Goal: Task Accomplishment & Management: Manage account settings

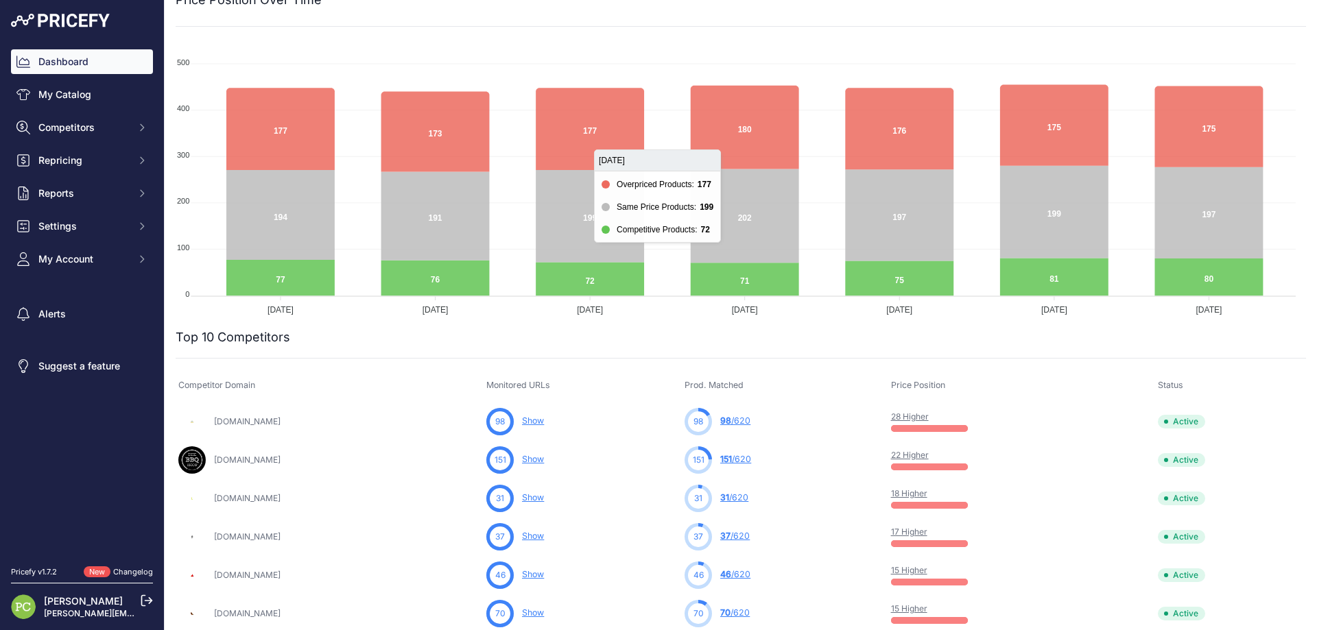
scroll to position [137, 0]
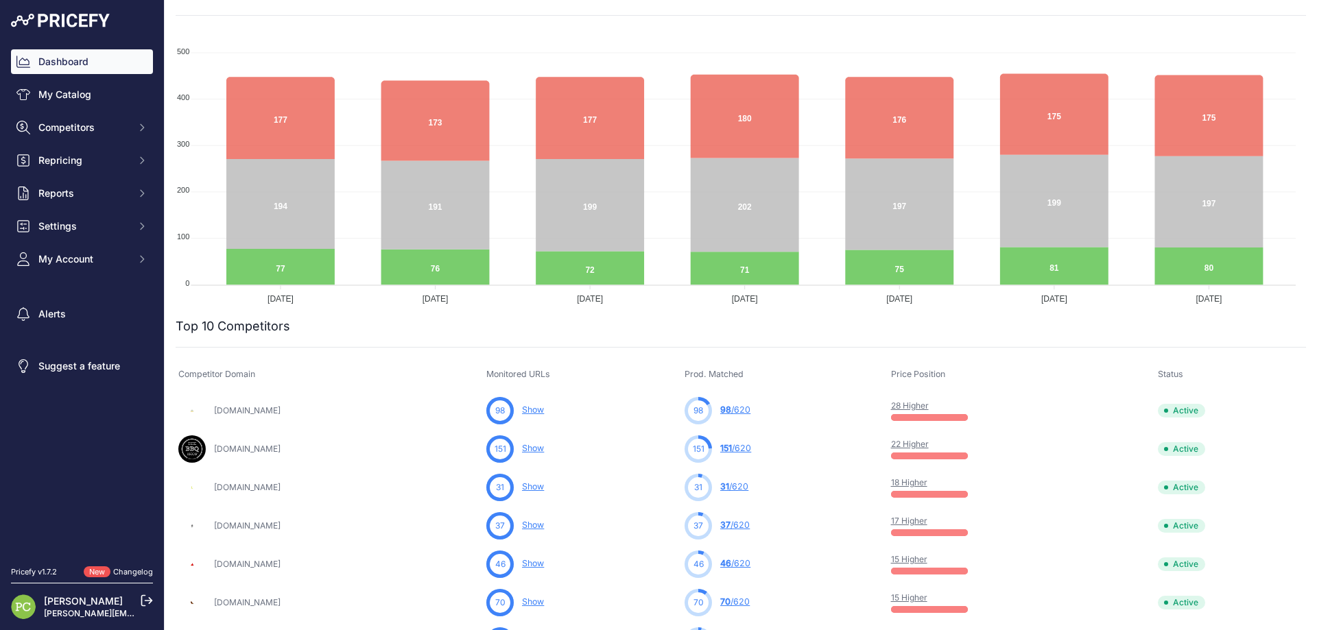
click at [929, 442] on link "22 Higher" at bounding box center [910, 444] width 38 height 10
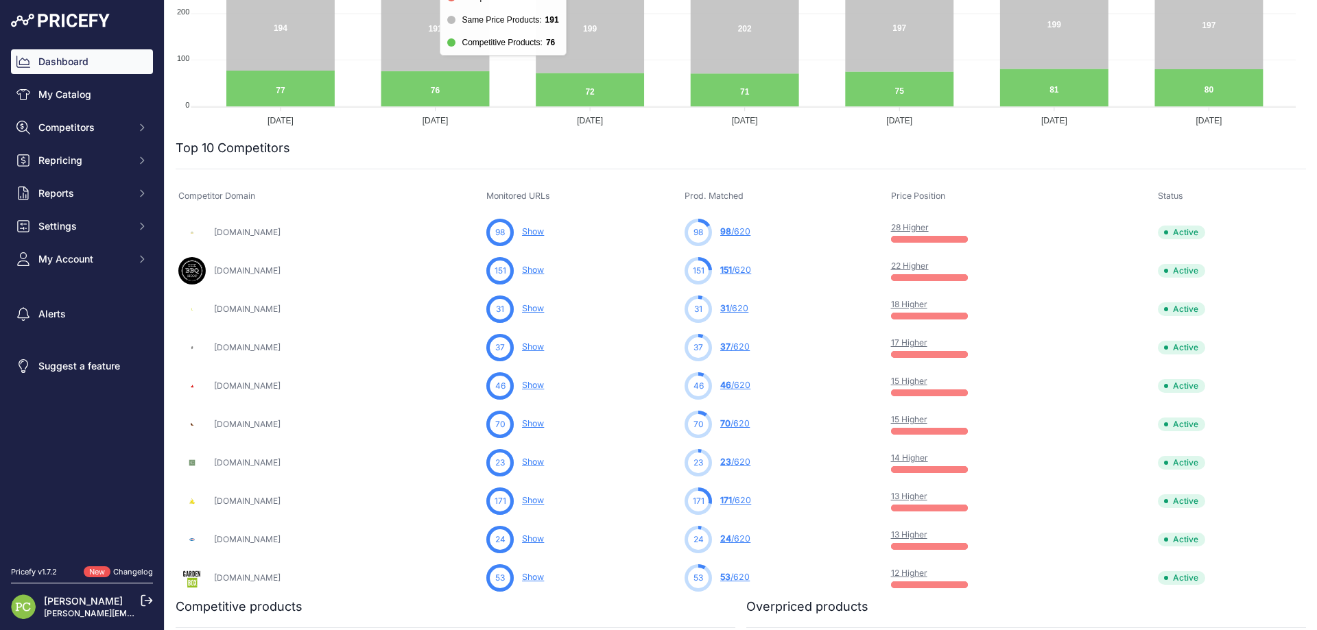
scroll to position [343, 0]
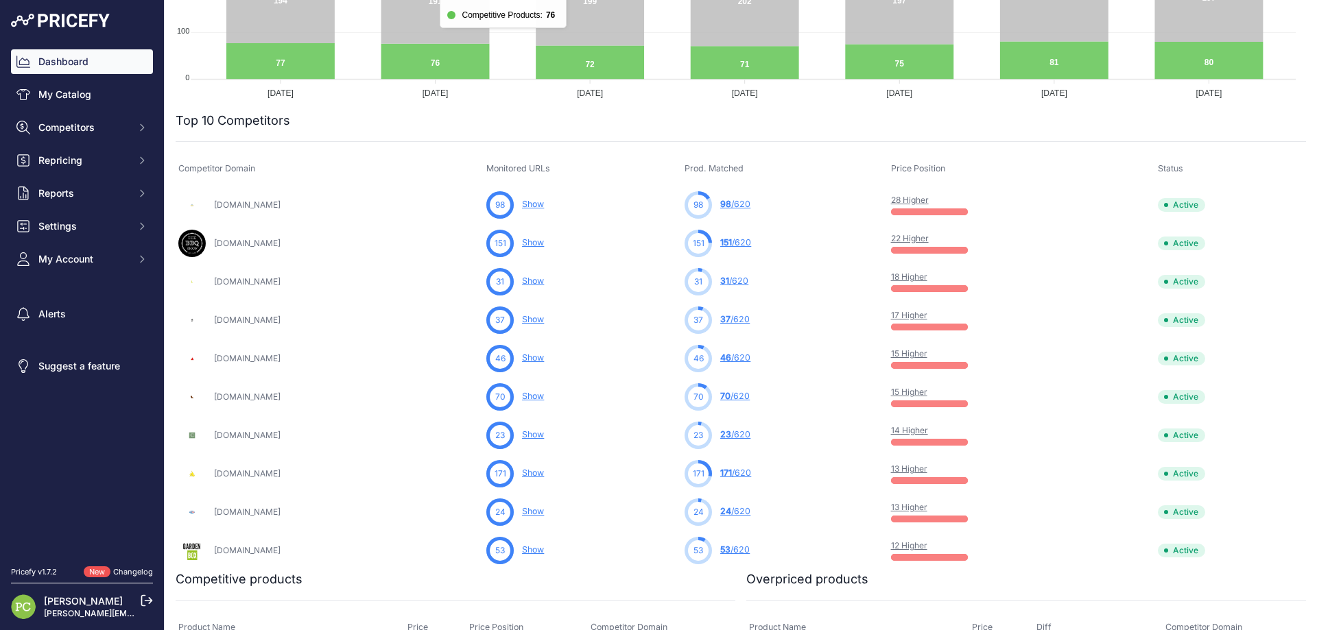
click at [927, 352] on link "15 Higher" at bounding box center [909, 353] width 36 height 10
click at [927, 391] on link "15 Higher" at bounding box center [909, 392] width 36 height 10
click at [928, 431] on link "14 Higher" at bounding box center [909, 430] width 37 height 10
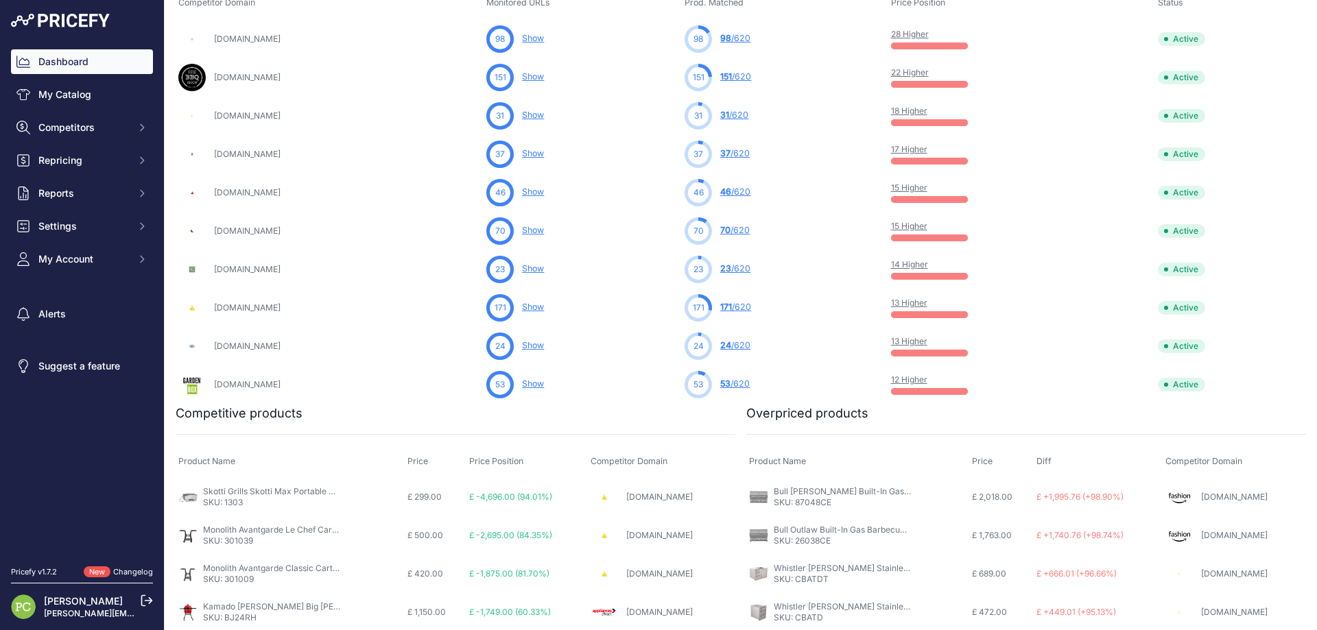
scroll to position [549, 0]
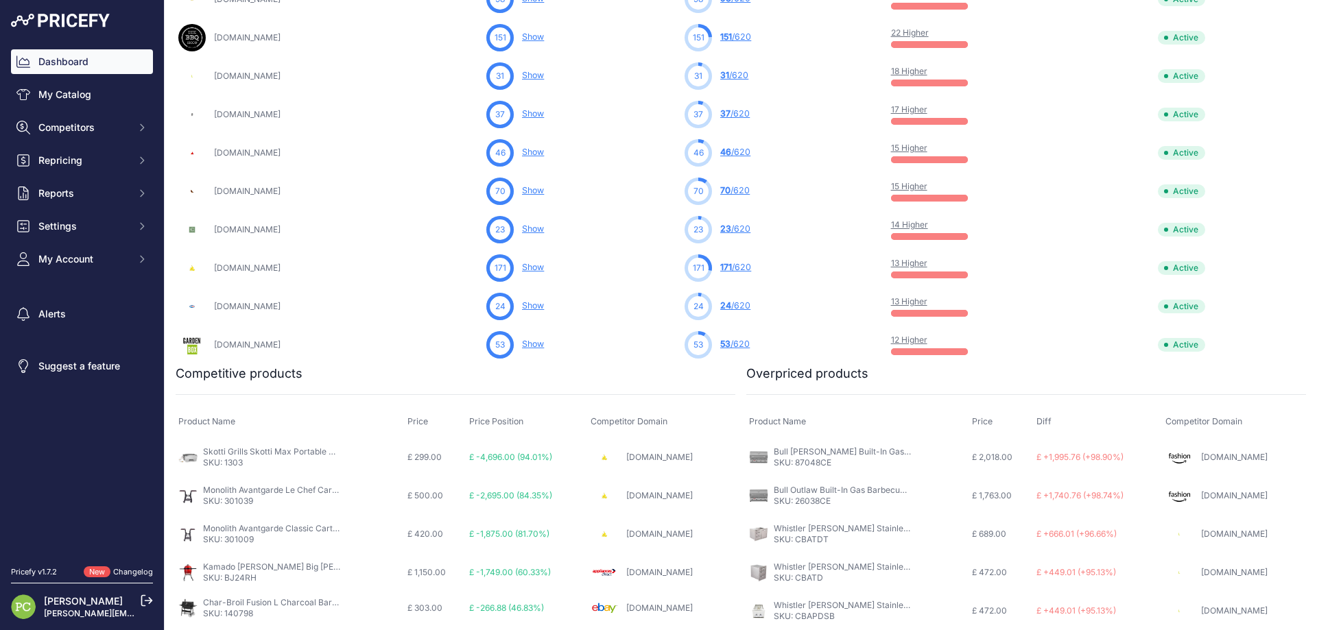
click at [927, 260] on link "13 Higher" at bounding box center [909, 263] width 36 height 10
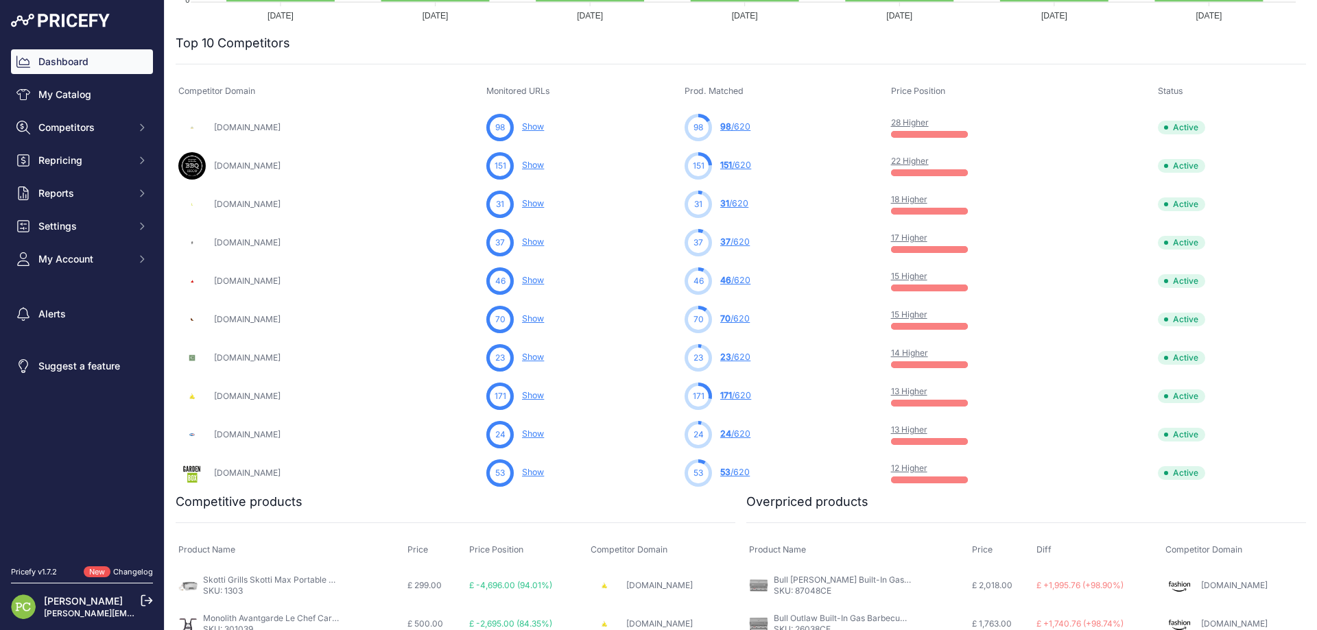
scroll to position [466, 0]
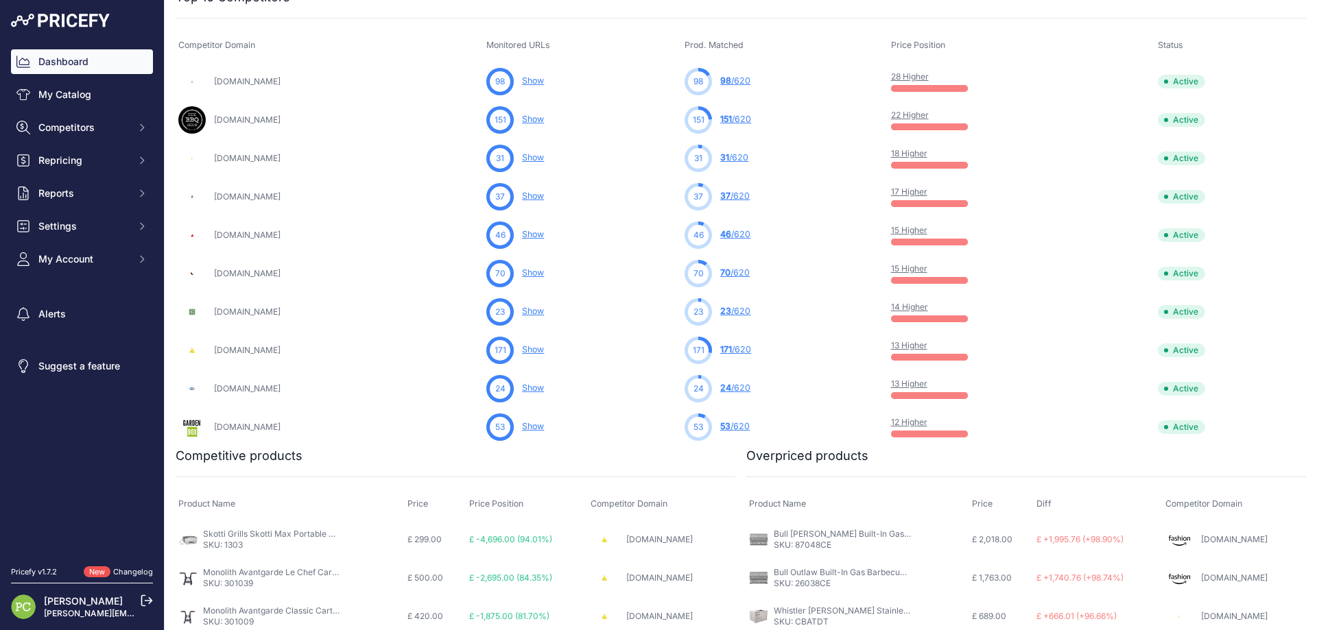
click at [929, 72] on link "28 Higher" at bounding box center [910, 76] width 38 height 10
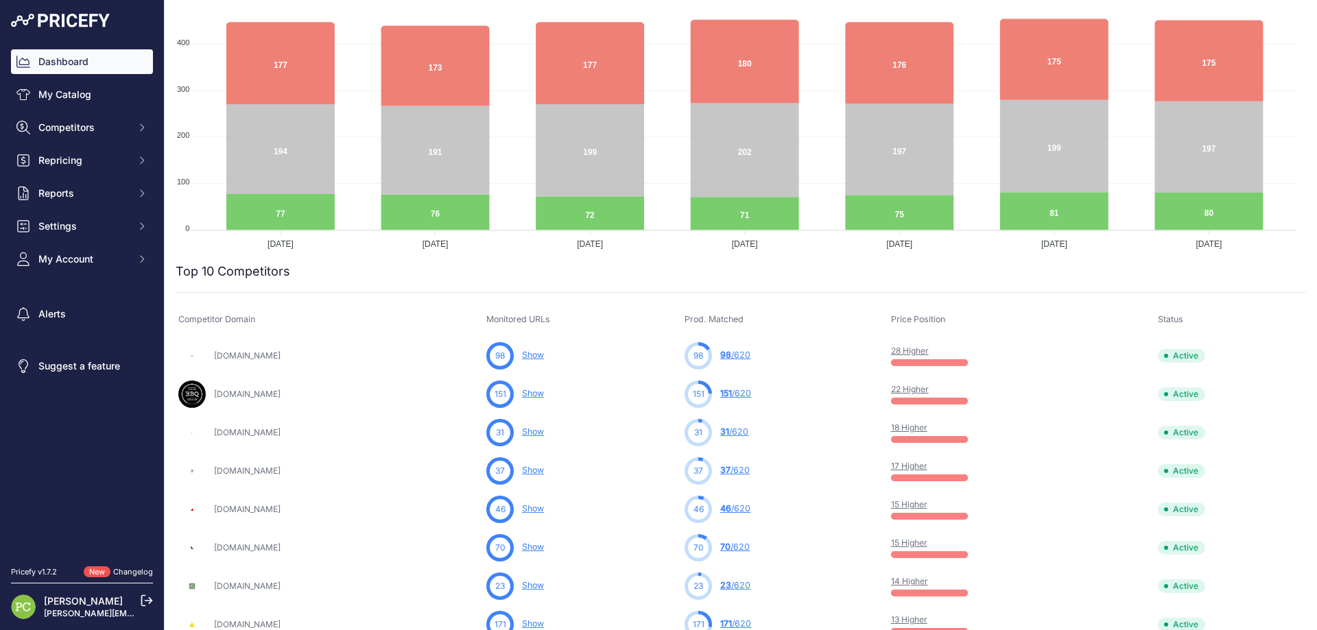
scroll to position [0, 0]
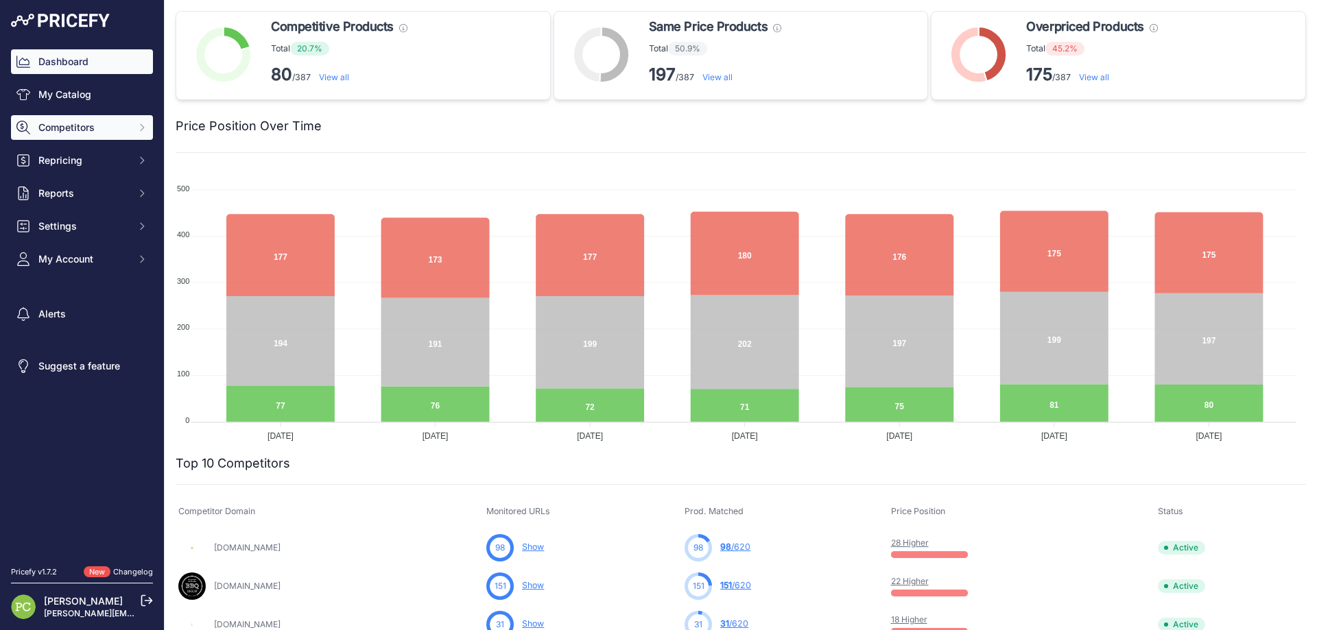
click at [78, 126] on span "Competitors" at bounding box center [83, 128] width 90 height 14
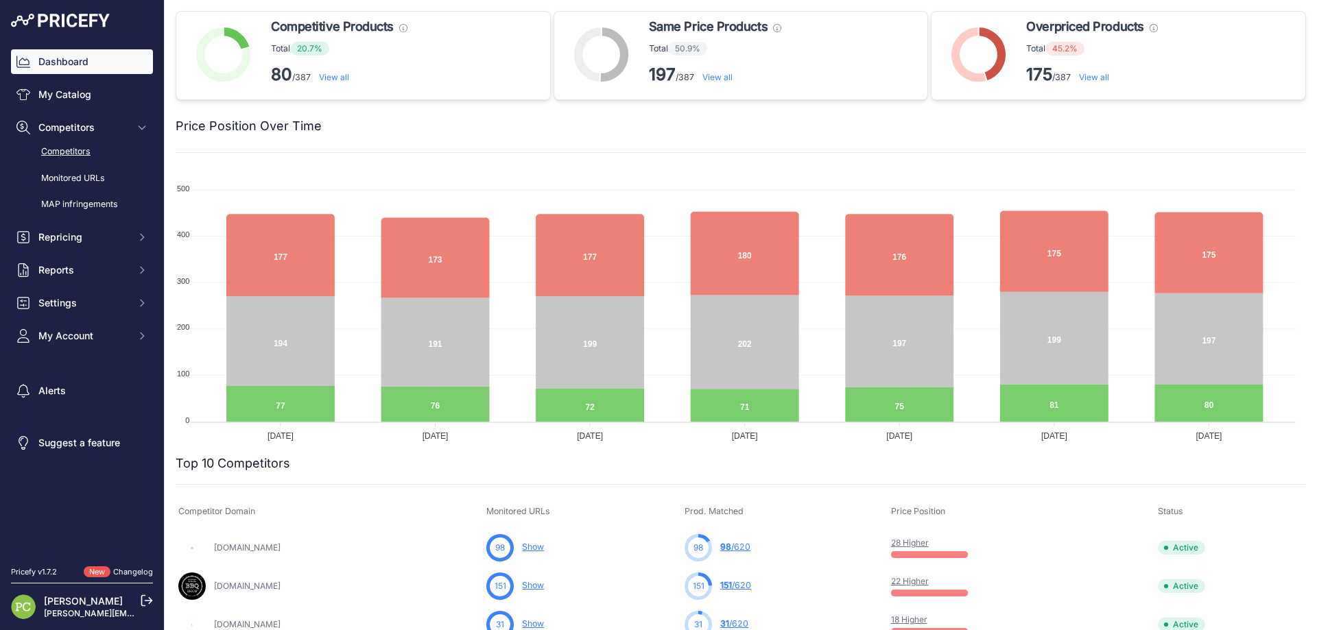
click at [67, 150] on link "Competitors" at bounding box center [82, 152] width 142 height 24
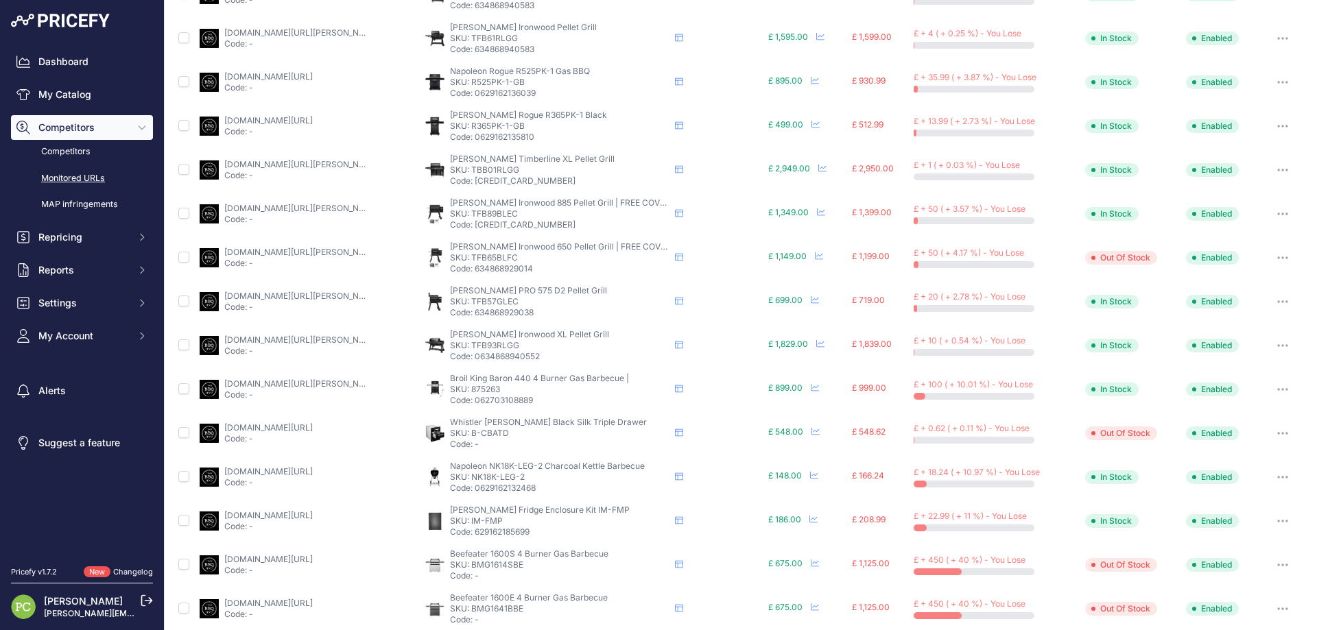
scroll to position [491, 0]
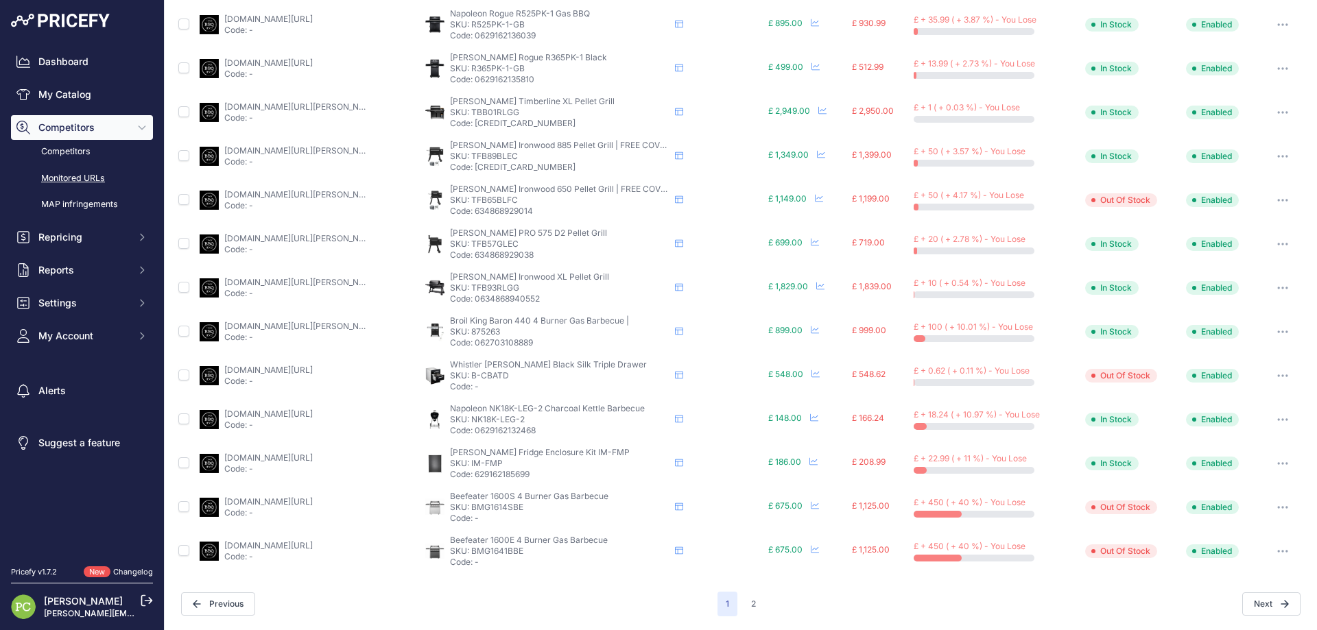
click at [257, 152] on link "thebbqshop.co.uk/traeger-ironwood-885-bbq-grill" at bounding box center [301, 150] width 155 height 10
click at [747, 603] on button "2" at bounding box center [753, 604] width 21 height 25
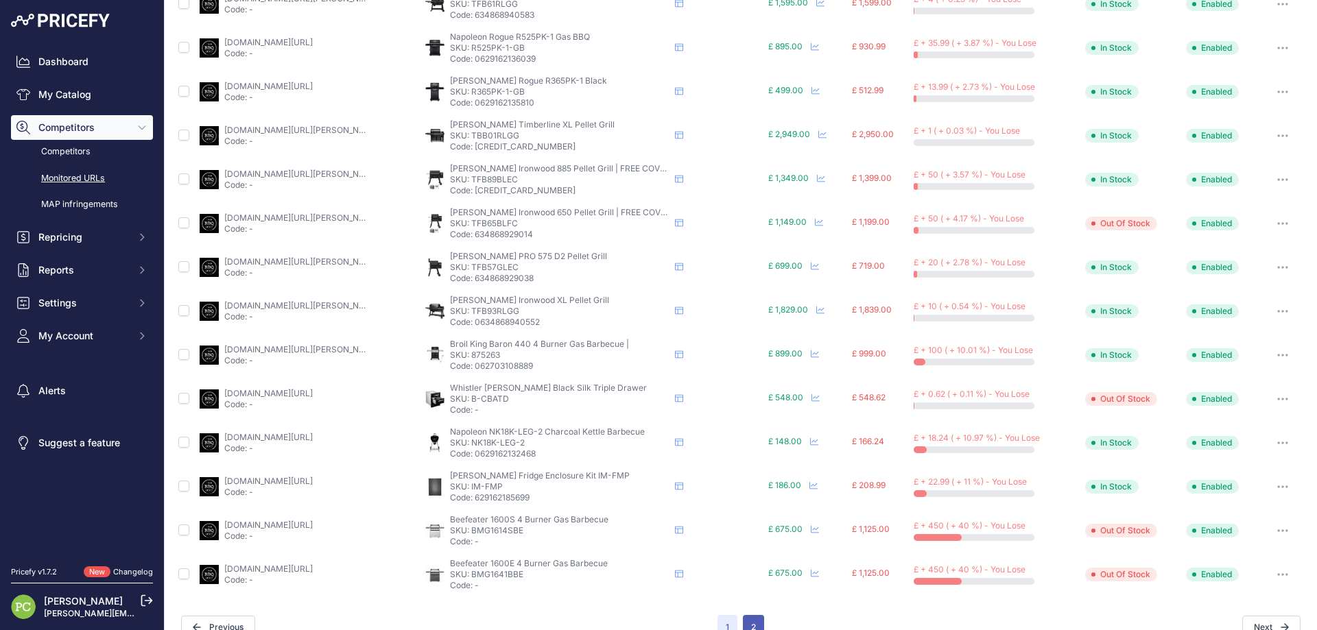
scroll to position [514, 0]
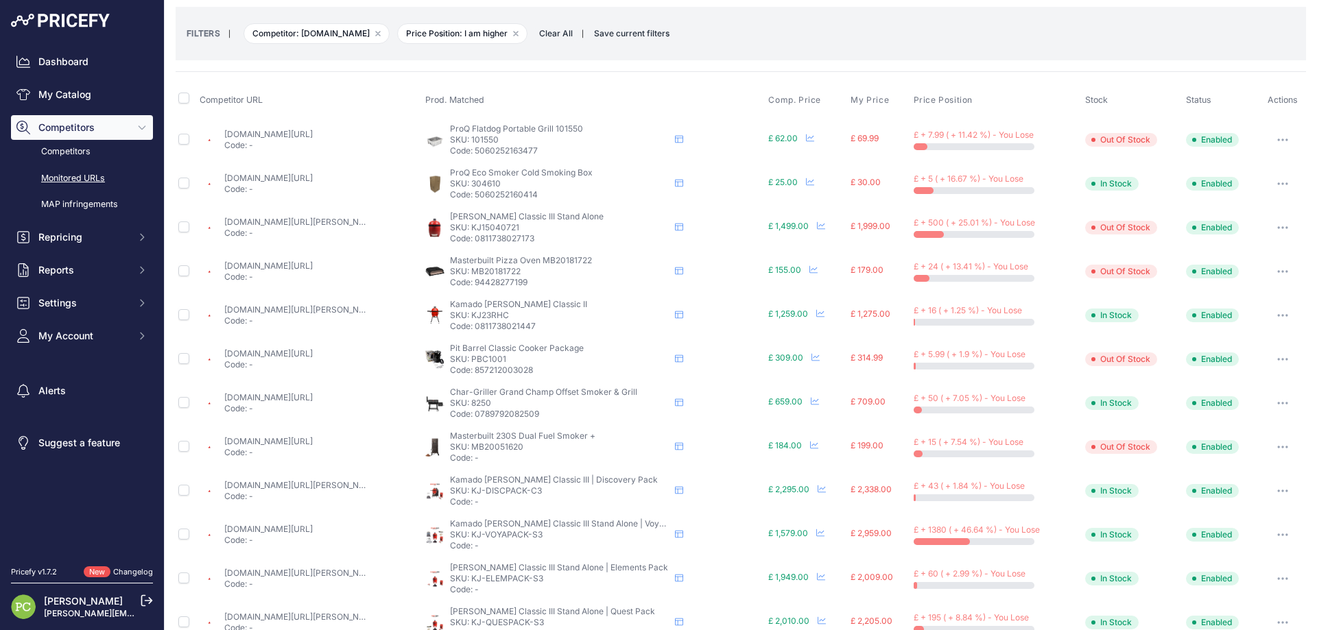
scroll to position [137, 0]
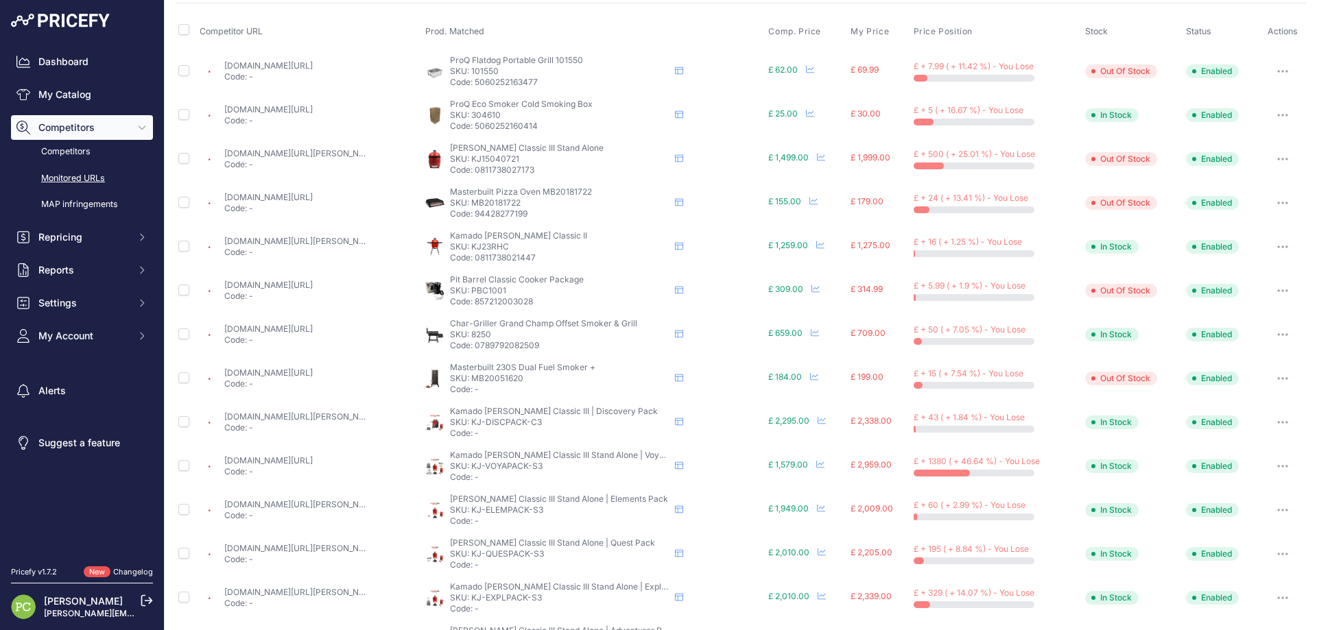
click at [313, 239] on link "bbqland.co.uk/products/kj23rhc-classic-kamado-joe-ii?variant=42488609014000&cur…" at bounding box center [301, 241] width 155 height 10
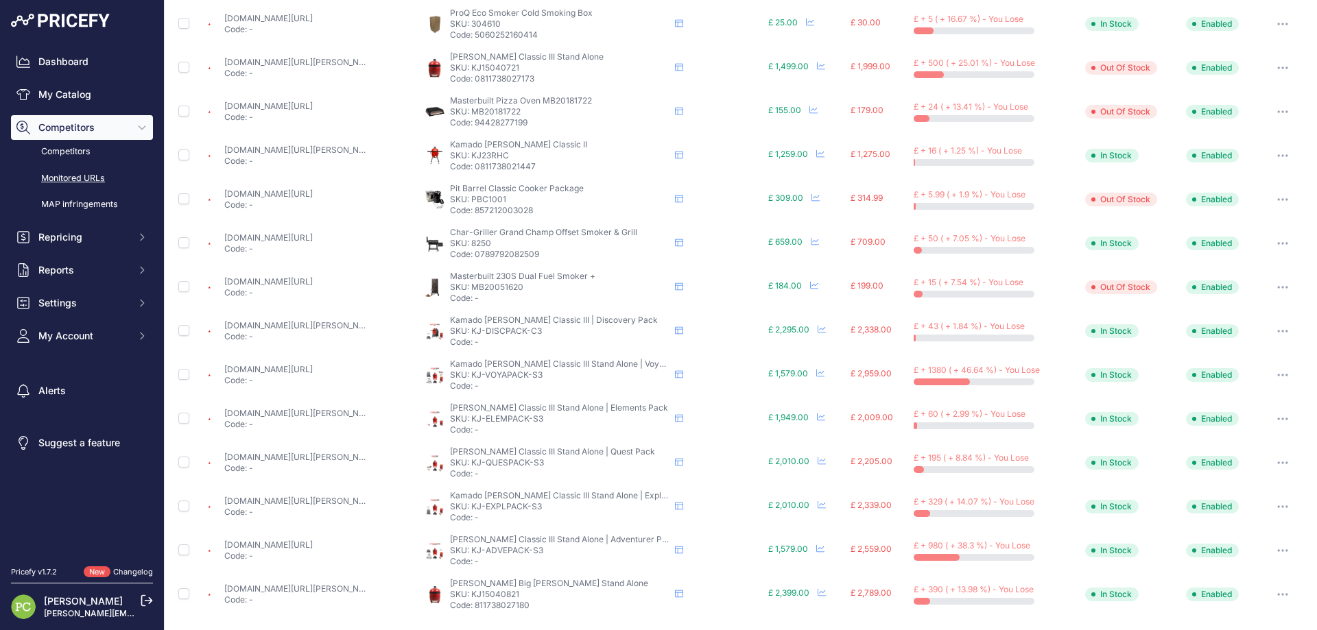
click at [339, 324] on link "bbqland.co.uk/products/kamado-joe-classic-iii-with-discovery-pack?prirule_jdsni…" at bounding box center [301, 325] width 155 height 10
click at [284, 370] on link "bbqland.co.uk/products/kj23nrhci-classic-iii-standalone-kamado?prirule_jdsnikfk…" at bounding box center [268, 369] width 88 height 10
click at [323, 416] on link "bbqland.co.uk/products/kamado-joe-classic-iii-bbq?prirule_jdsnikfkfjsd=1879" at bounding box center [301, 413] width 155 height 10
click at [289, 499] on link "bbqland.co.uk/products/kamado-joe-classic-iii-standalone-with-elements-pack?pri…" at bounding box center [301, 501] width 155 height 10
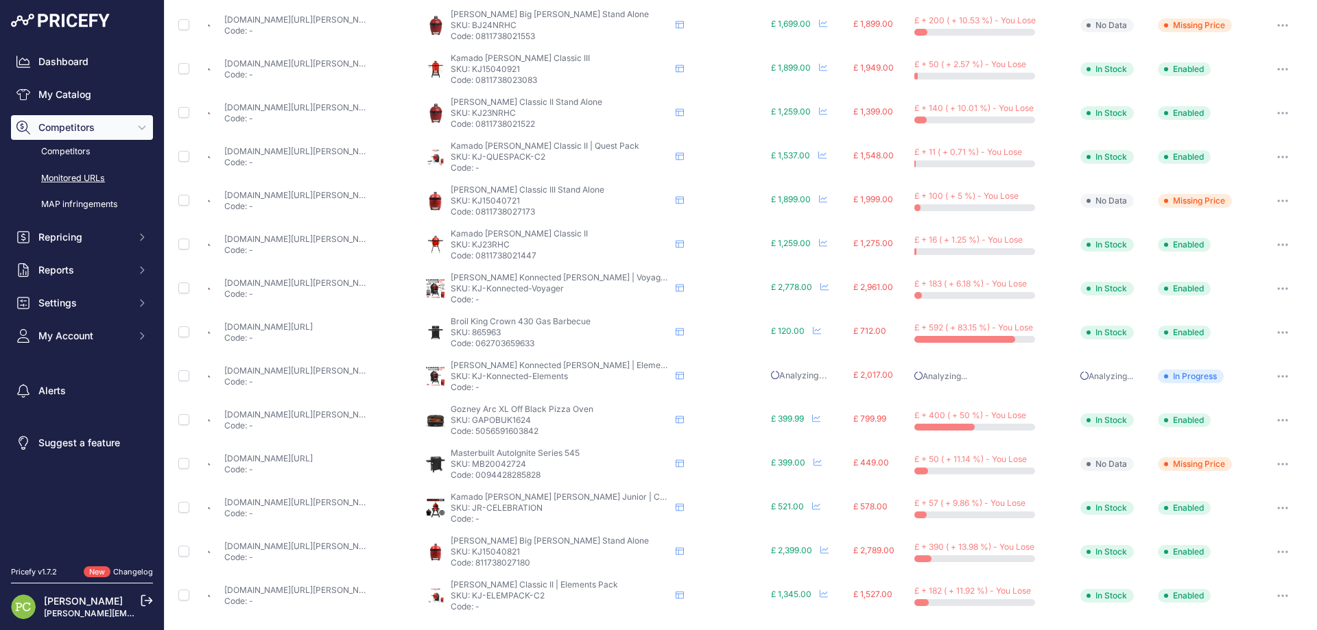
scroll to position [228, 0]
click at [278, 278] on link "birstall.co.uk/products/kamado-konnected-joe-with-voyager-accessory-pack-.html" at bounding box center [301, 281] width 155 height 10
click at [304, 372] on link "birstall.co.uk/products/kamado-konnected-joe-with-elements-accessory-pack-.html" at bounding box center [301, 369] width 155 height 10
click at [316, 410] on link "birstall.co.uk/products/tom-gozney-roccbox-limited-edition-pizza-oven-black-.ht…" at bounding box center [301, 413] width 155 height 10
click at [324, 414] on link "birstall.co.uk/products/tom-gozney-roccbox-limited-edition-pizza-oven-black-.ht…" at bounding box center [301, 413] width 155 height 10
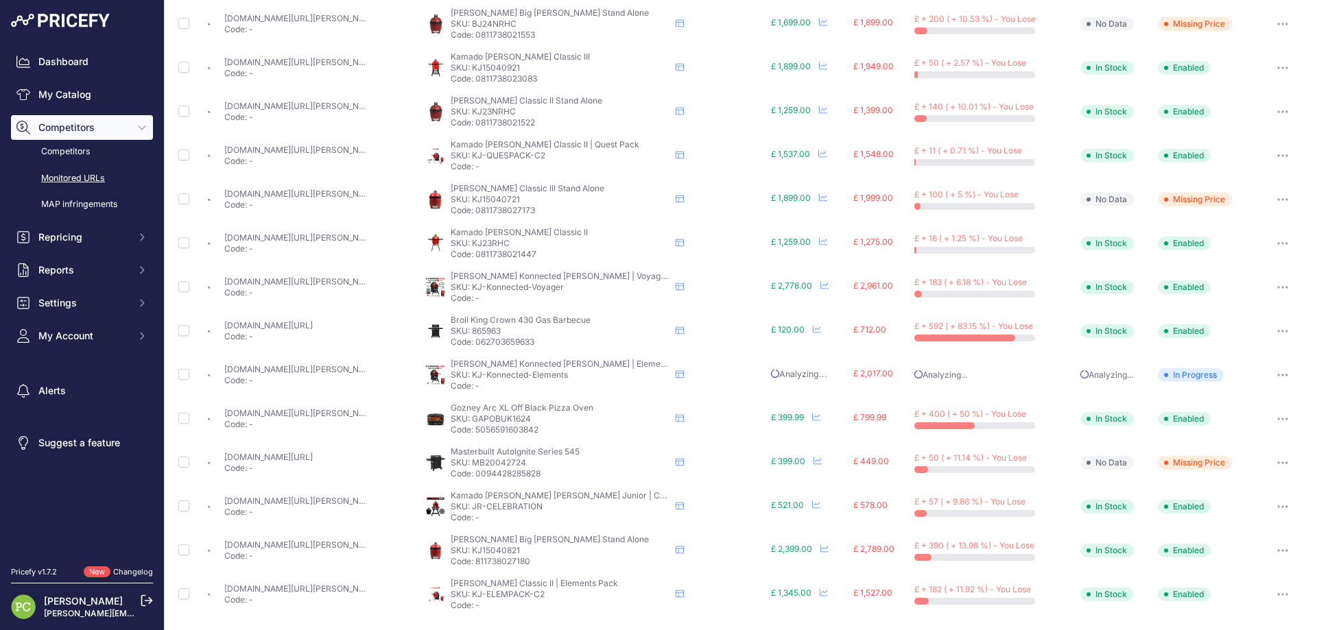
click at [1282, 418] on icon "button" at bounding box center [1282, 418] width 1 height 1
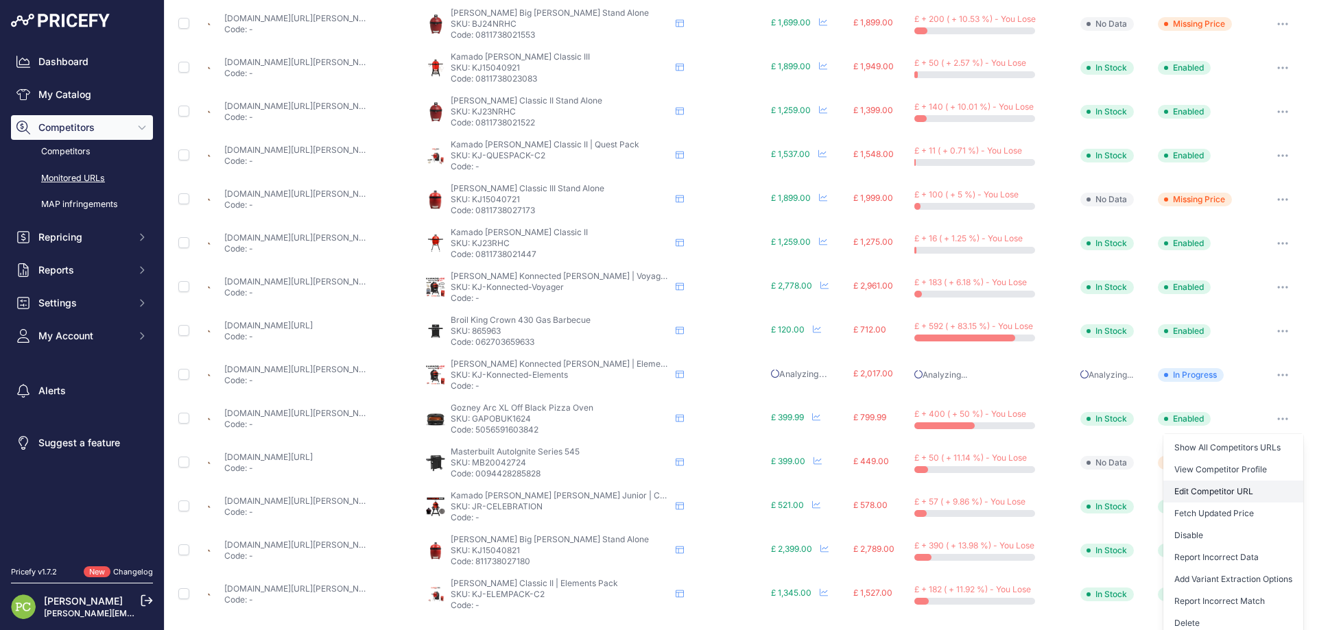
click at [1180, 491] on link "Edit Competitor URL" at bounding box center [1233, 492] width 140 height 22
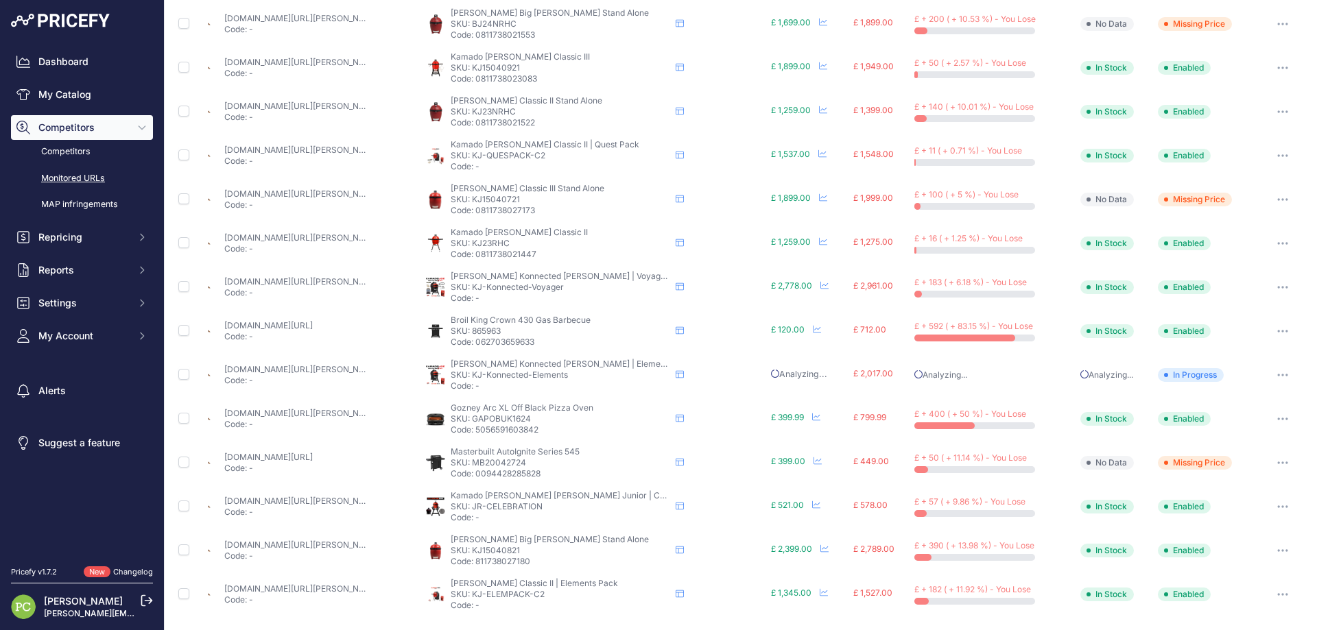
click at [289, 586] on link "birstall.co.uk/products/kamado-joe-classic-2-with-elements-accessory-pack-.html…" at bounding box center [301, 589] width 155 height 10
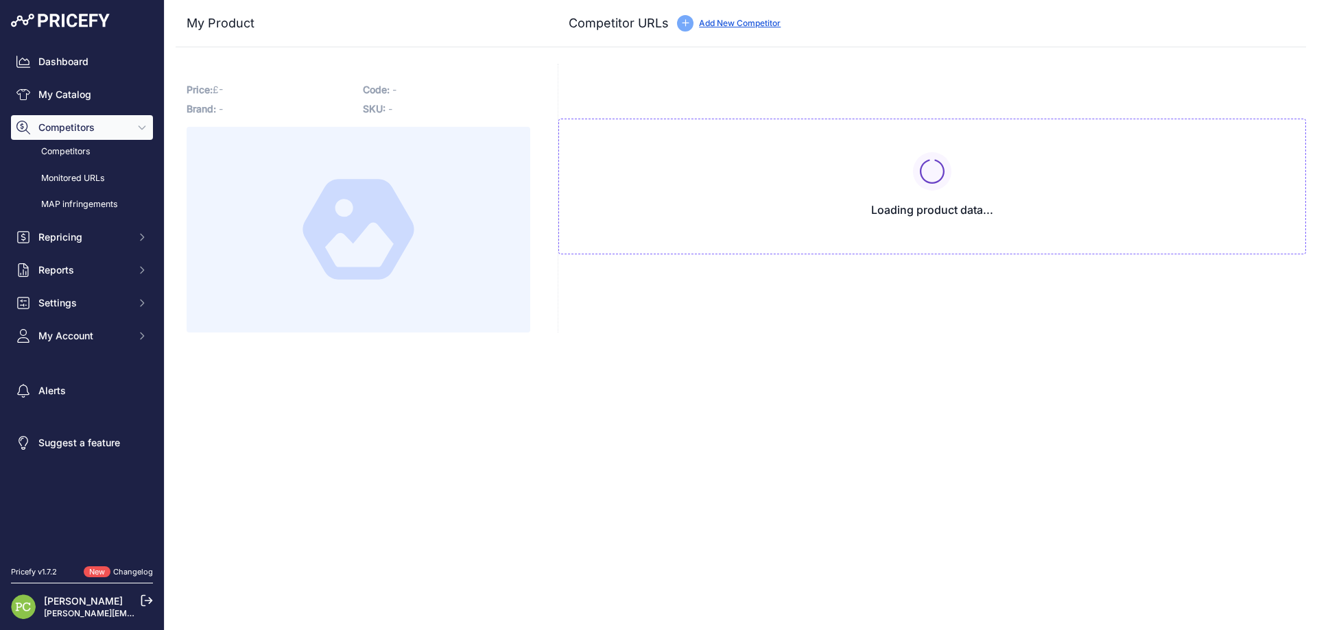
type input "[DOMAIN_NAME][URL][PERSON_NAME]"
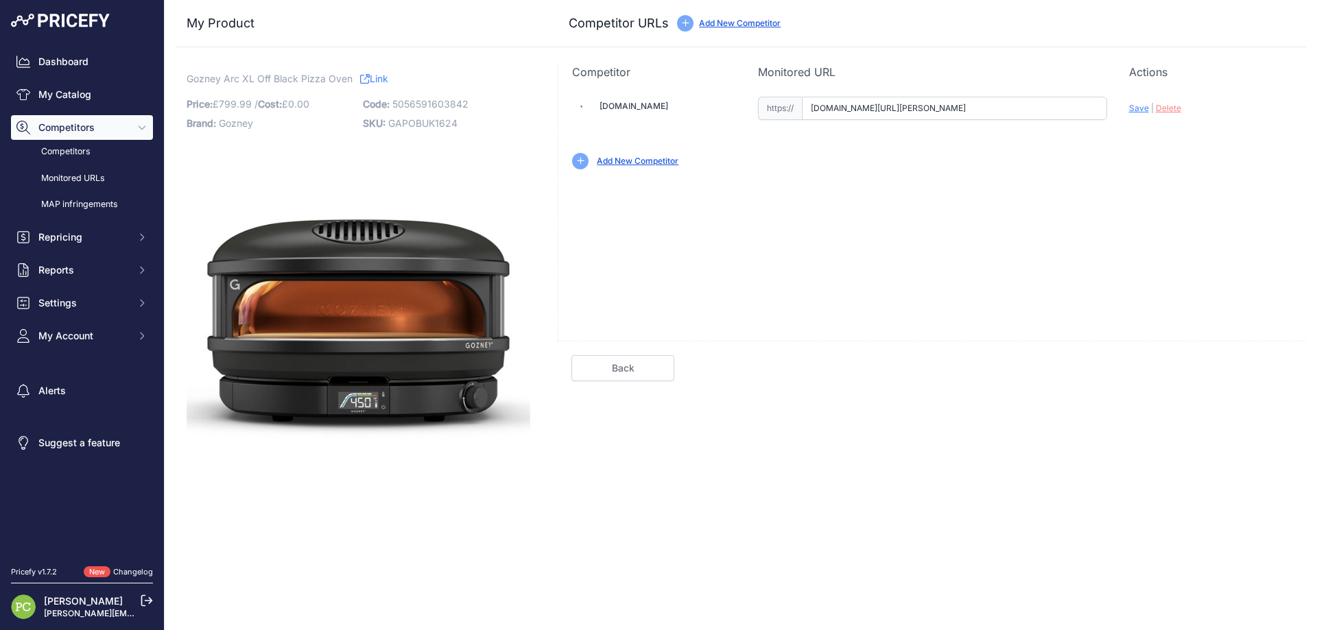
click at [1171, 110] on span "Delete" at bounding box center [1168, 108] width 25 height 10
click at [873, 106] on input "text" at bounding box center [954, 108] width 305 height 23
paste input "[URL][DOMAIN_NAME]"
click at [1135, 109] on span "Save" at bounding box center [1139, 108] width 20 height 10
type input "[URL][DOMAIN_NAME]"
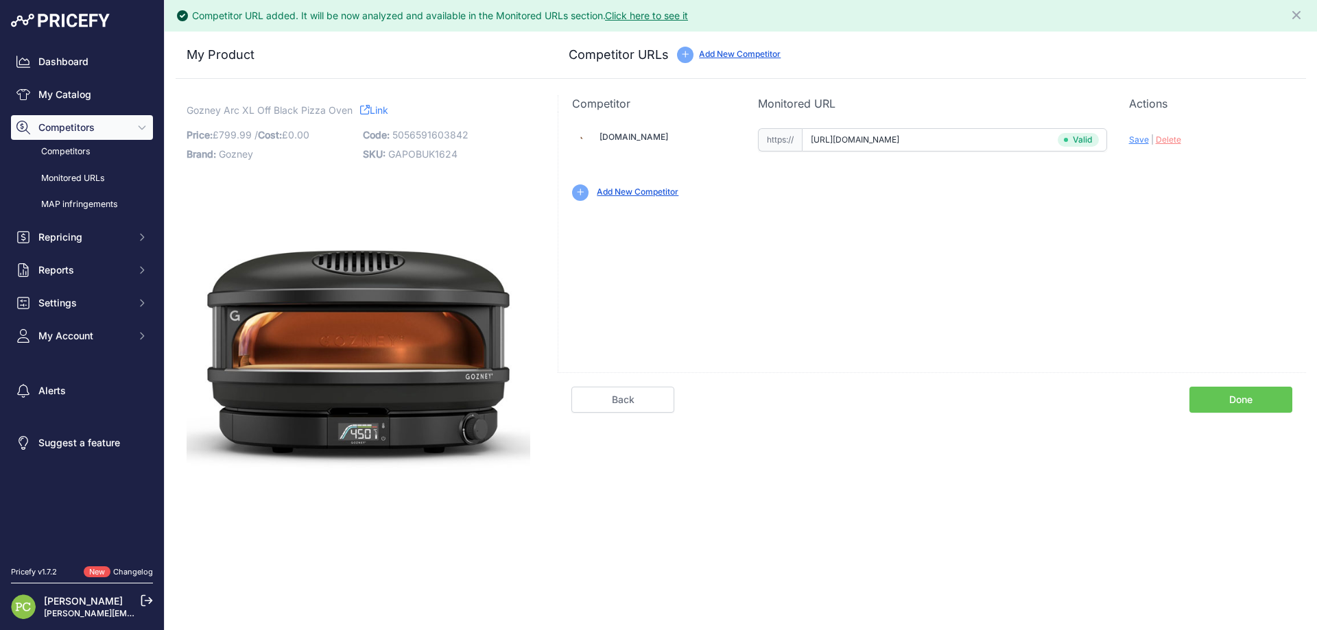
click at [1248, 403] on link "Done" at bounding box center [1240, 400] width 103 height 26
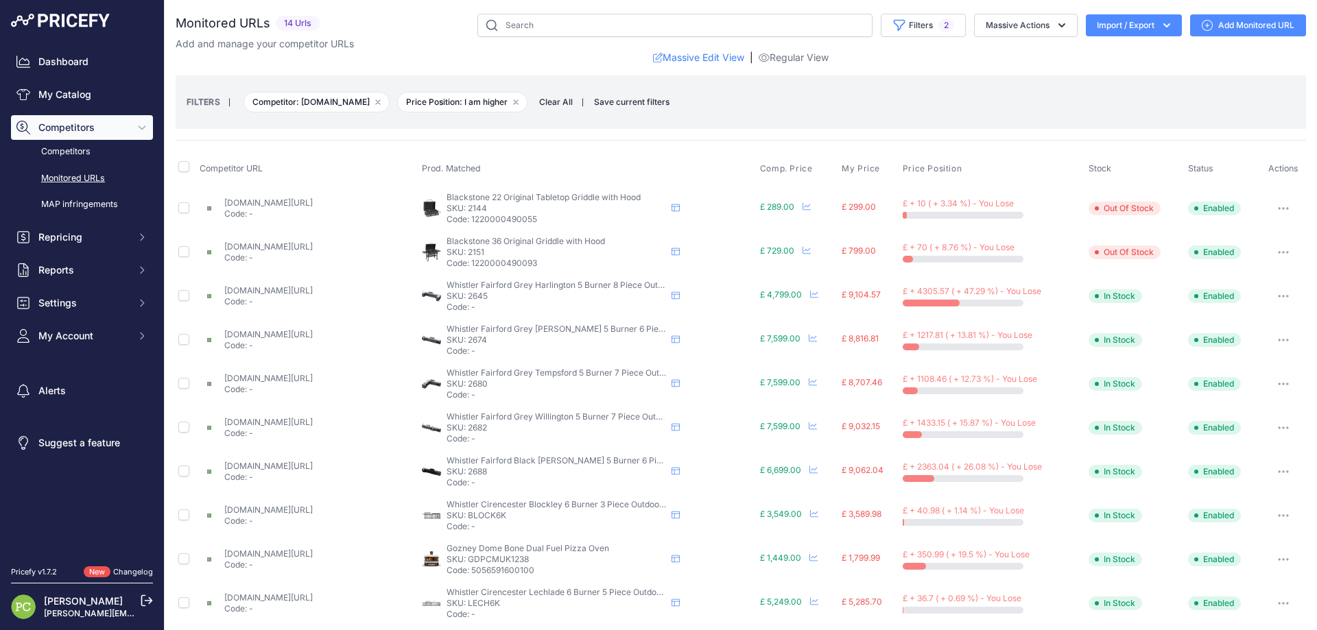
click at [277, 292] on link "cambridgehomeandgarden.com/product/whistler-fairford-3-piece-modular-outdoor-ki…" at bounding box center [268, 290] width 88 height 10
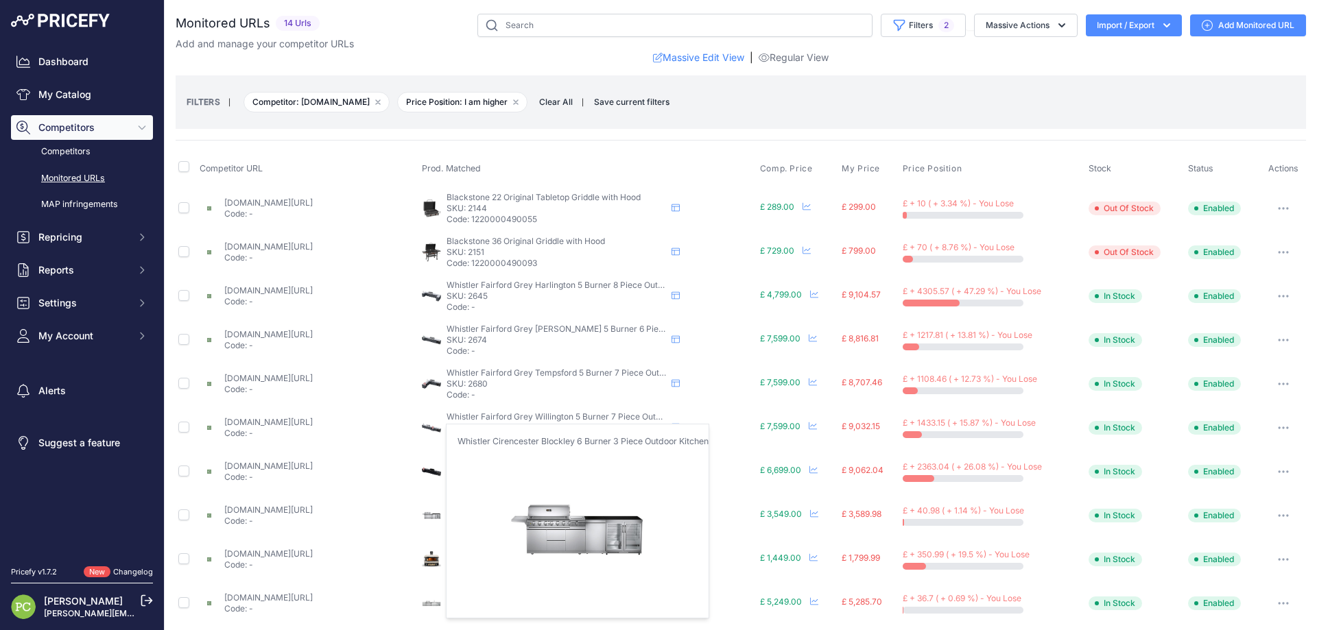
scroll to position [137, 0]
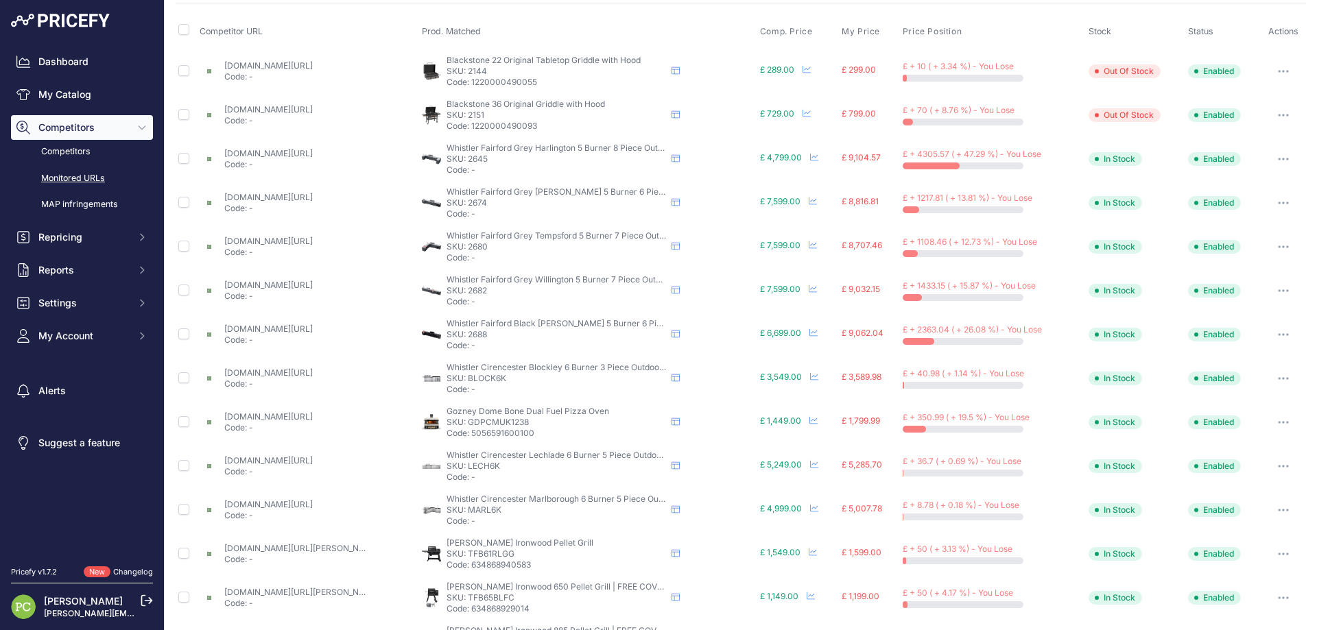
click at [302, 329] on link "cambridgehomeandgarden.com/product/whistler-fairford-4-piece-modular-outdoor-ki…" at bounding box center [268, 329] width 88 height 10
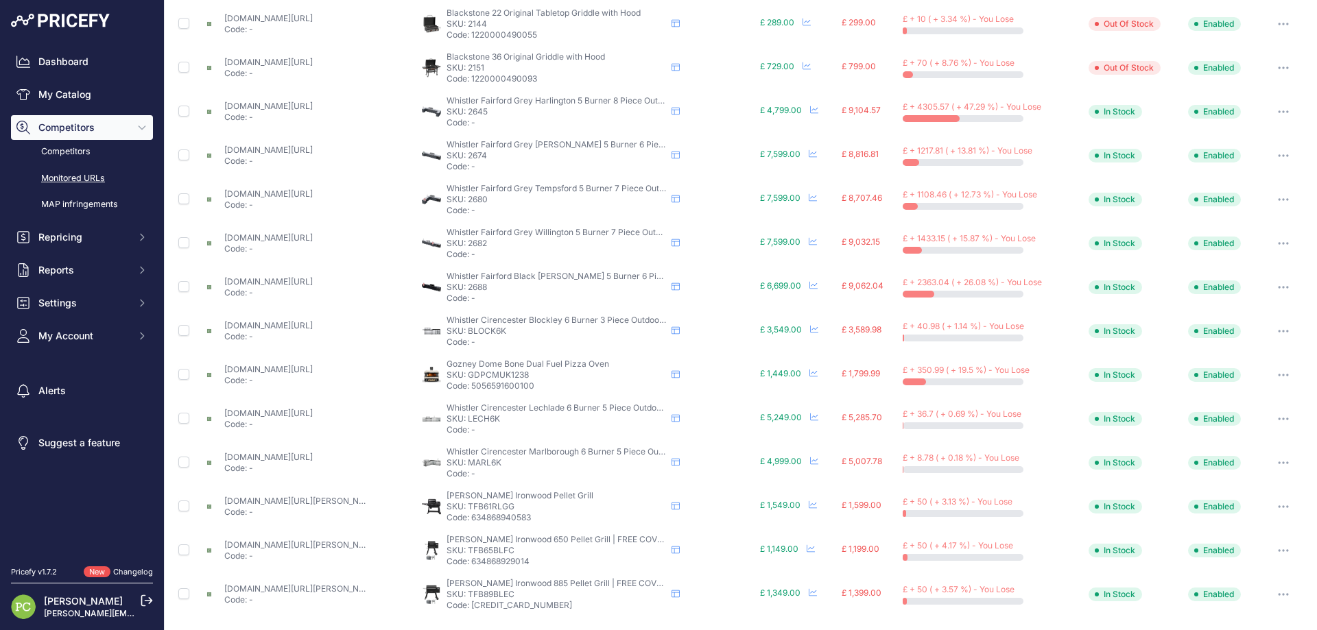
scroll to position [0, 0]
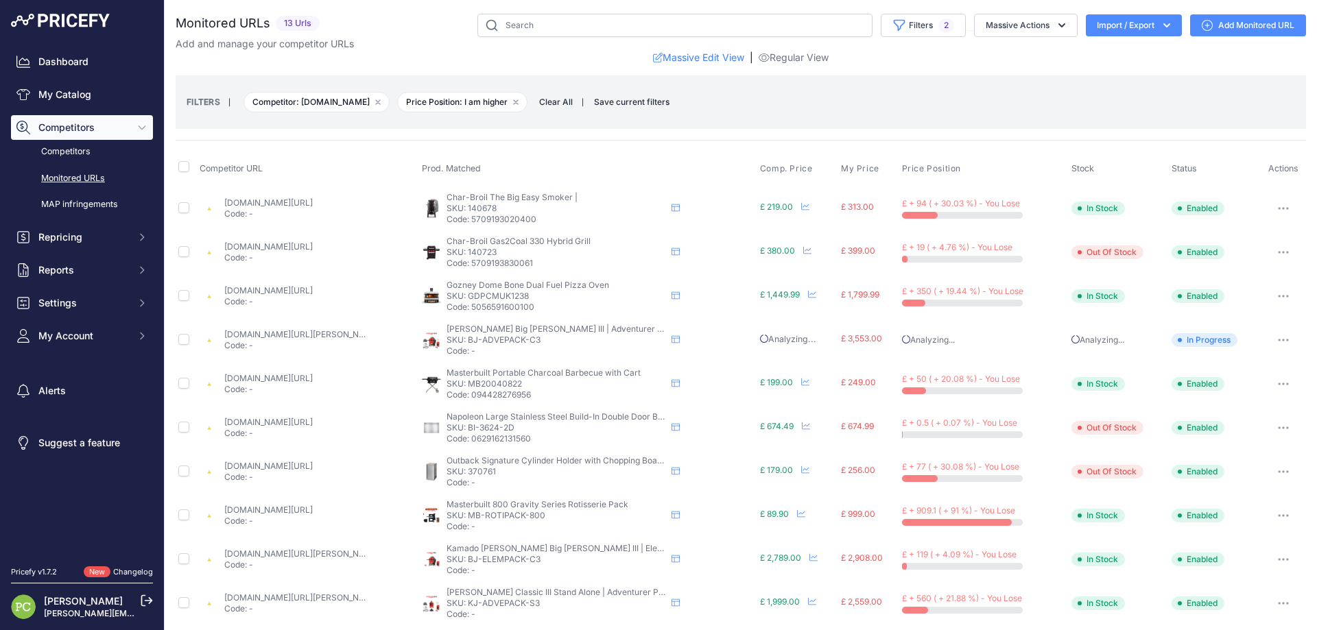
click at [254, 334] on link "[DOMAIN_NAME][URL][PERSON_NAME][PERSON_NAME][PERSON_NAME]" at bounding box center [368, 334] width 288 height 10
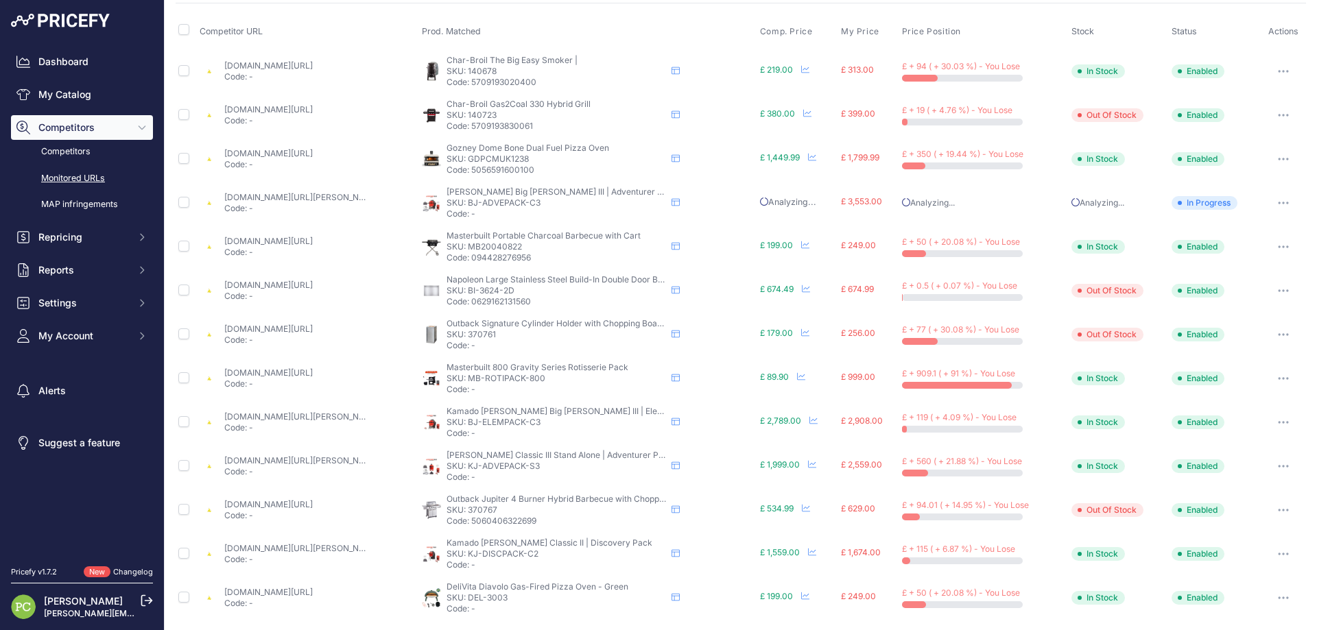
scroll to position [141, 0]
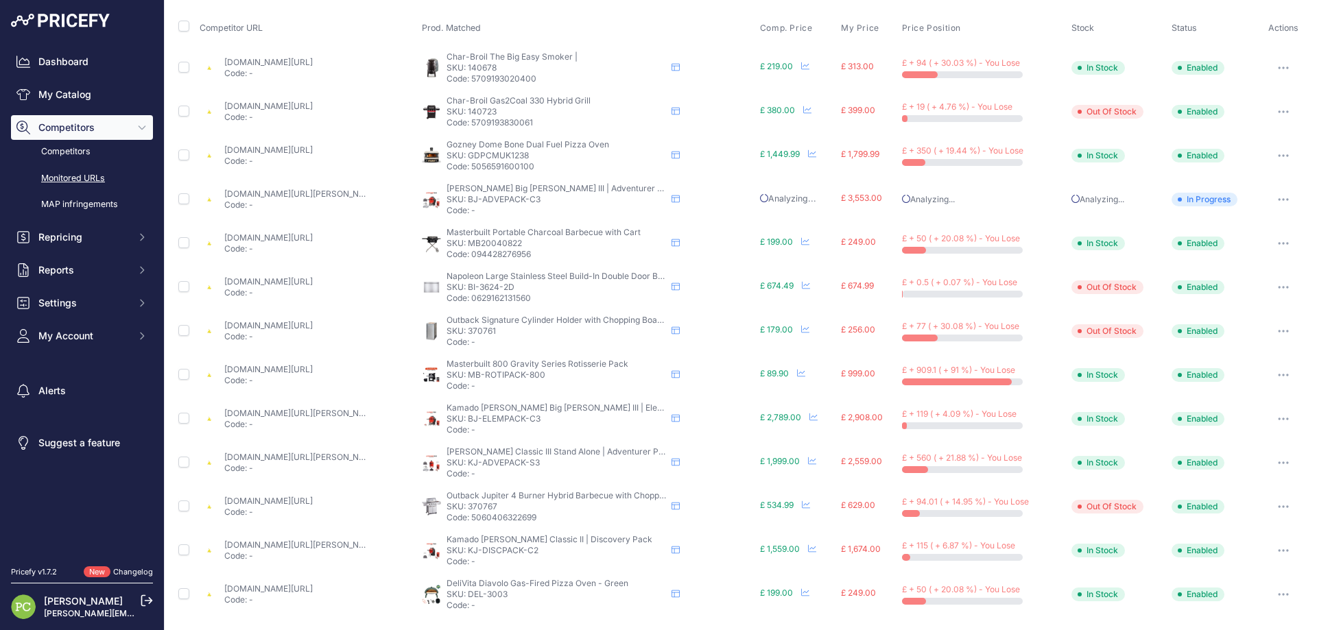
click at [293, 413] on link "bbqworld.co.uk/kamado-joe/kamado-joe-big-joe-iii-stand-alone-elements-pack.asp?…" at bounding box center [368, 413] width 288 height 10
click at [313, 500] on link "bbqworld.co.uk/m/products/product.asp?pid=out370767&prirule_jdsnikfkfjsd=1879" at bounding box center [268, 501] width 88 height 10
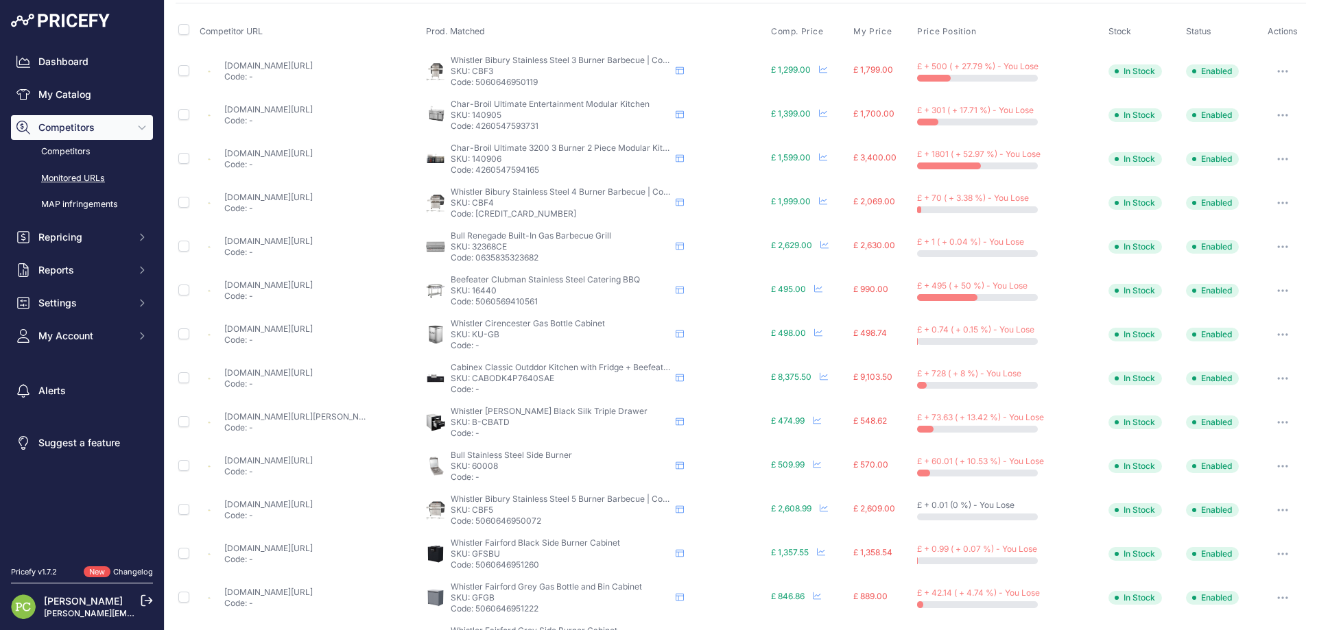
scroll to position [274, 0]
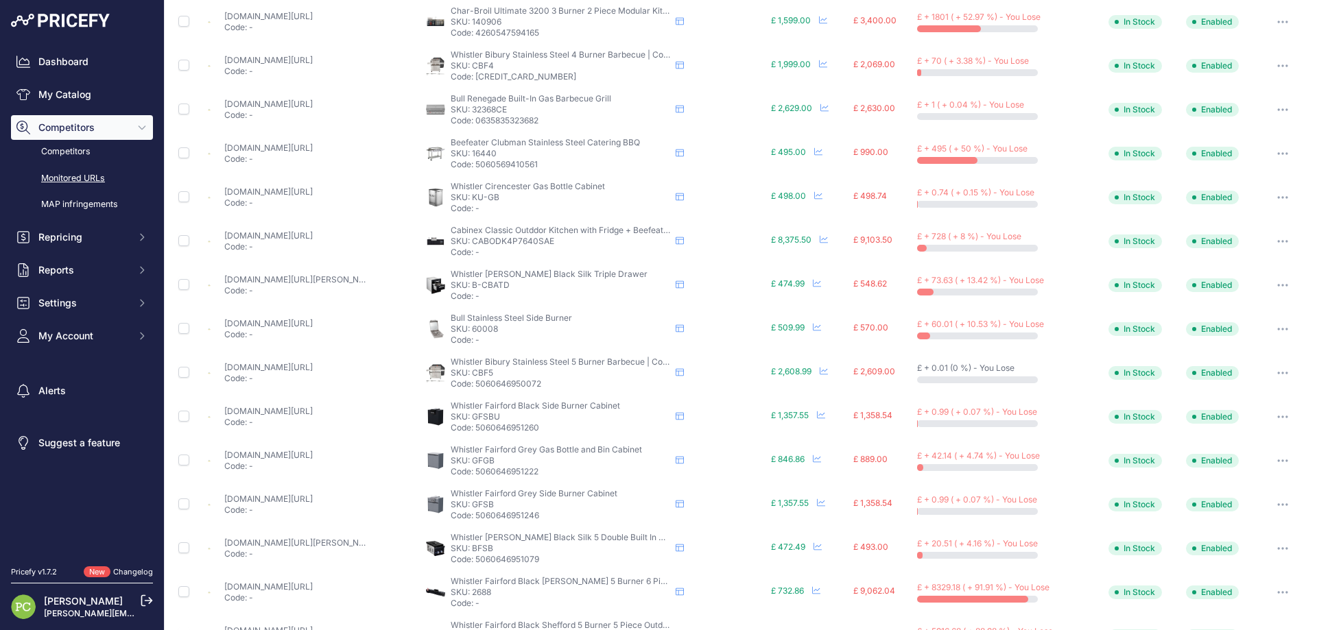
click at [289, 277] on link "primecookout.com/products/whistler-burford-bin-drawer-unit-black?currency=gbp&s…" at bounding box center [301, 279] width 155 height 10
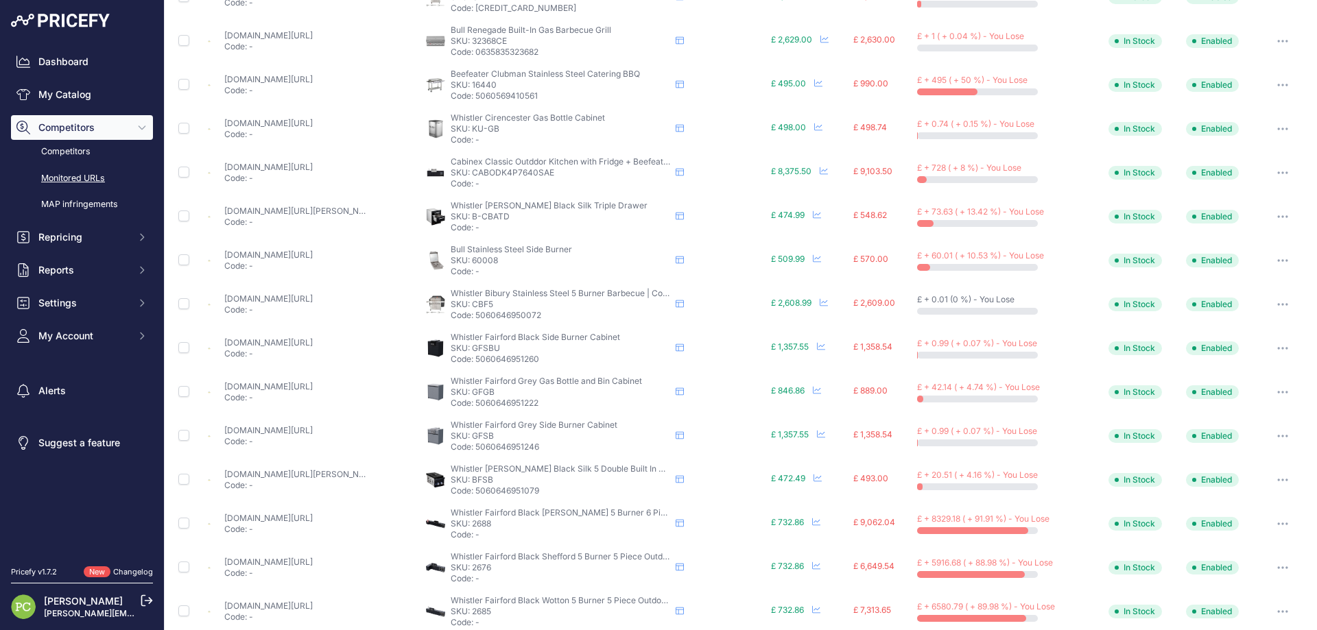
scroll to position [491, 0]
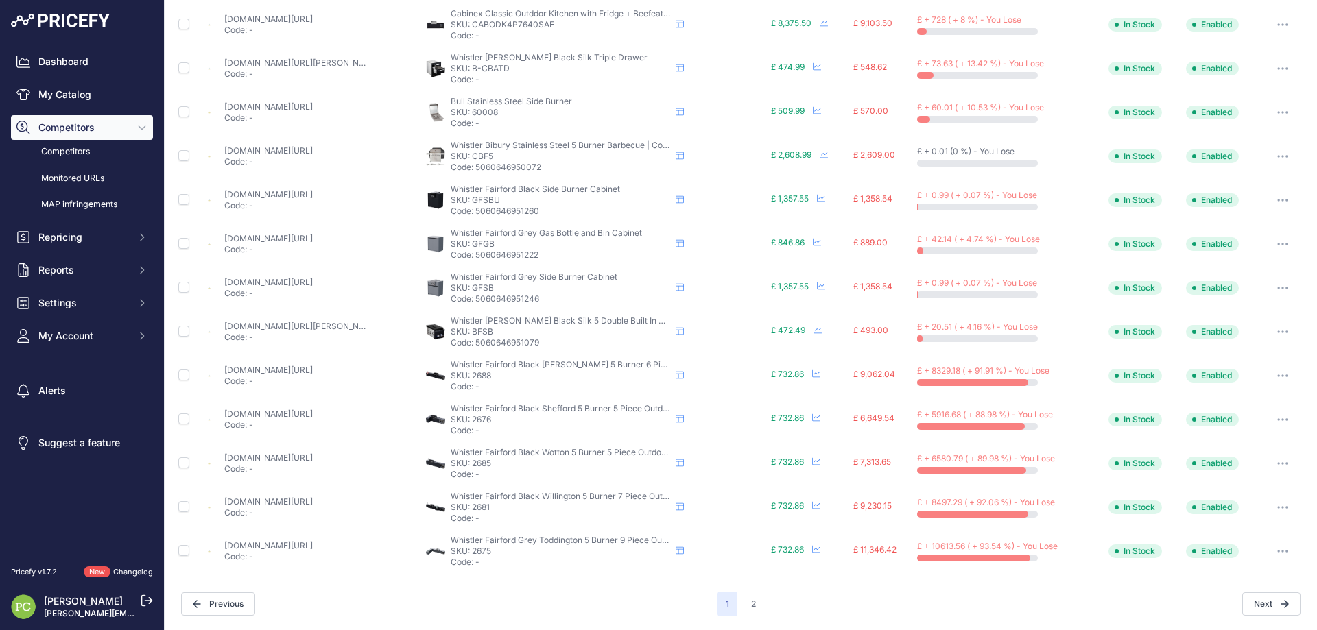
click at [289, 414] on link "primecookout.com/products/whistler-fairford-outdoor-kitchen-black-5-burner-unde…" at bounding box center [268, 414] width 88 height 10
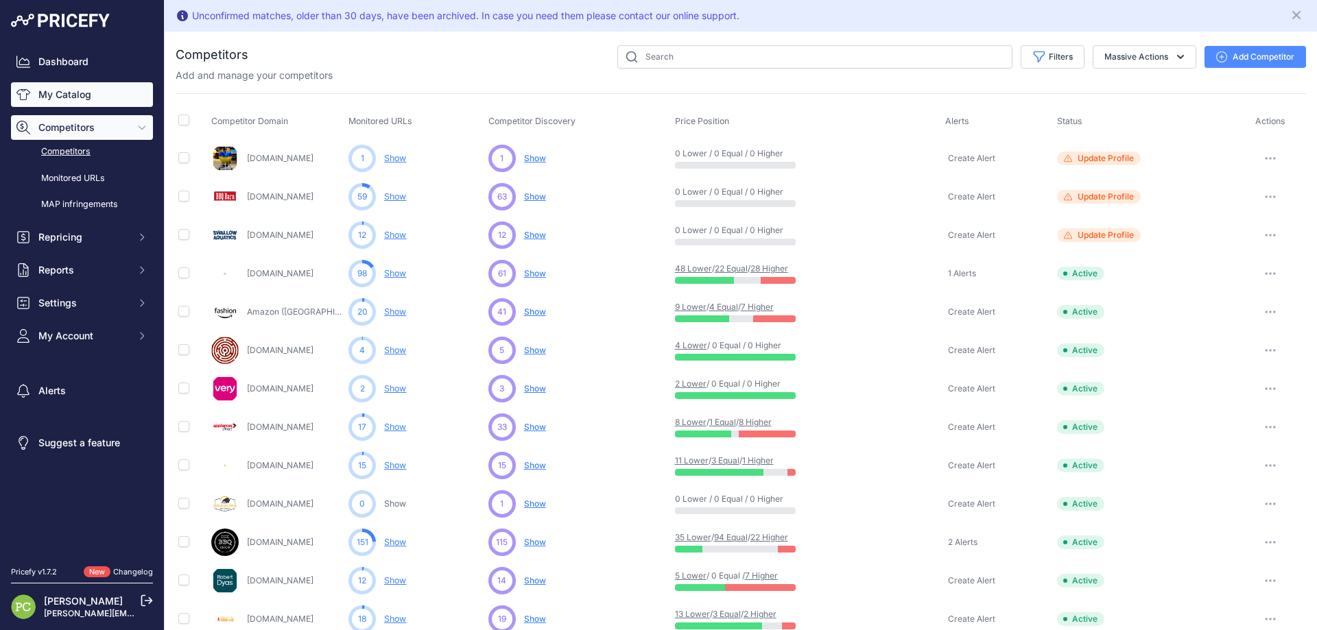
click at [76, 96] on link "My Catalog" at bounding box center [82, 94] width 142 height 25
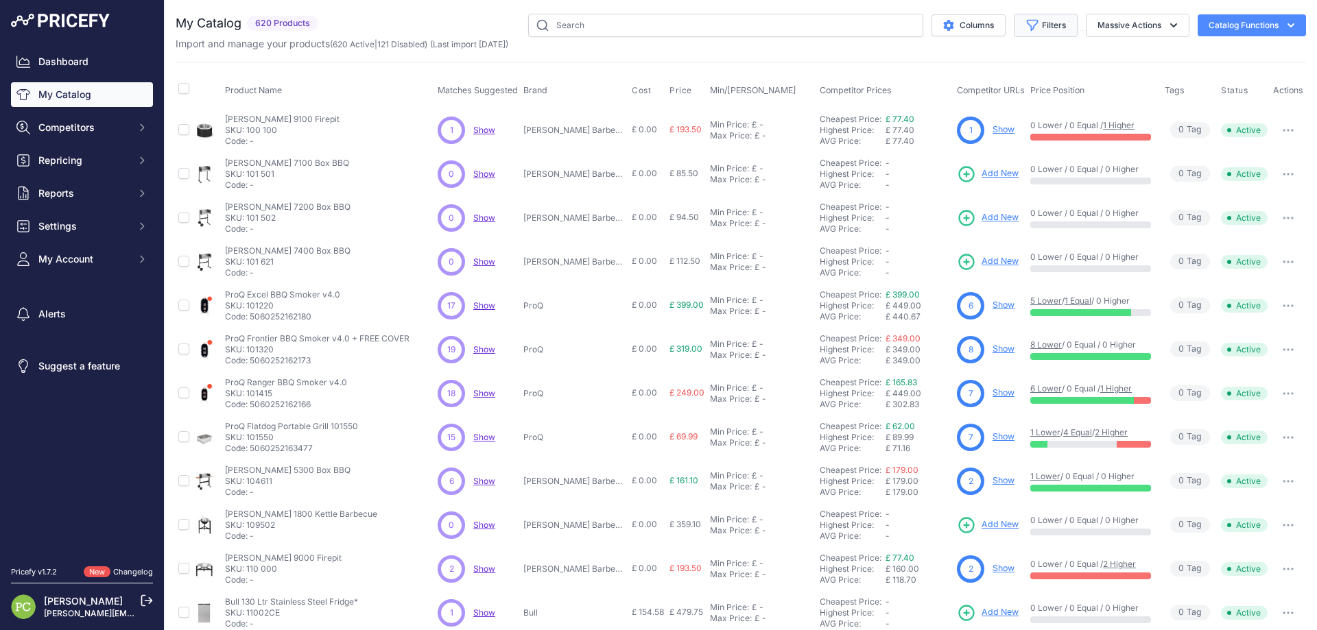
click at [1054, 26] on button "Filters" at bounding box center [1046, 25] width 64 height 23
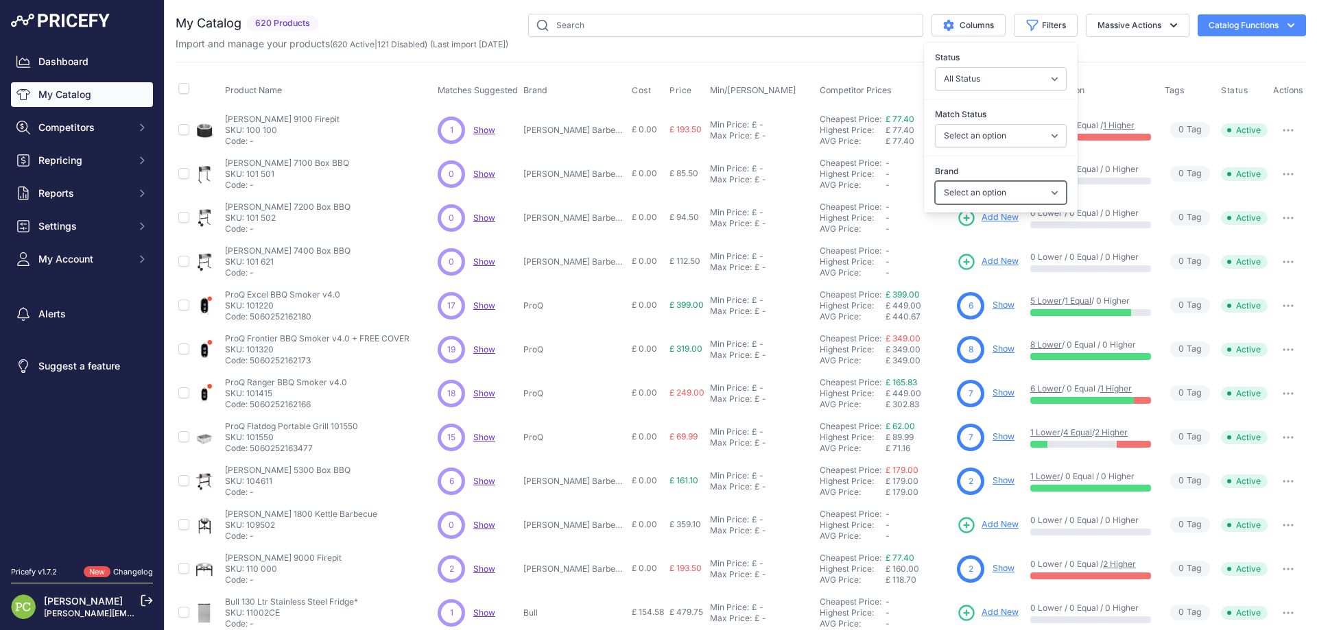
click at [1030, 192] on select "Select an option Barbecue Centre Beefeater Blackstone Griddles Brabura Grills B…" at bounding box center [1001, 192] width 132 height 23
select select "Char-Broil"
click at [935, 181] on select "Select an option Barbecue Centre Beefeater Blackstone Griddles Brabura Grills B…" at bounding box center [1001, 192] width 132 height 23
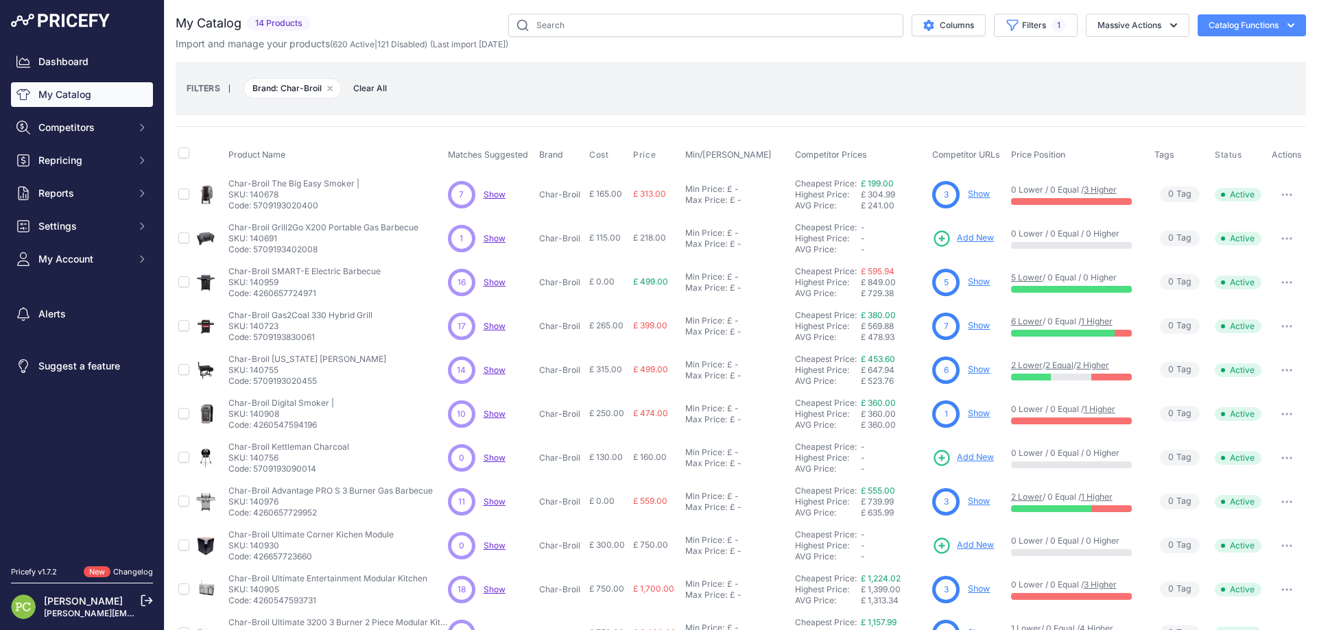
click at [680, 75] on div "FILTERS | Brand: Char-Broil Remove filter option Clear All" at bounding box center [741, 88] width 1108 height 37
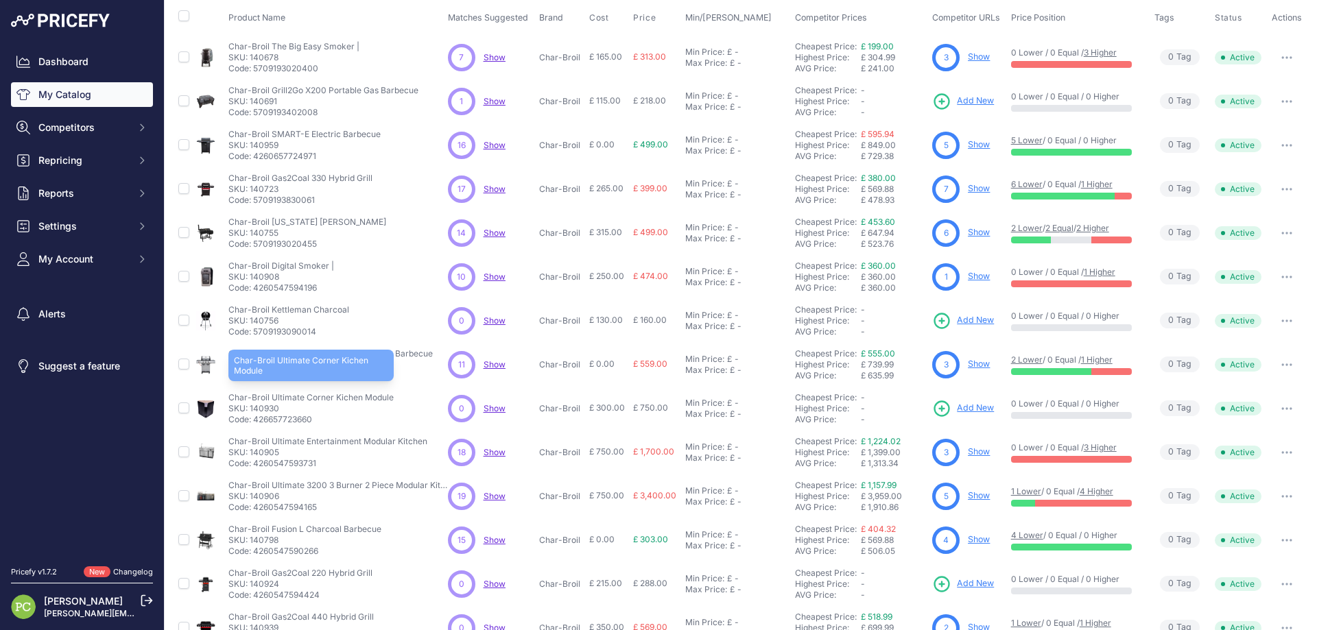
scroll to position [171, 0]
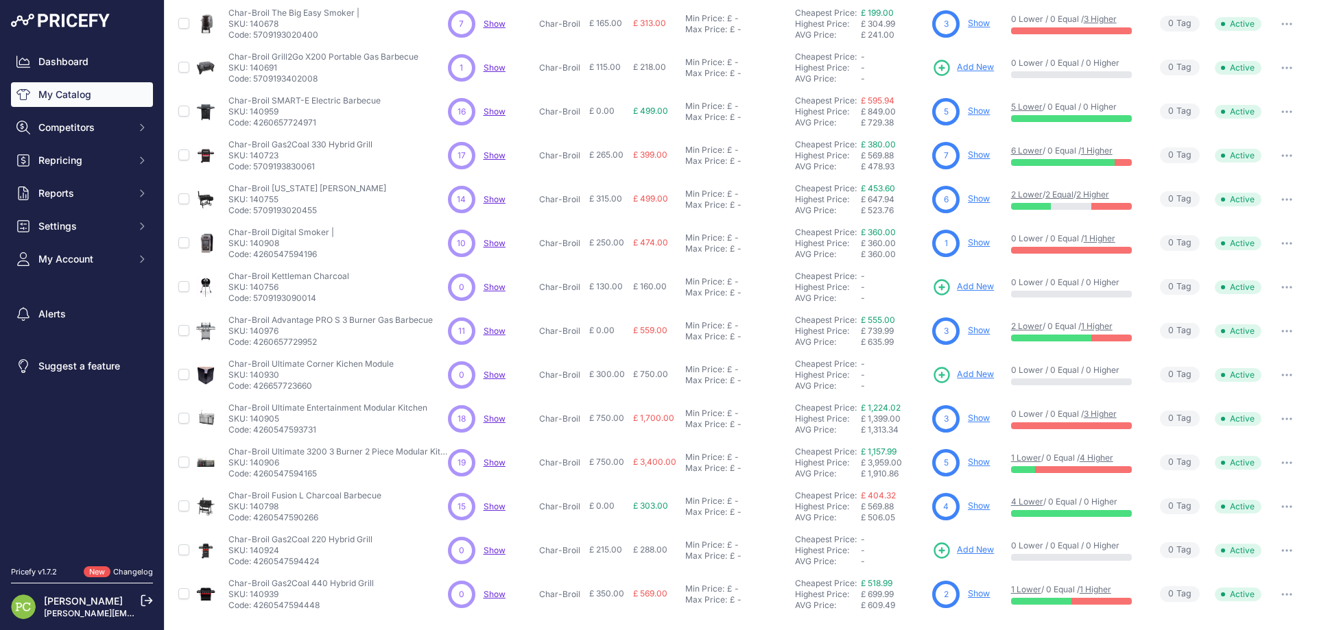
click at [1089, 590] on link "1 Higher" at bounding box center [1096, 589] width 32 height 10
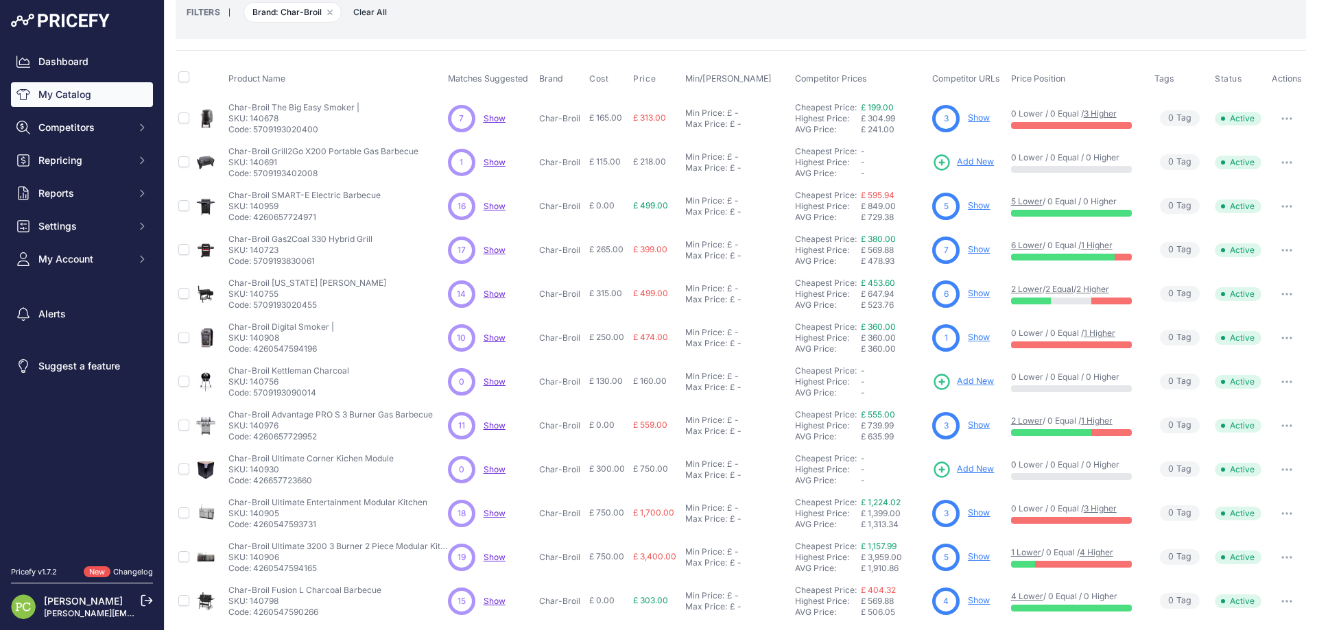
scroll to position [0, 0]
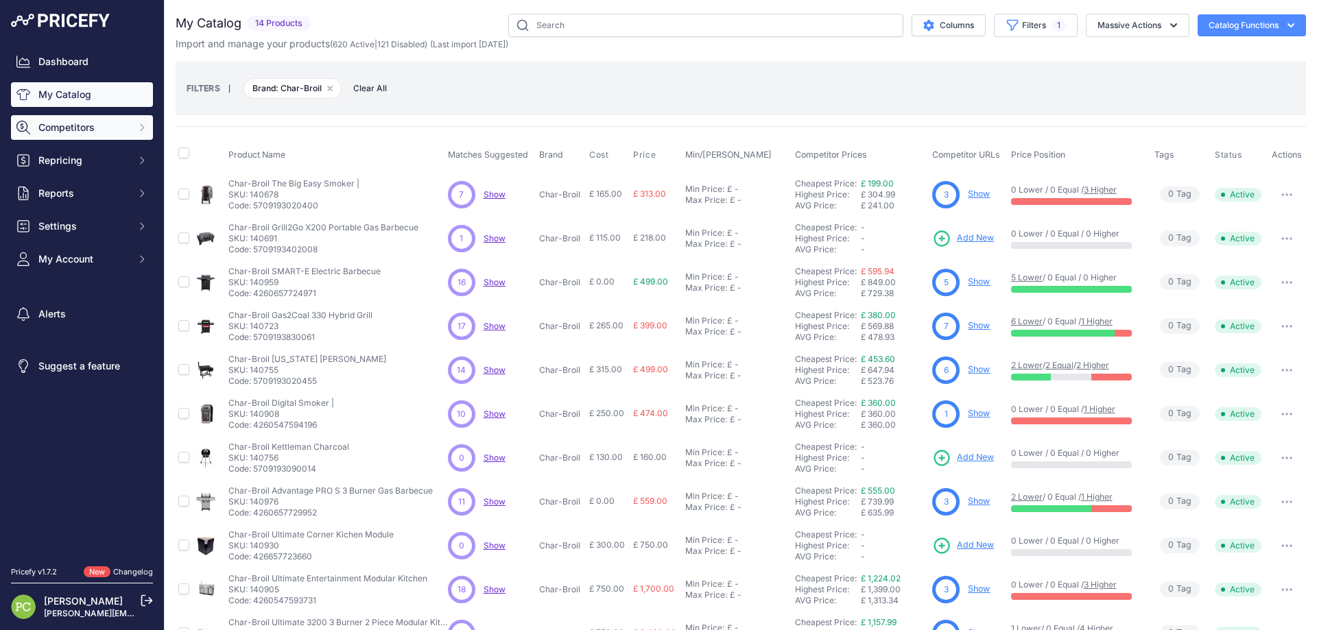
click at [79, 128] on span "Competitors" at bounding box center [83, 128] width 90 height 14
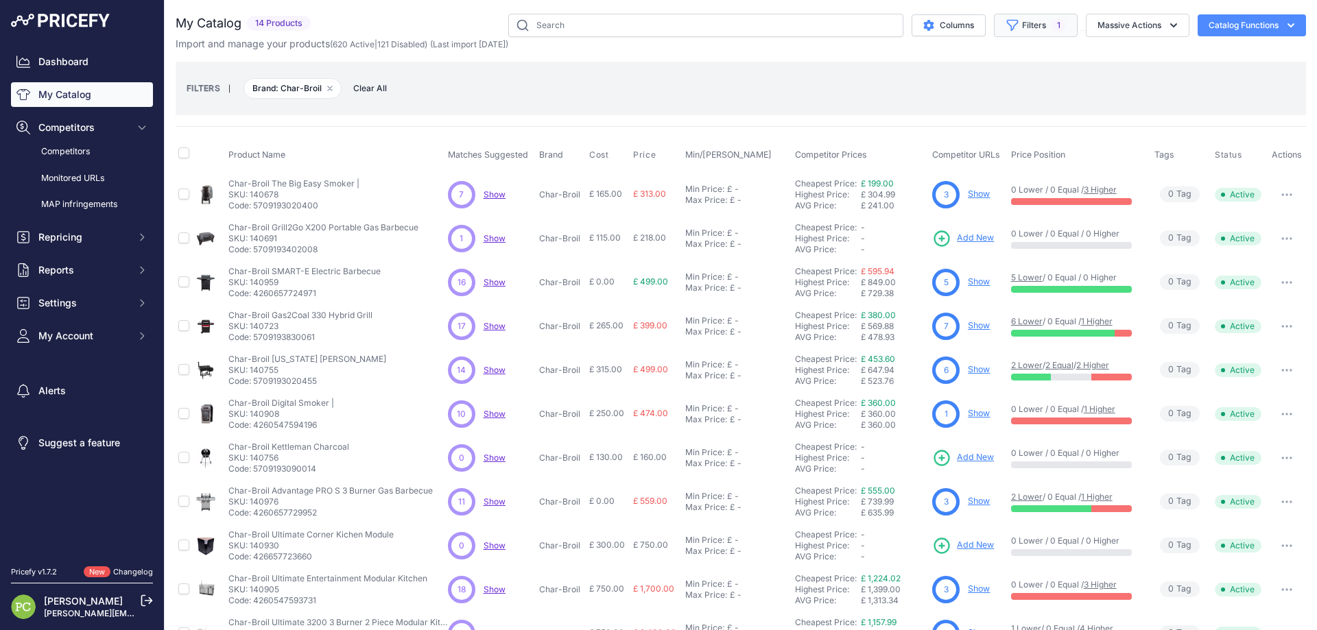
click at [1017, 32] on button "Filters 1" at bounding box center [1036, 25] width 84 height 23
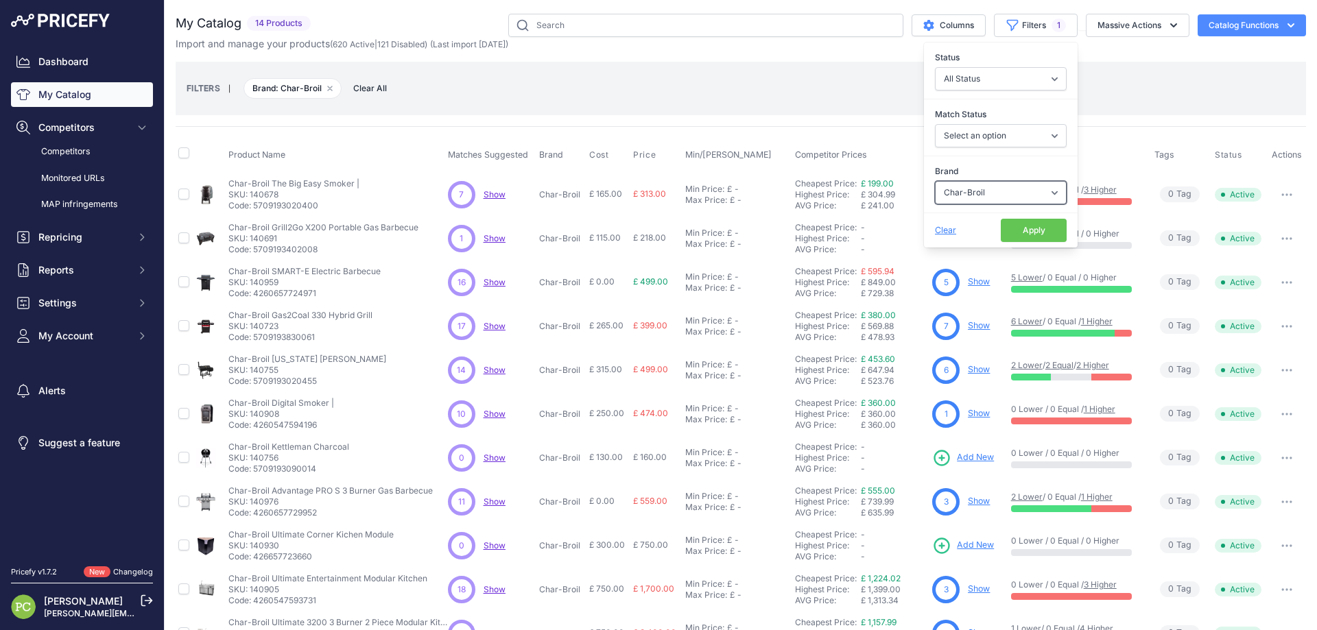
click at [1030, 190] on select "Select an option Barbecue Centre Beefeater Blackstone Griddles Brabura Grills B…" at bounding box center [1001, 192] width 132 height 23
select select "Monolith"
click at [935, 181] on select "Select an option Barbecue Centre Beefeater Blackstone Griddles Brabura Grills B…" at bounding box center [1001, 192] width 132 height 23
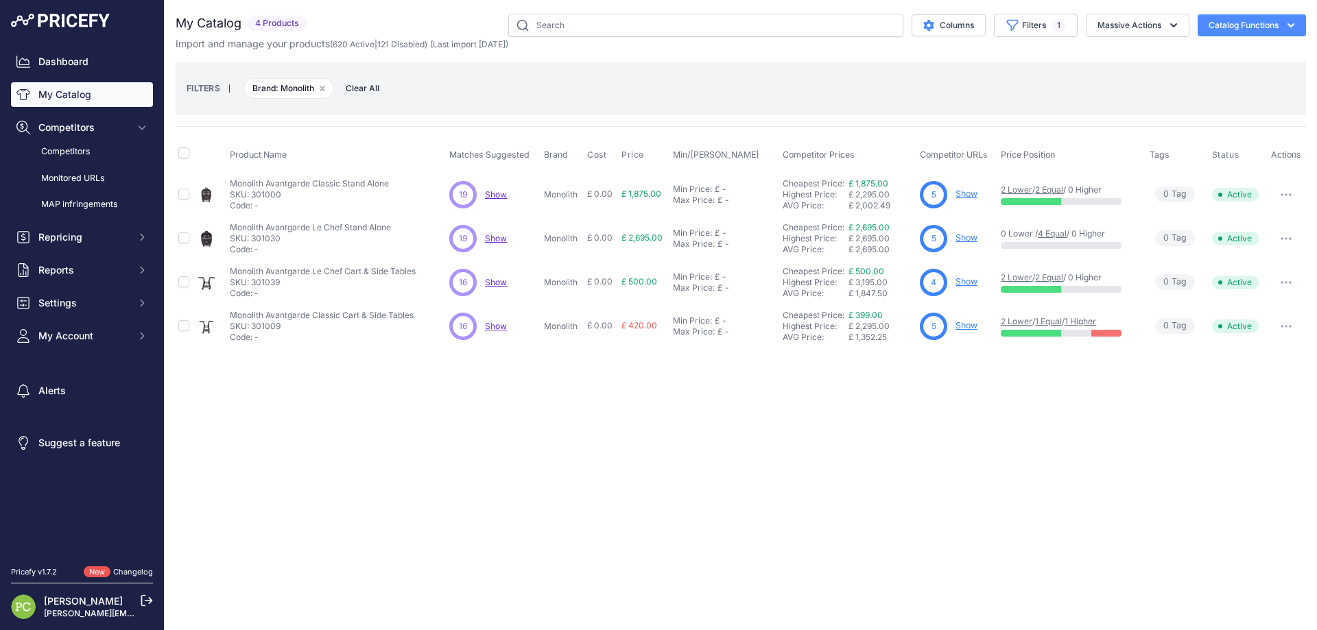
drag, startPoint x: 641, startPoint y: 580, endPoint x: 643, endPoint y: 571, distance: 9.0
click at [642, 576] on div "Close You are not connected to the internet." at bounding box center [741, 315] width 1152 height 630
click at [492, 188] on div "19 19 Show Discovering..." at bounding box center [493, 194] width 89 height 27
click at [495, 193] on span "Show" at bounding box center [496, 194] width 22 height 10
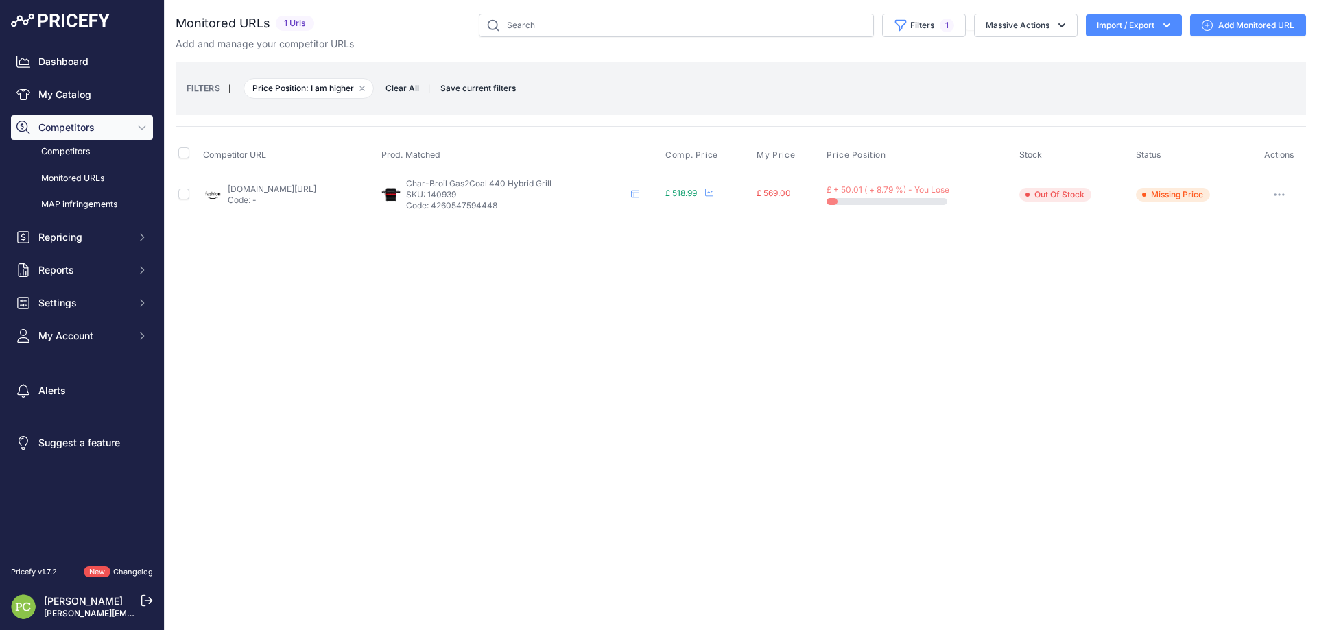
click at [292, 192] on link "[DOMAIN_NAME][URL]" at bounding box center [272, 189] width 88 height 10
click at [251, 193] on link "[DOMAIN_NAME][URL]" at bounding box center [272, 189] width 88 height 10
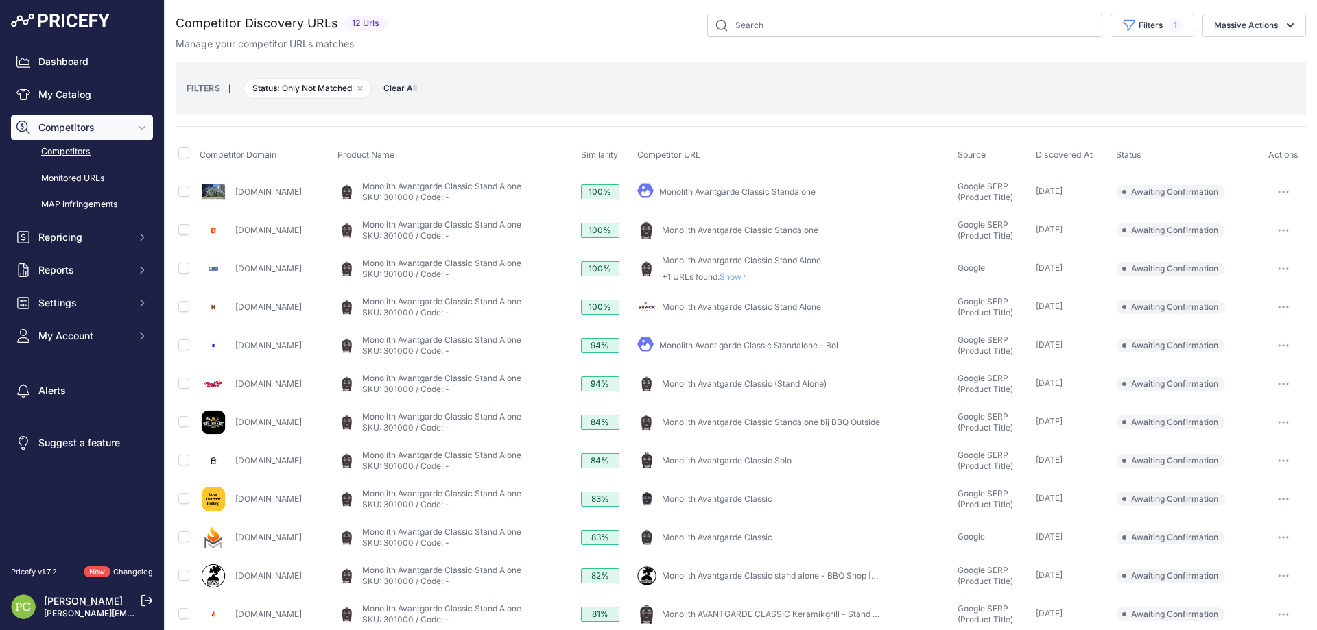
click at [251, 189] on link "Amazon.nl" at bounding box center [268, 192] width 67 height 10
click at [254, 309] on link "Shack-group.co.uk" at bounding box center [268, 307] width 67 height 10
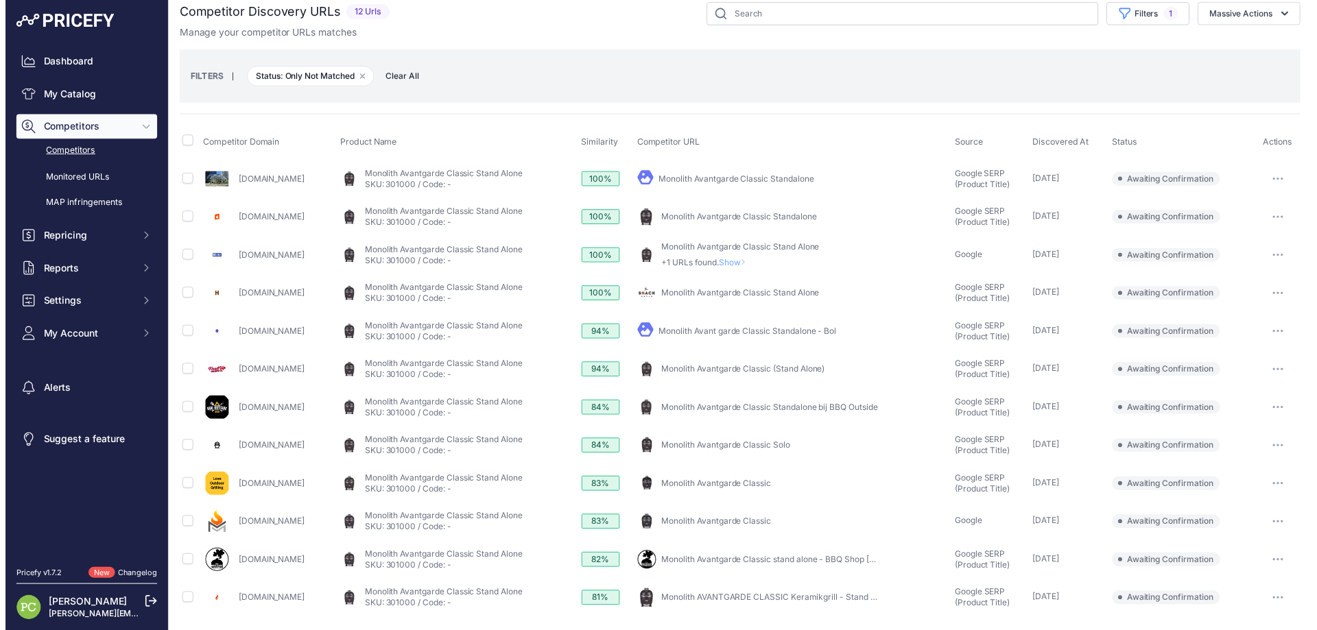
scroll to position [17, 0]
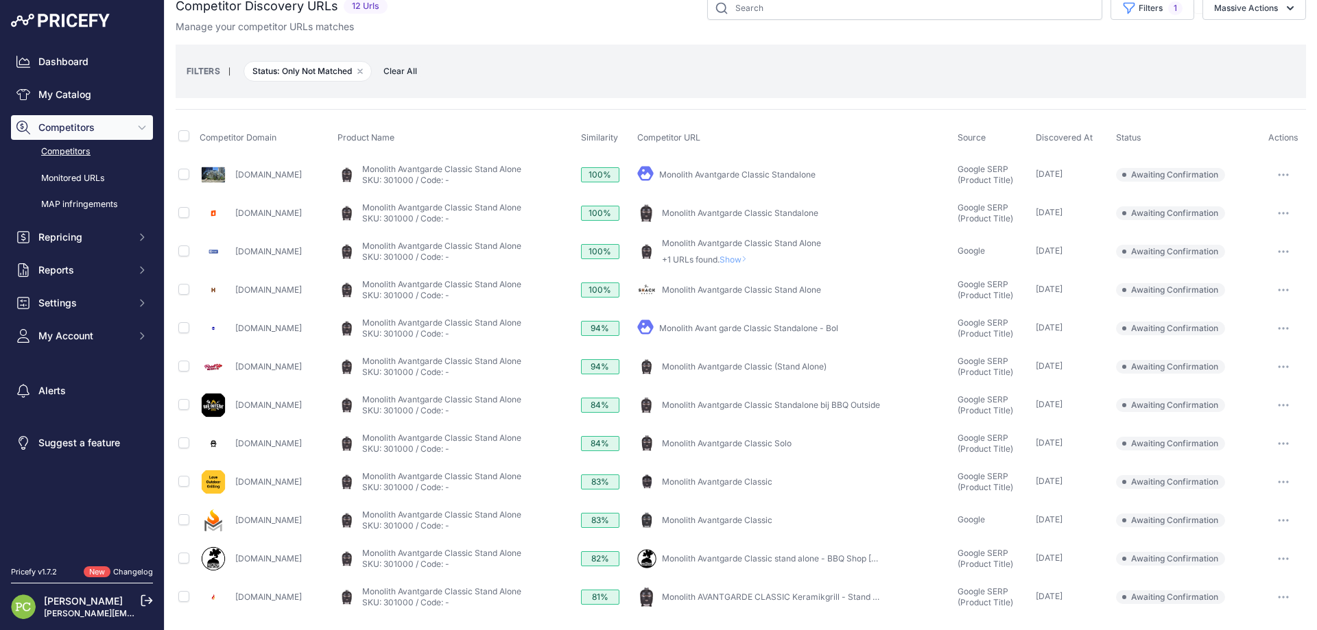
click at [274, 289] on link "Shack-group.co.uk" at bounding box center [268, 290] width 67 height 10
click at [687, 291] on link "Monolith Avantgarde Classic Stand Alone" at bounding box center [741, 290] width 159 height 10
click at [1279, 291] on icon "button" at bounding box center [1279, 289] width 1 height 1
click at [0, 0] on button "Confirm match" at bounding box center [0, 0] width 0 height 0
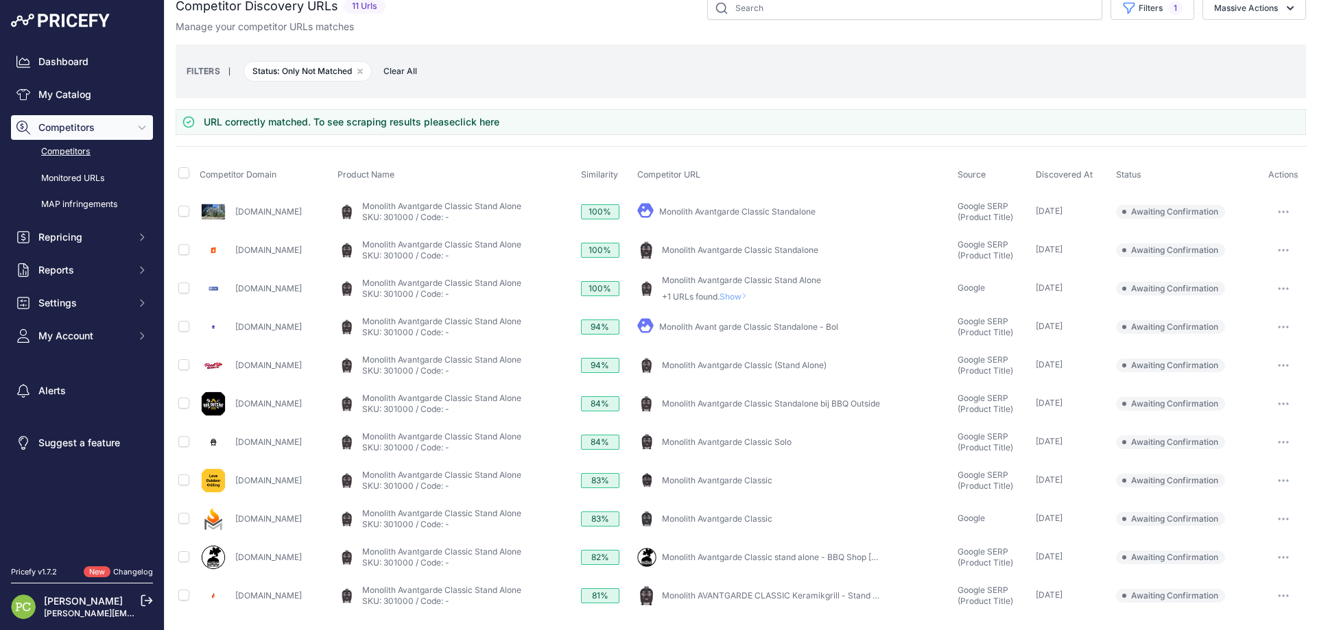
click at [744, 364] on link "Monolith Avantgarde Classic (Stand Alone)" at bounding box center [744, 365] width 165 height 10
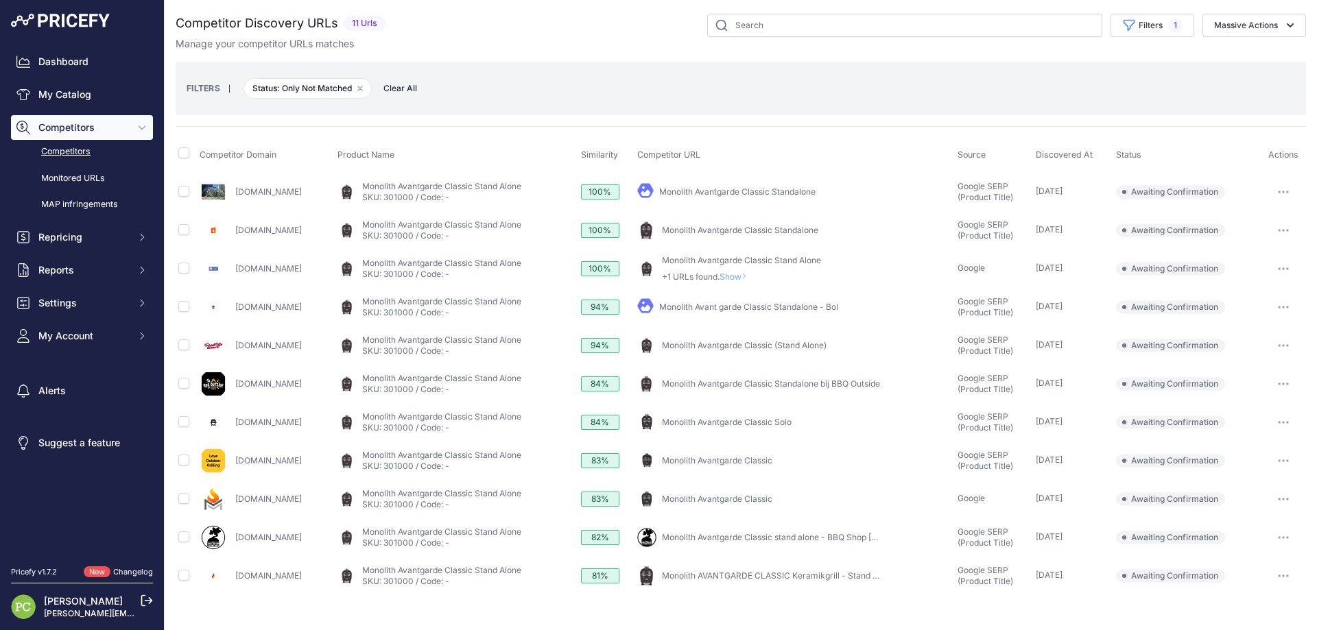
scroll to position [0, 0]
click at [1281, 344] on icon "button" at bounding box center [1283, 345] width 11 height 3
click at [0, 0] on button "Confirm match" at bounding box center [0, 0] width 0 height 0
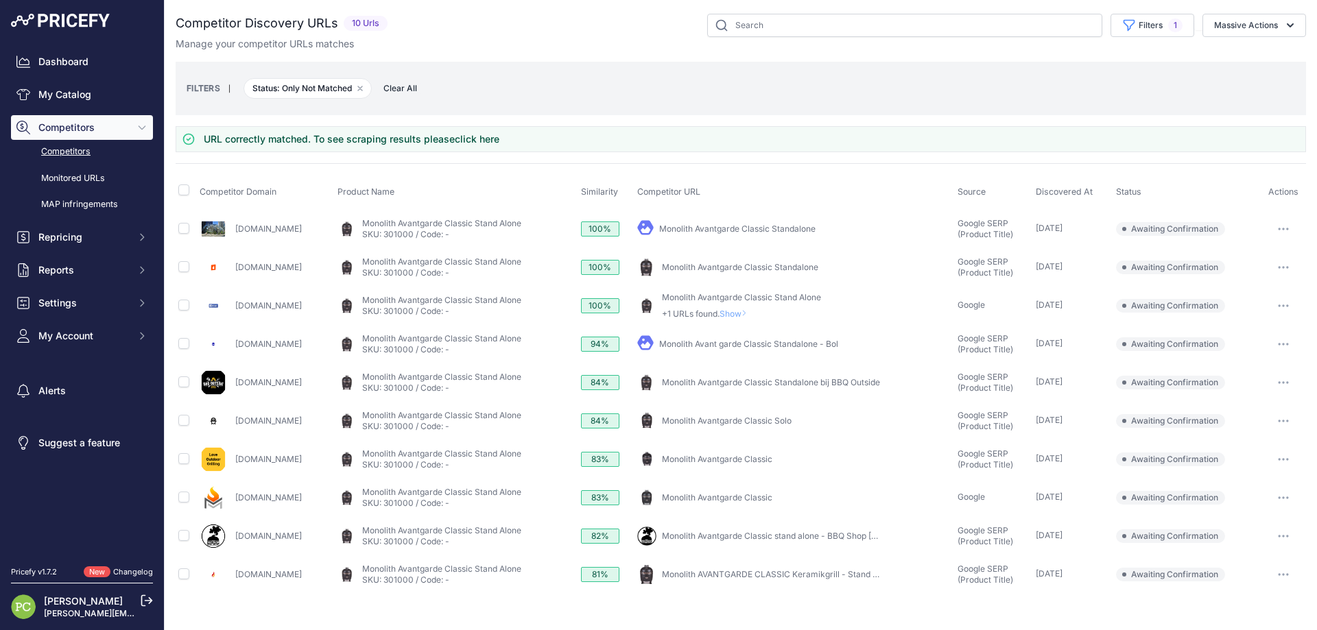
click at [275, 455] on link "Loveoutdoorgrilling.com" at bounding box center [268, 459] width 67 height 10
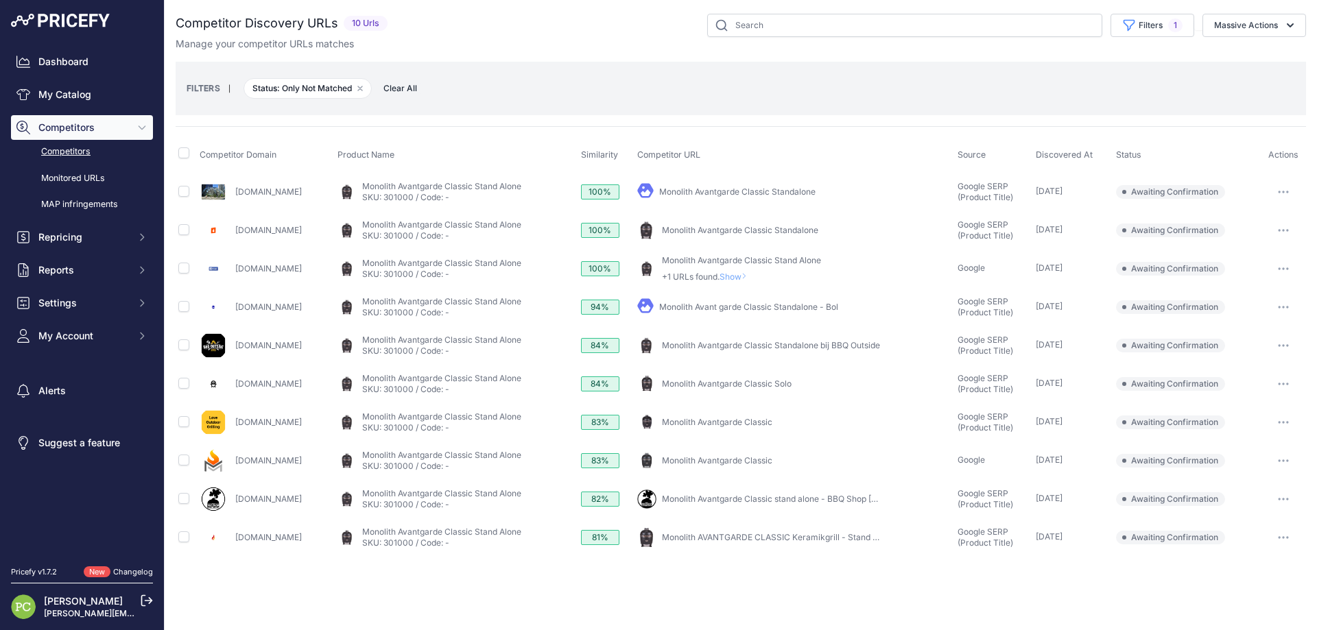
click at [1281, 421] on icon "button" at bounding box center [1283, 422] width 11 height 3
click at [0, 0] on button "Confirm match" at bounding box center [0, 0] width 0 height 0
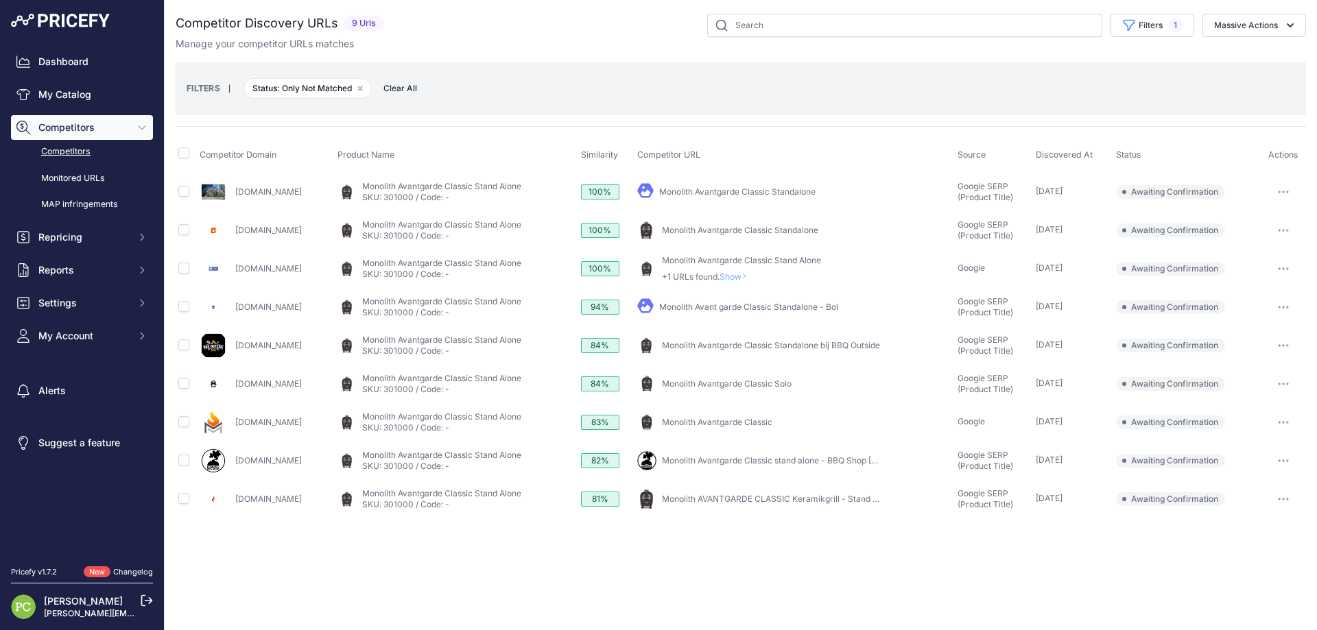
click at [713, 425] on link "Monolith Avantgarde Classic" at bounding box center [717, 422] width 110 height 10
click at [1281, 423] on icon "button" at bounding box center [1283, 422] width 11 height 3
click at [0, 0] on button "Confirm match" at bounding box center [0, 0] width 0 height 0
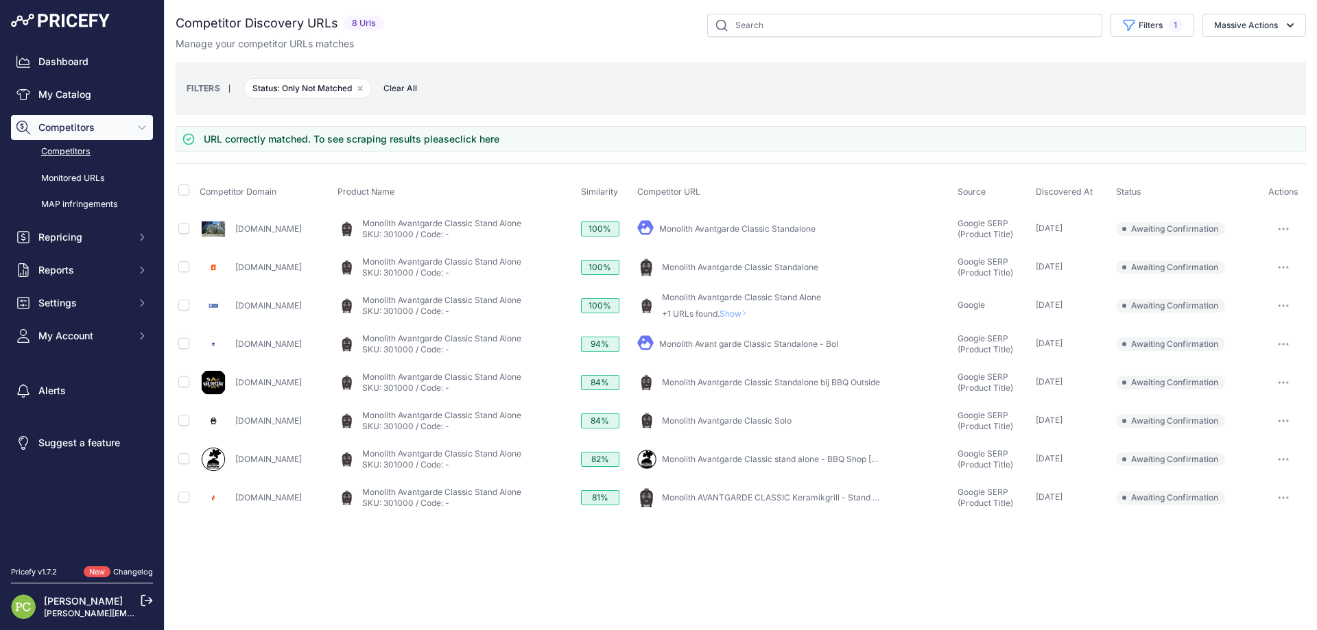
click at [767, 346] on link "Monolith Avant garde Classic Standalone - Bol" at bounding box center [748, 344] width 179 height 10
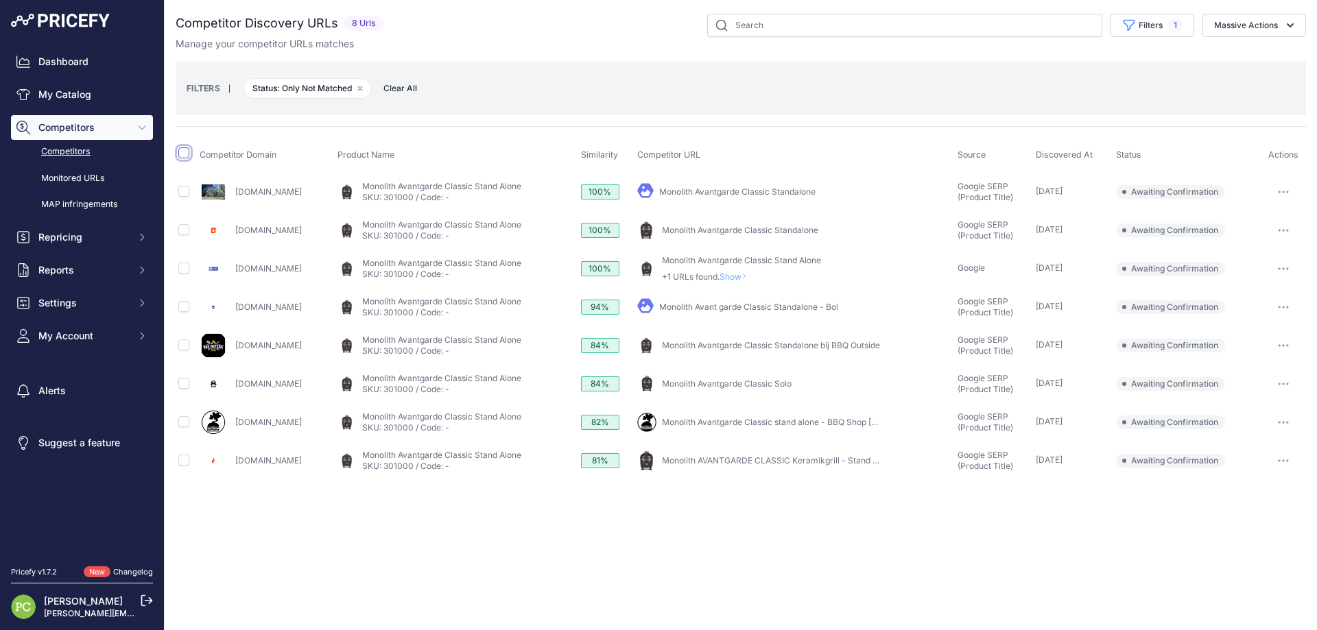
click at [182, 154] on input "checkbox" at bounding box center [183, 152] width 11 height 11
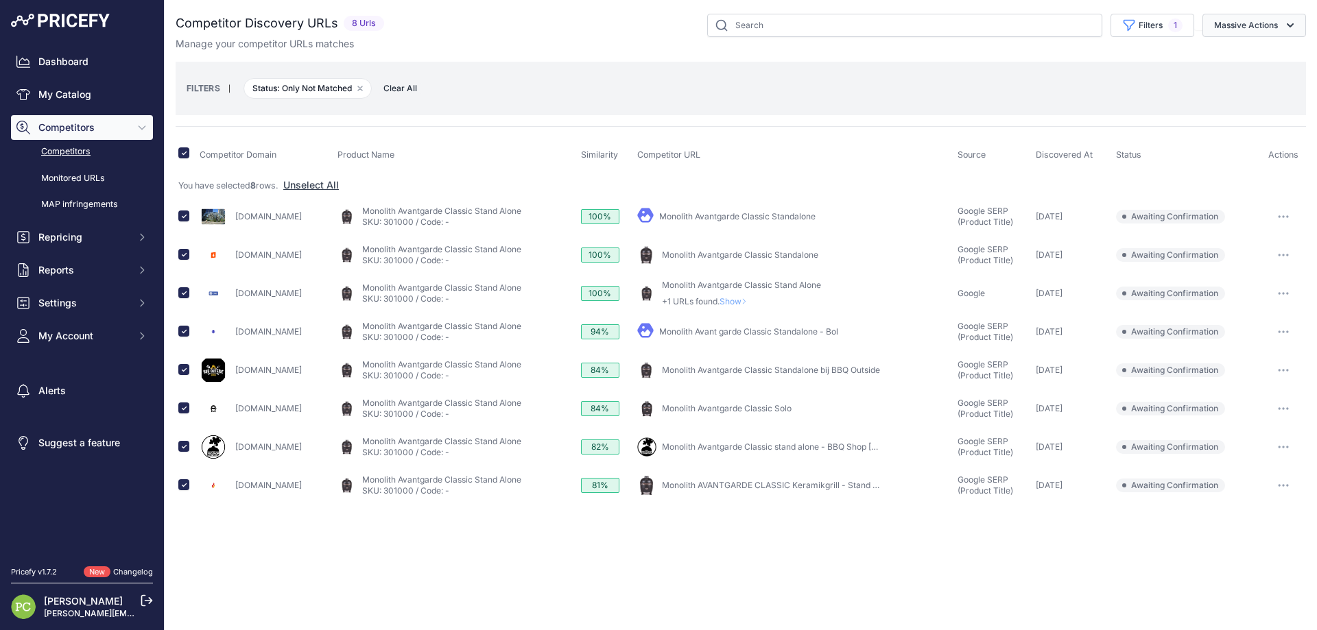
click at [1297, 29] on button "Massive Actions" at bounding box center [1254, 25] width 104 height 23
click at [1224, 109] on span "Exclude Match" at bounding box center [1240, 107] width 67 height 12
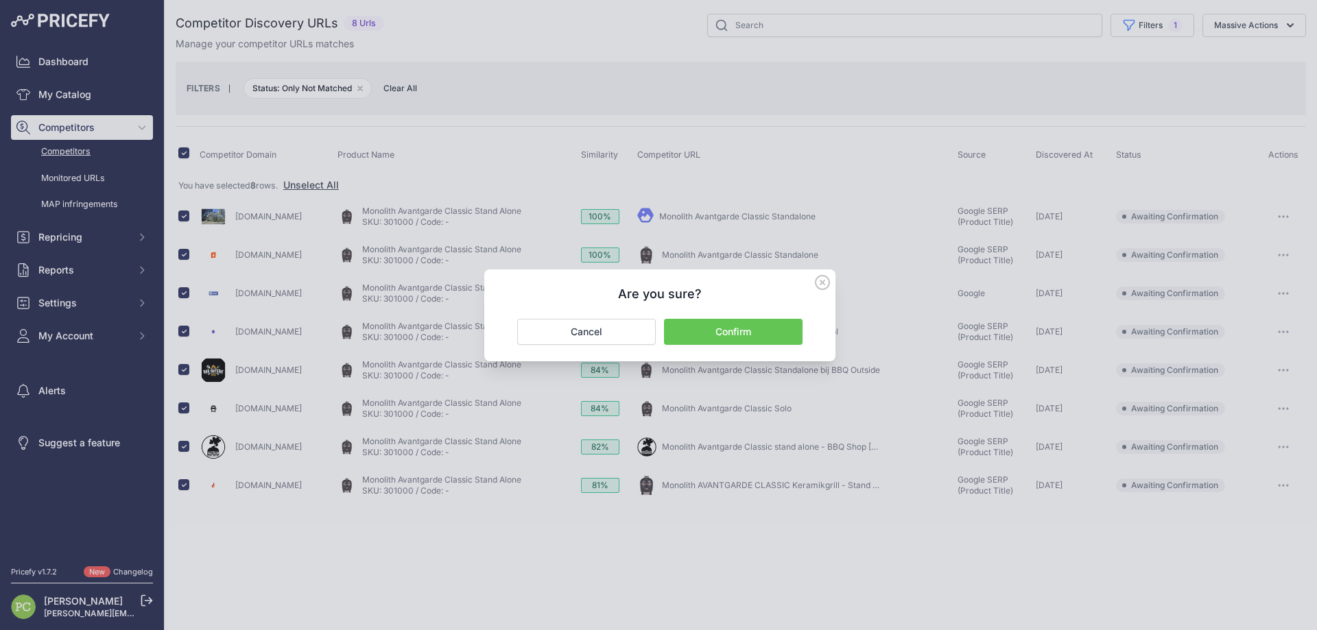
click at [711, 327] on button "Confirm" at bounding box center [733, 332] width 139 height 26
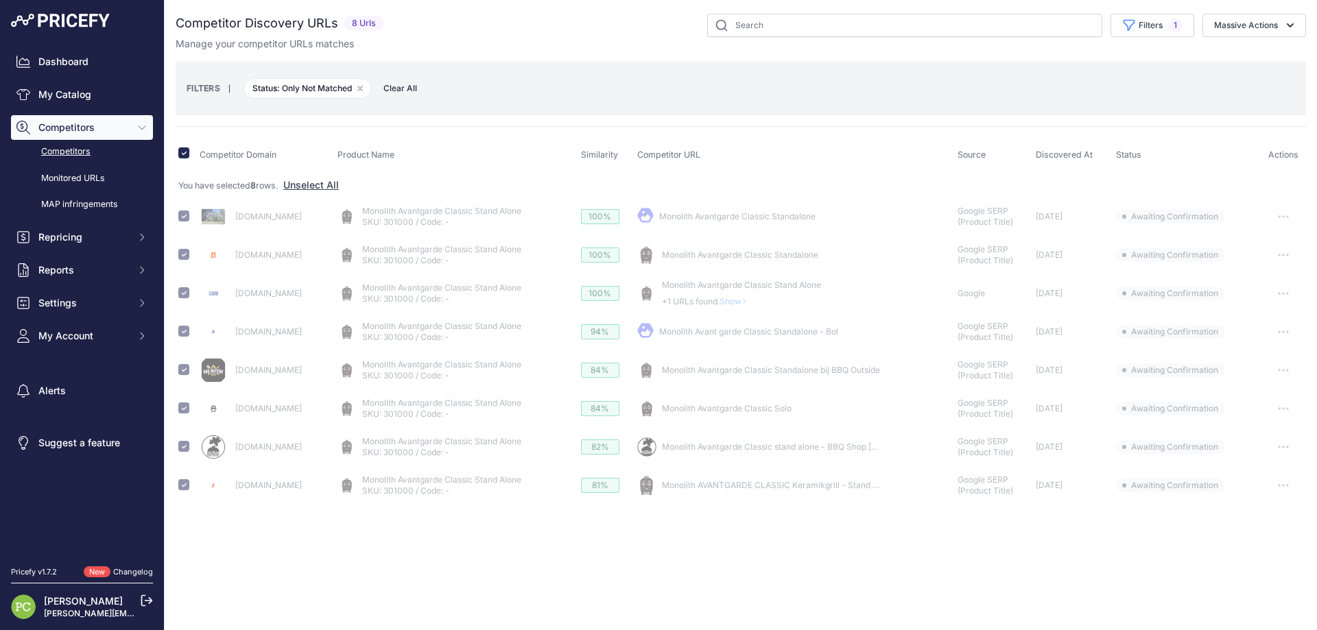
checkbox input "false"
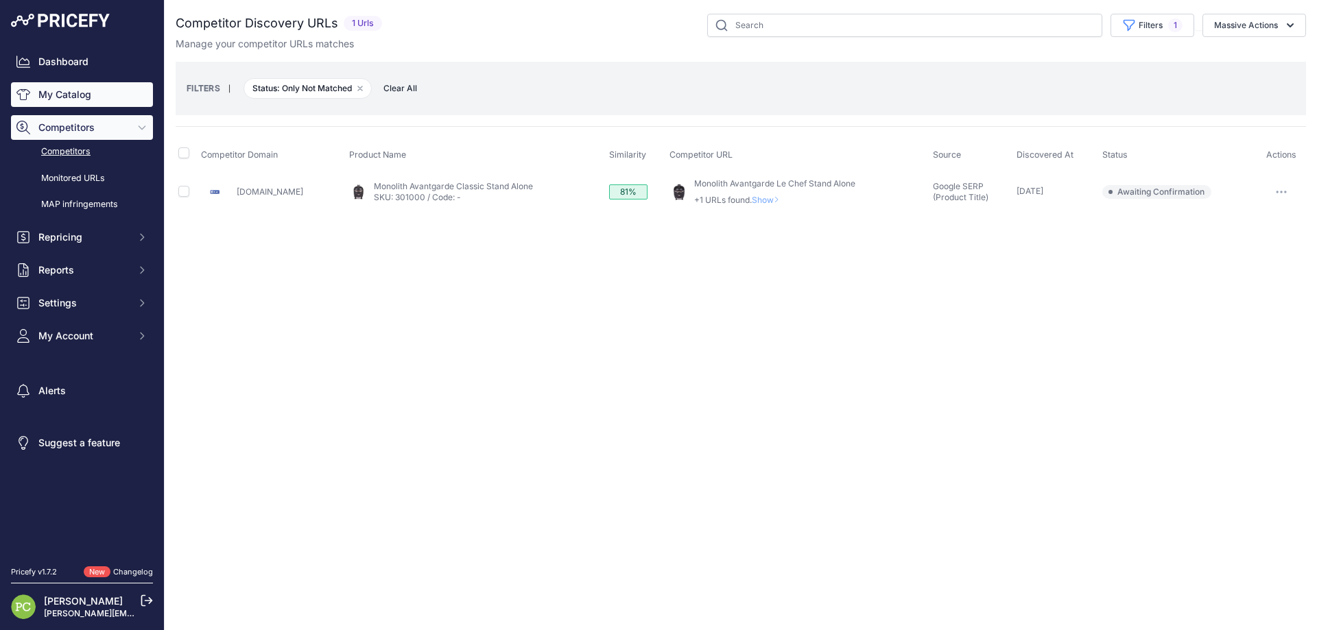
click at [83, 95] on link "My Catalog" at bounding box center [82, 94] width 142 height 25
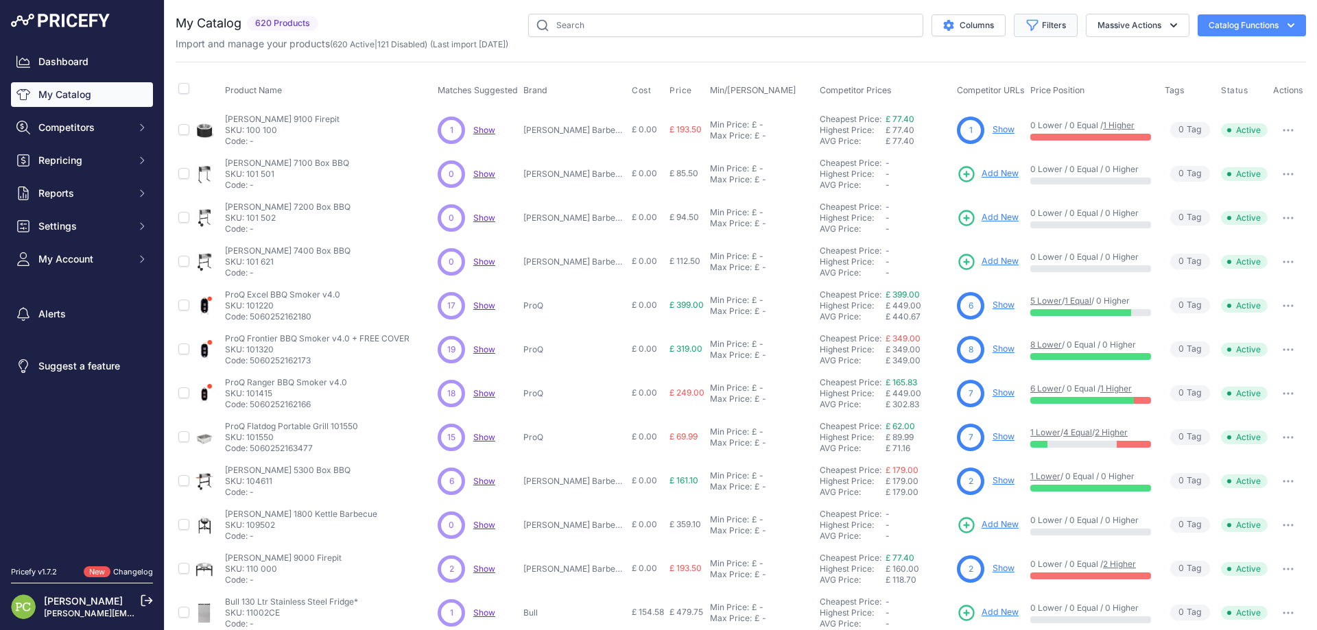
click at [1038, 34] on button "Filters" at bounding box center [1046, 25] width 64 height 23
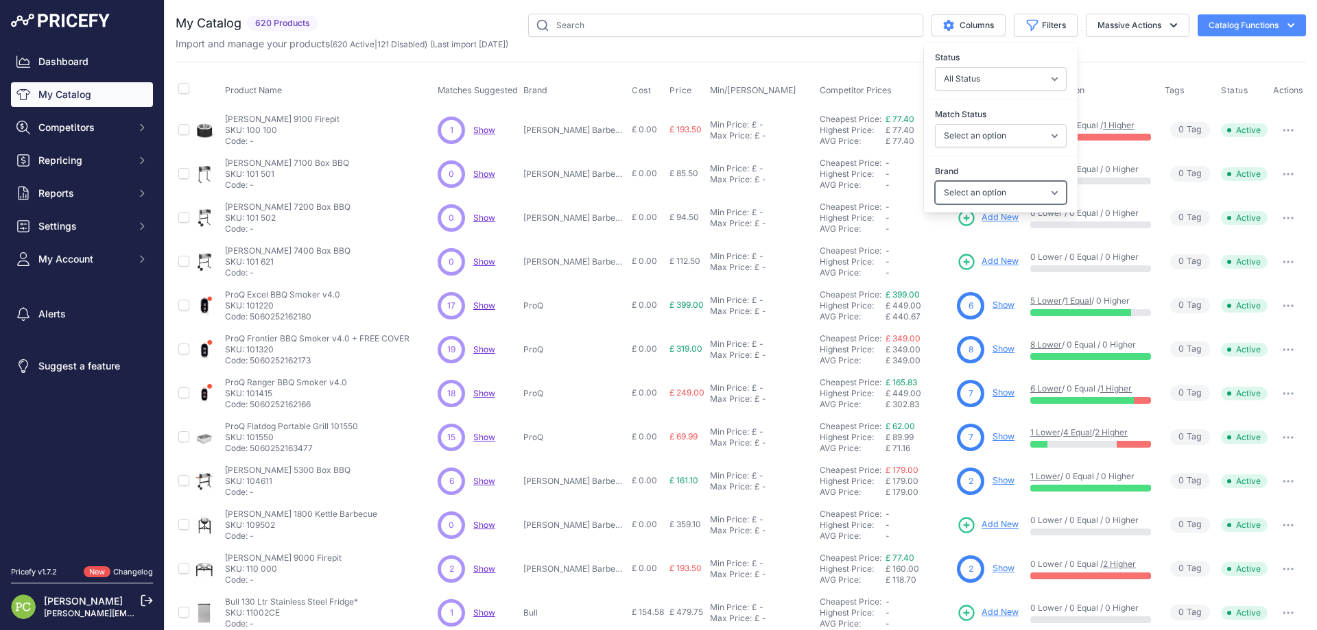
click at [1038, 198] on select "Select an option Barbecue Centre Beefeater Blackstone Griddles Brabura Grills B…" at bounding box center [1001, 192] width 132 height 23
select select "Monolith"
click at [935, 181] on select "Select an option Barbecue Centre Beefeater Blackstone Griddles Brabura Grills B…" at bounding box center [1001, 192] width 132 height 23
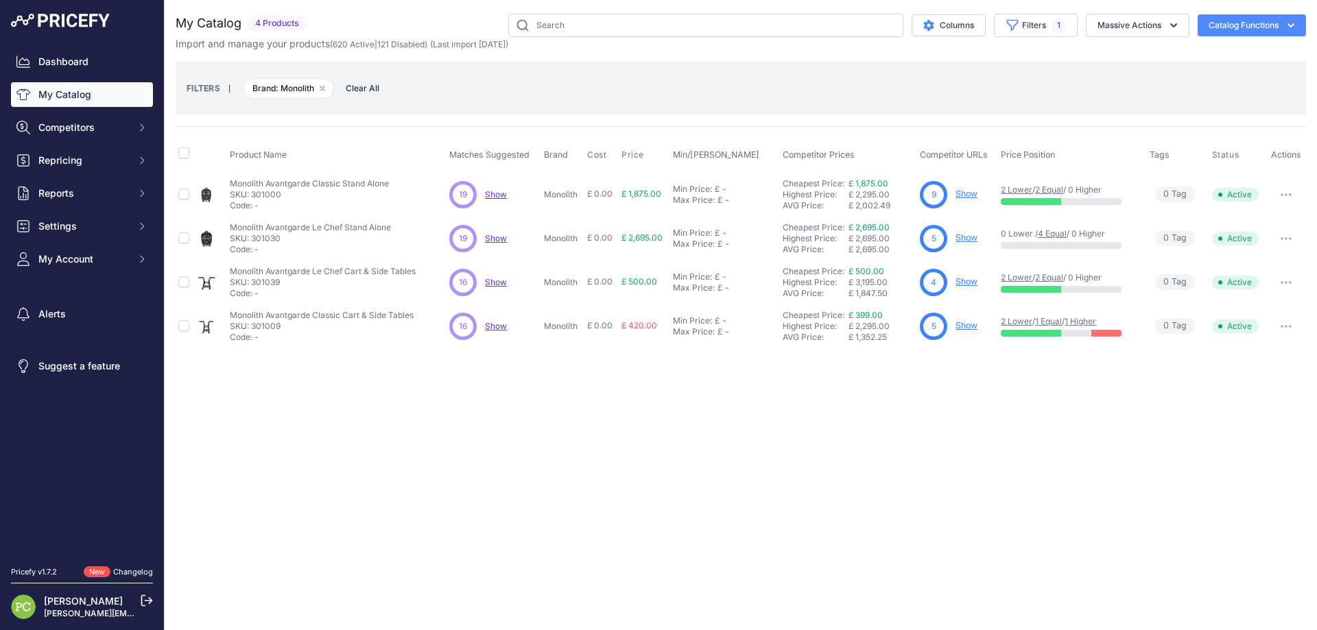
click at [446, 500] on div "Close You are not connected to the internet." at bounding box center [741, 315] width 1152 height 630
click at [493, 236] on span "Show" at bounding box center [496, 238] width 22 height 10
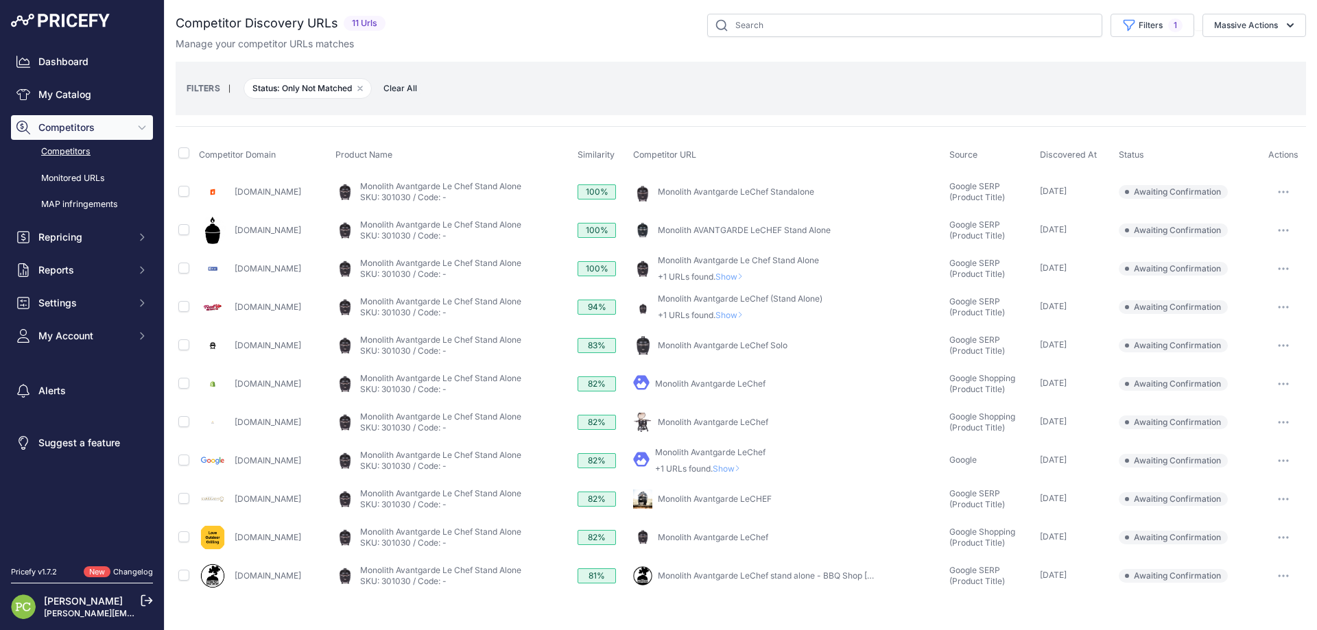
click at [814, 300] on link "Monolith Avantgarde LeChef (Stand Alone)" at bounding box center [740, 299] width 165 height 10
click at [1283, 306] on icon "button" at bounding box center [1283, 307] width 11 height 3
click at [0, 0] on button "Confirm match" at bounding box center [0, 0] width 0 height 0
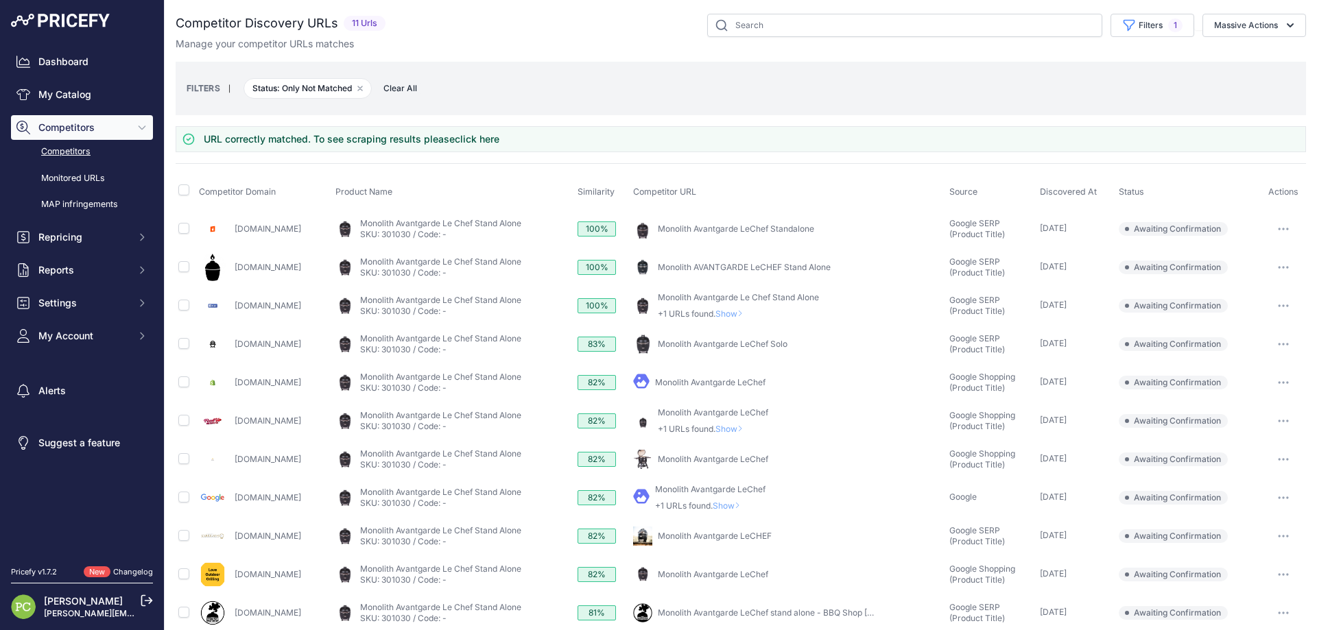
click at [717, 381] on link "Monolith Avantgarde LeChef" at bounding box center [710, 382] width 110 height 10
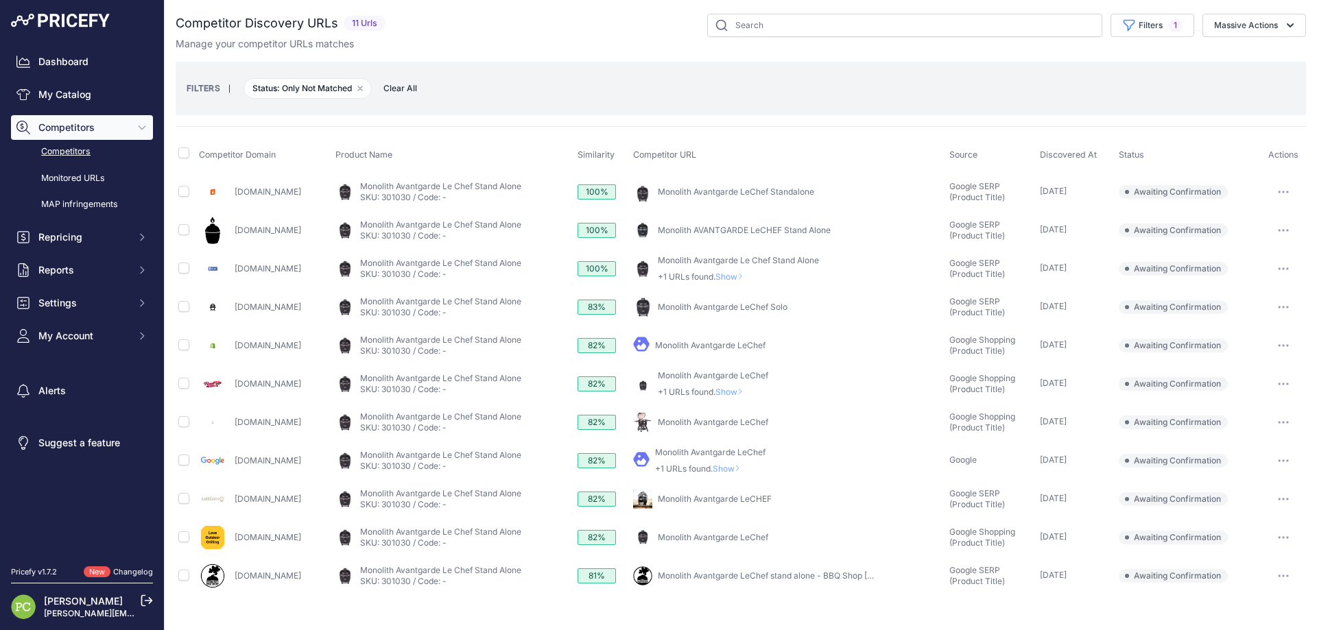
click at [712, 421] on link "Monolith Avantgarde LeChef" at bounding box center [713, 422] width 110 height 10
click at [1283, 423] on icon "button" at bounding box center [1283, 422] width 11 height 3
click at [0, 0] on button "Confirm match" at bounding box center [0, 0] width 0 height 0
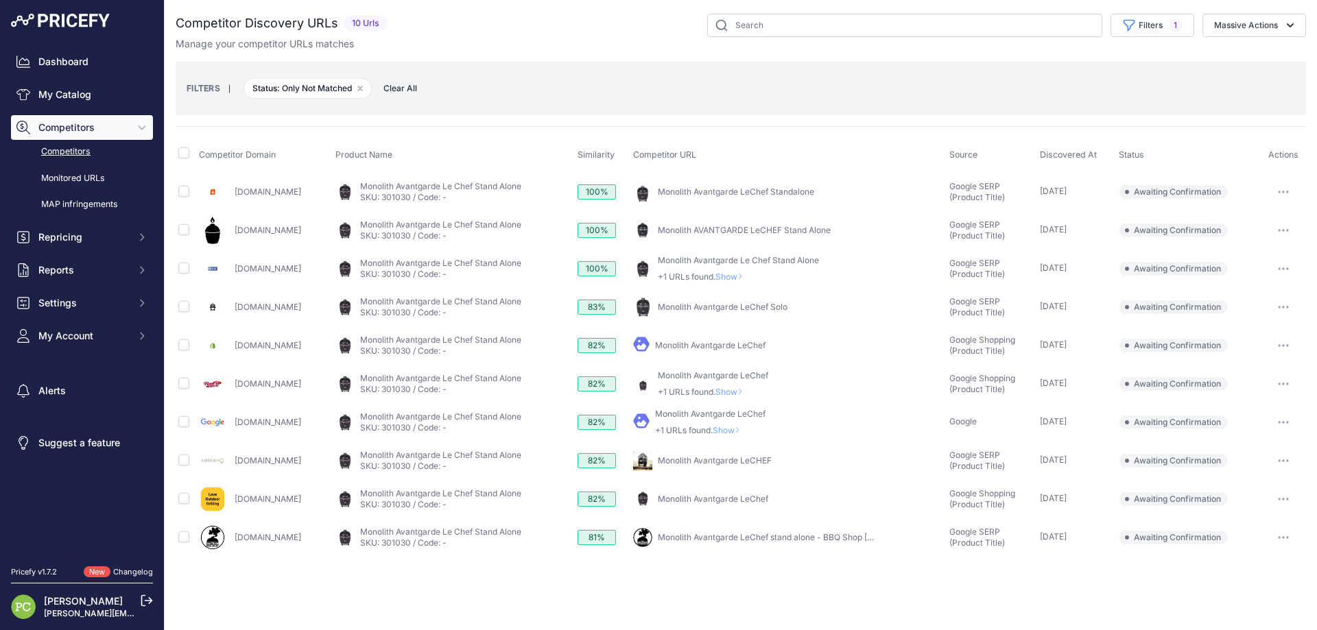
click at [744, 412] on link "Monolith Avantgarde LeChef" at bounding box center [710, 414] width 110 height 10
click at [1284, 423] on icon "button" at bounding box center [1283, 422] width 1 height 1
click at [0, 0] on button "Confirm match" at bounding box center [0, 0] width 0 height 0
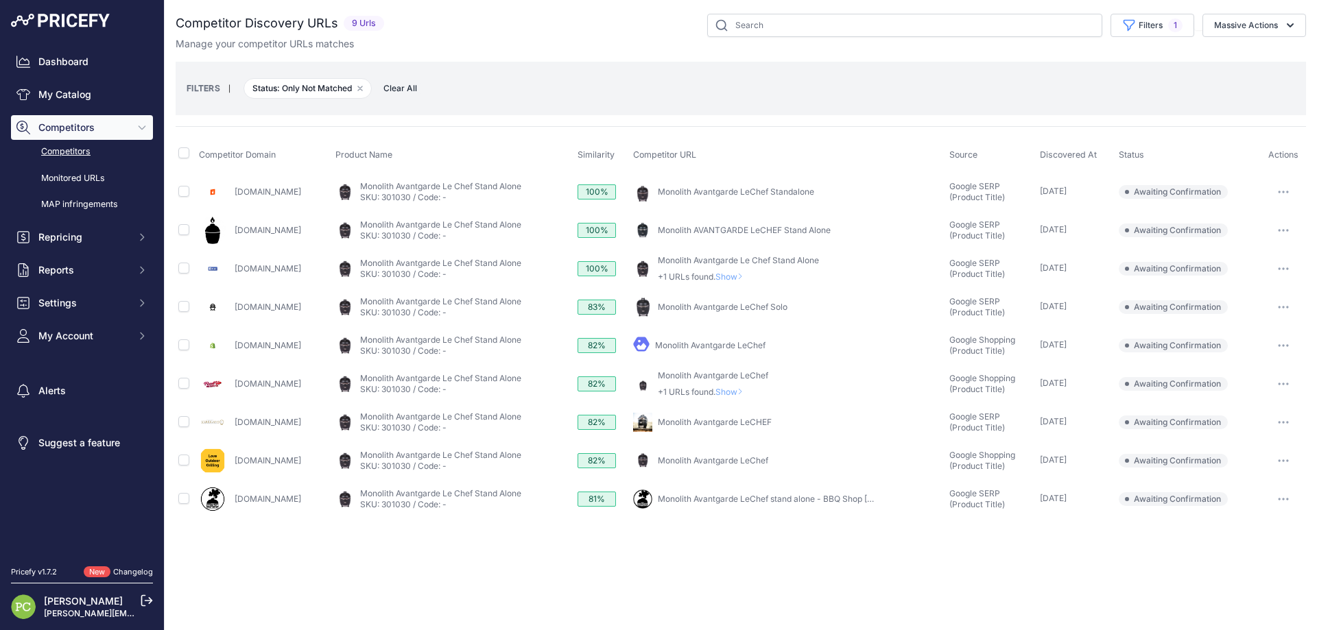
click at [1283, 378] on button "button" at bounding box center [1283, 384] width 27 height 19
click at [0, 0] on button "Confirm match" at bounding box center [0, 0] width 0 height 0
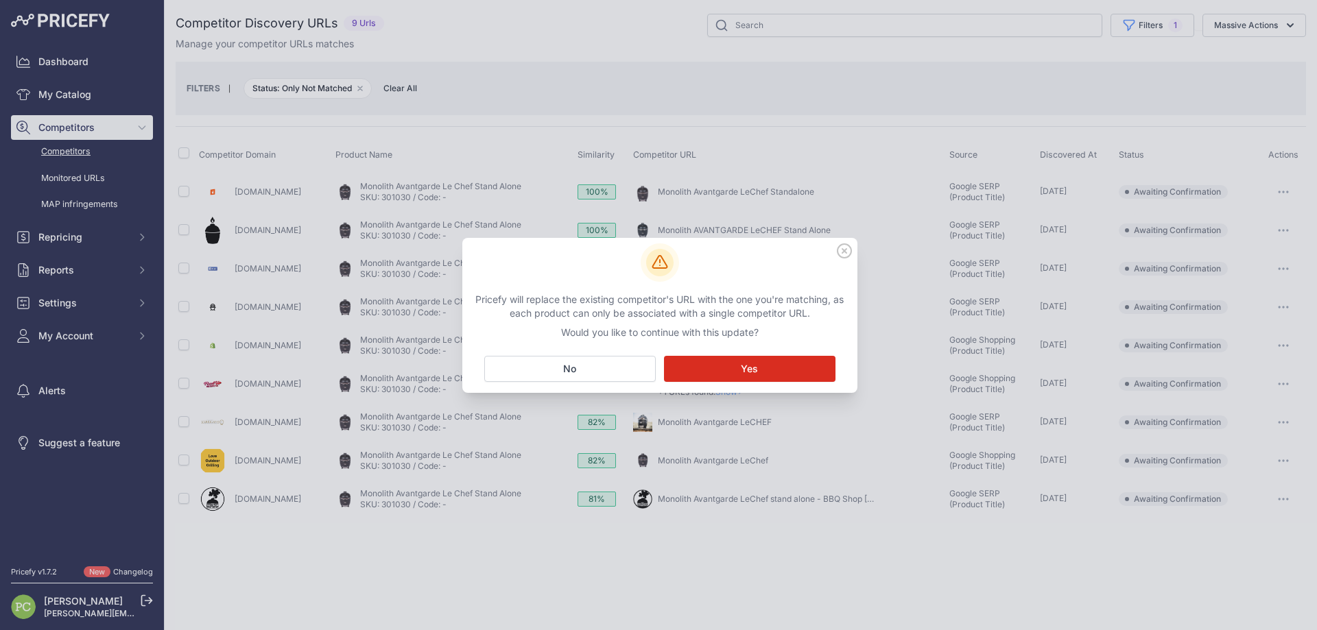
click at [750, 370] on span "Yes" at bounding box center [749, 369] width 17 height 14
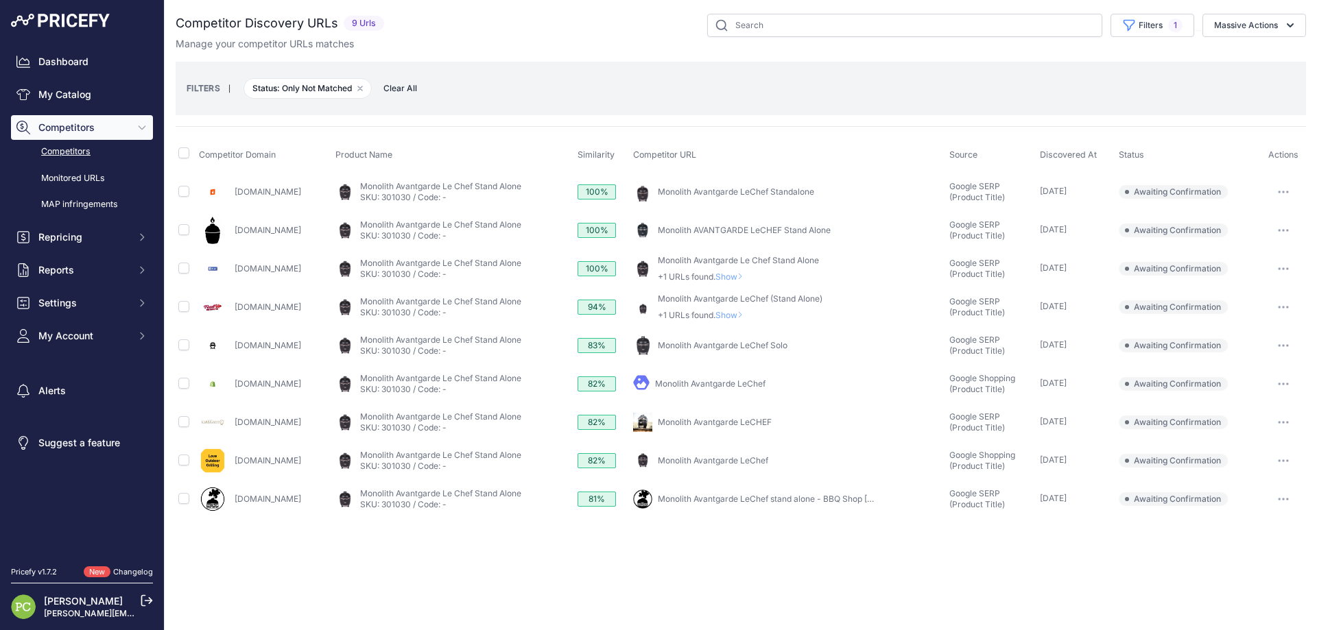
click at [722, 458] on link "Monolith Avantgarde LeChef" at bounding box center [713, 460] width 110 height 10
click at [1289, 458] on button "button" at bounding box center [1283, 460] width 27 height 19
click at [0, 0] on button "Confirm match" at bounding box center [0, 0] width 0 height 0
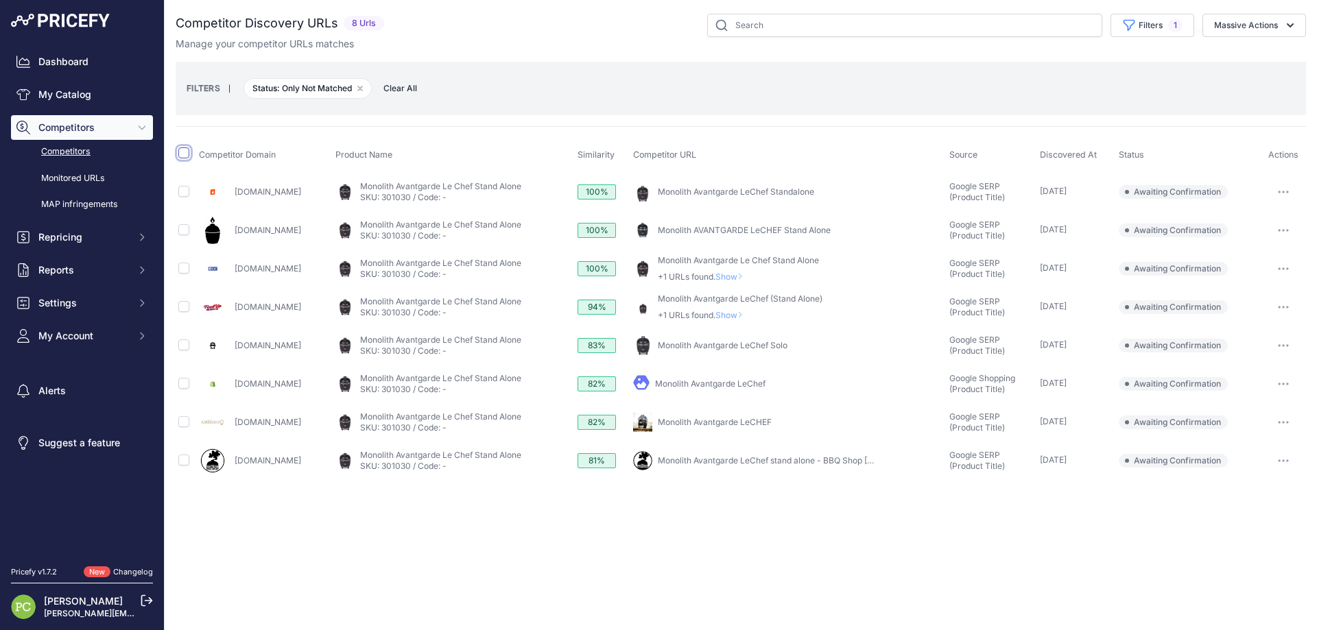
click at [182, 153] on input "checkbox" at bounding box center [183, 152] width 11 height 11
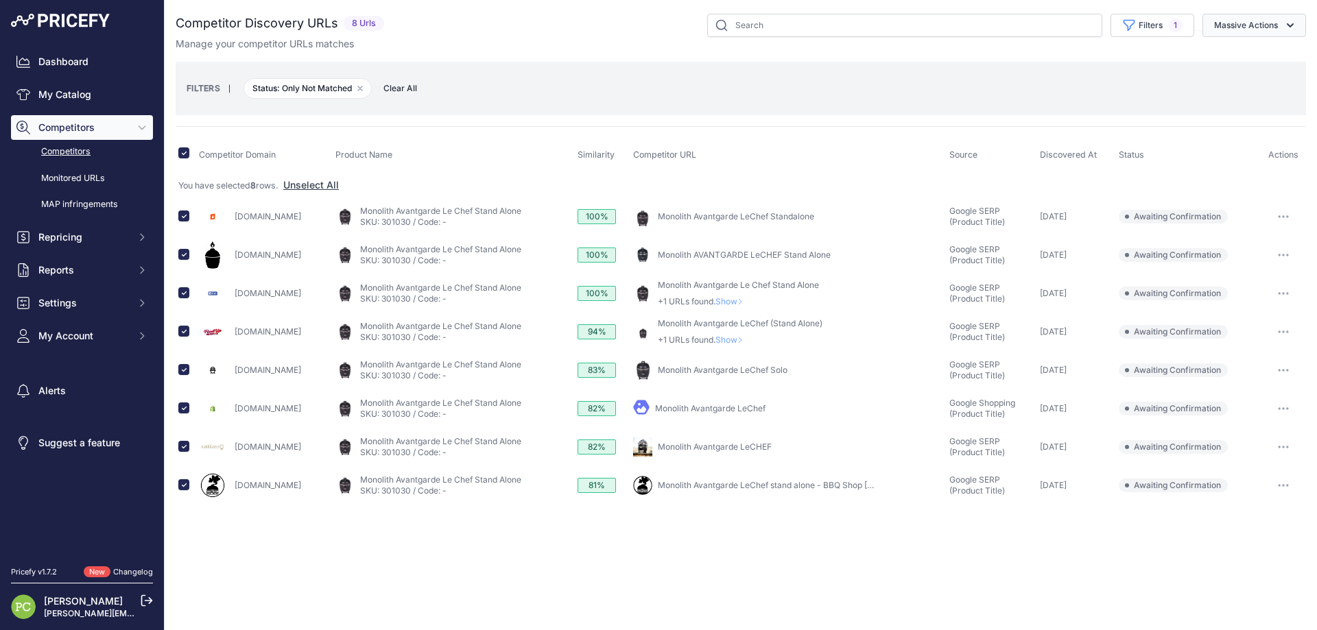
click at [1227, 29] on button "Massive Actions" at bounding box center [1254, 25] width 104 height 23
click at [1244, 105] on span "Exclude Match" at bounding box center [1240, 107] width 67 height 12
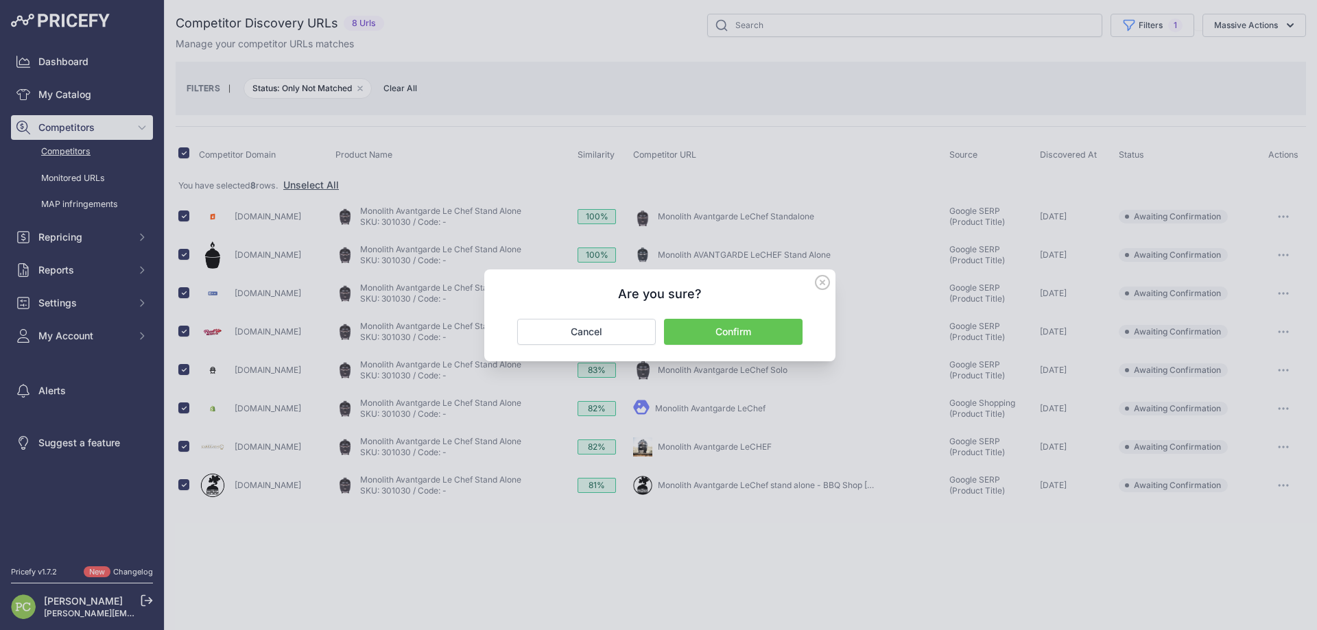
click at [728, 329] on button "Confirm" at bounding box center [733, 332] width 139 height 26
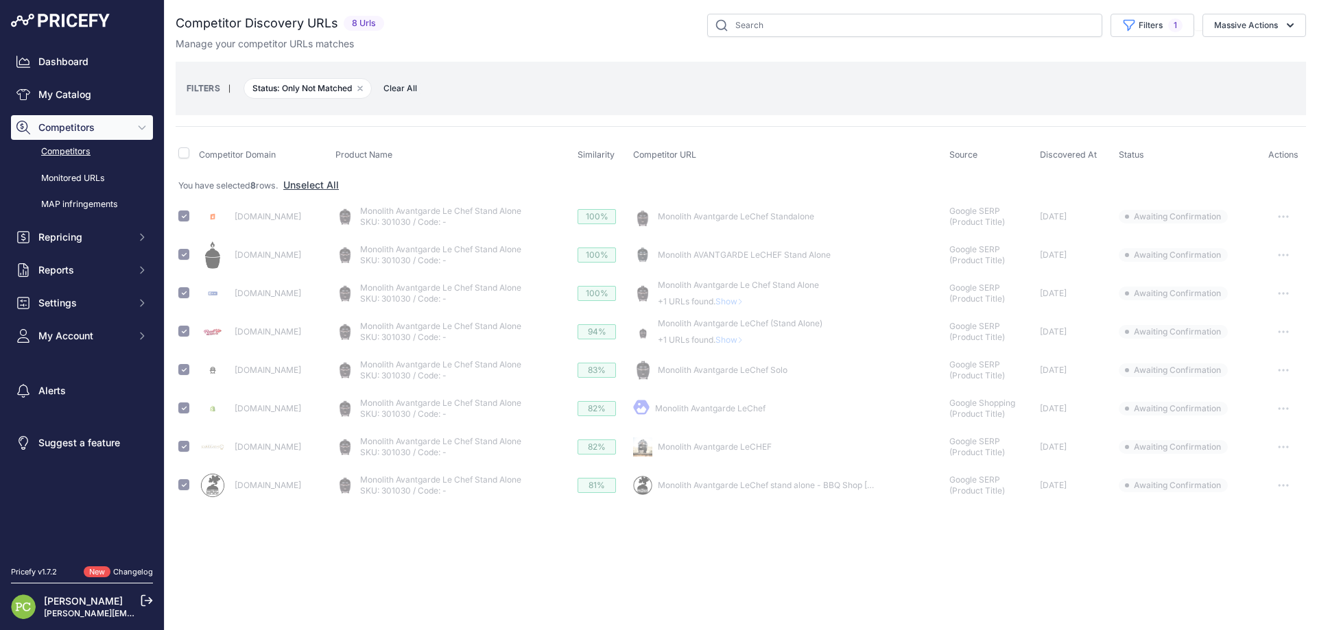
checkbox input "false"
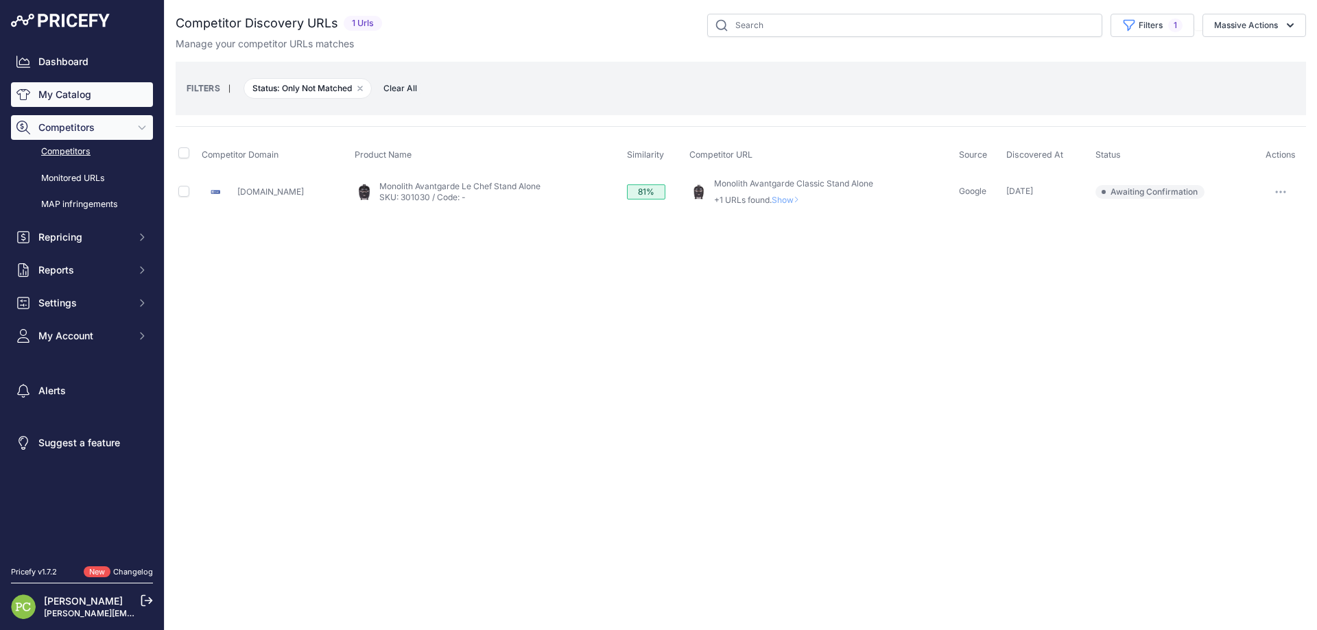
click at [58, 93] on link "My Catalog" at bounding box center [82, 94] width 142 height 25
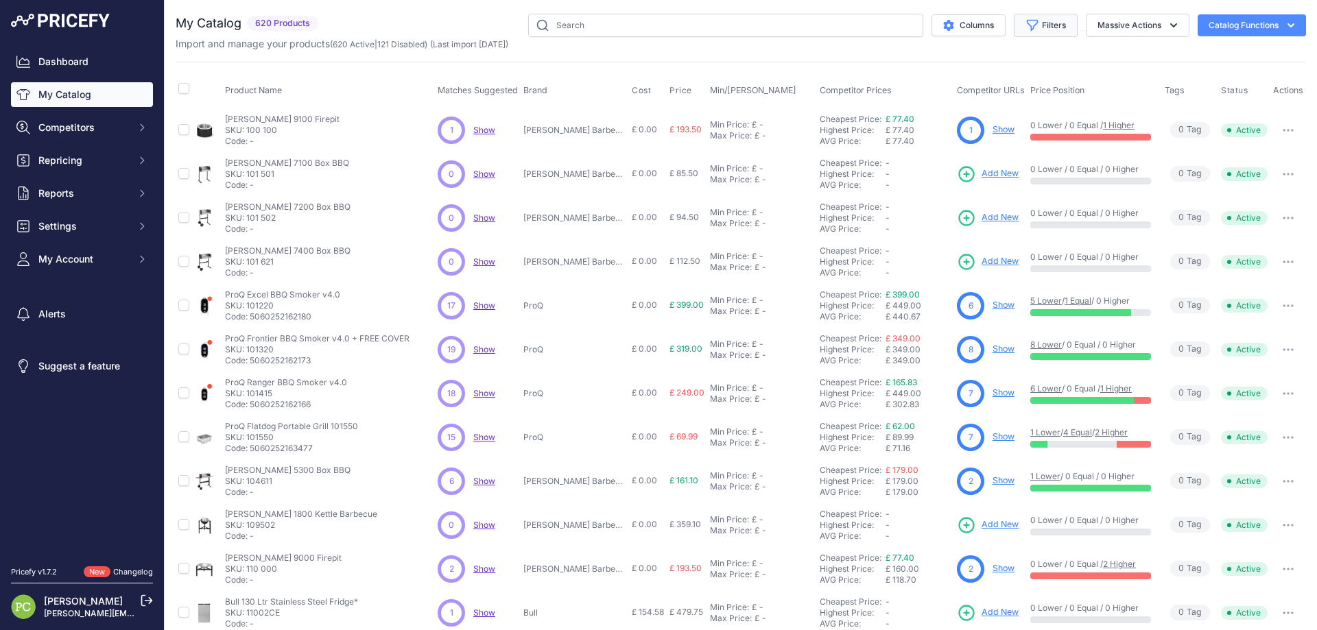
click at [1036, 33] on button "Filters" at bounding box center [1046, 25] width 64 height 23
click at [1010, 139] on select "Select an option Matched Unmatched" at bounding box center [1001, 135] width 132 height 23
click at [1009, 108] on label "Match Status" at bounding box center [1001, 115] width 132 height 14
click at [1009, 124] on select "Select an option Matched Unmatched" at bounding box center [1001, 135] width 132 height 23
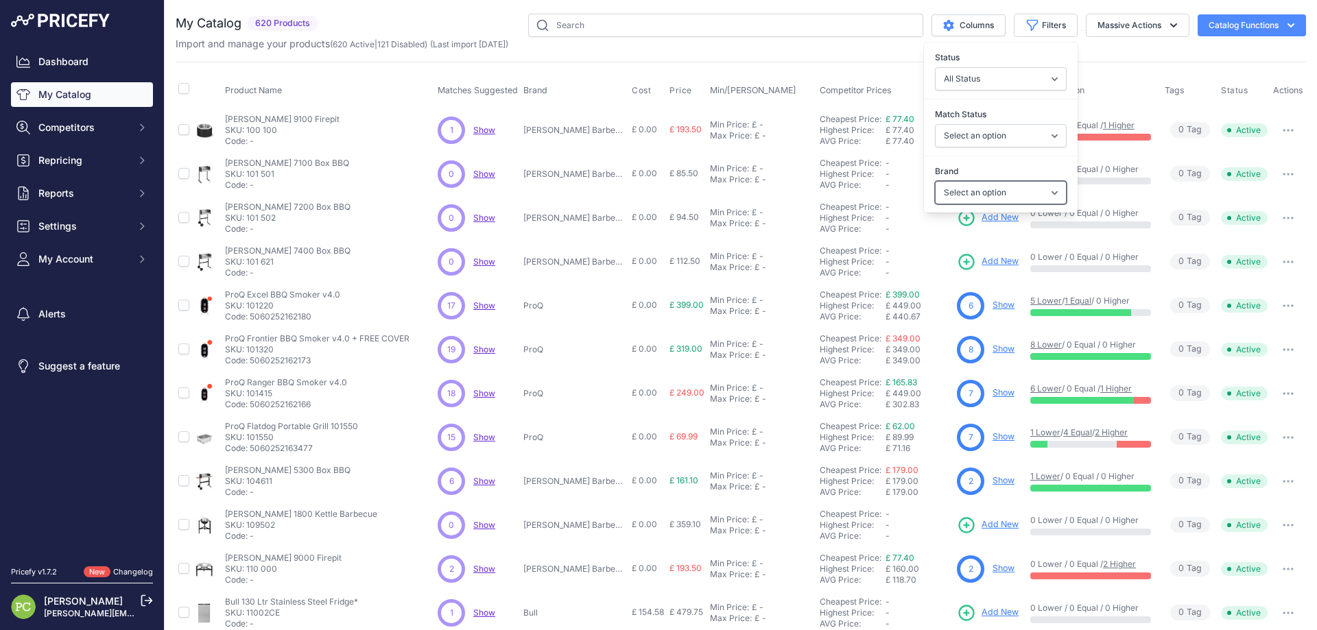
click at [1008, 196] on select "Select an option Barbecue Centre Beefeater Blackstone Griddles Brabura Grills B…" at bounding box center [1001, 192] width 132 height 23
select select "Monolith"
click at [935, 181] on select "Select an option Barbecue Centre Beefeater Blackstone Griddles Brabura Grills B…" at bounding box center [1001, 192] width 132 height 23
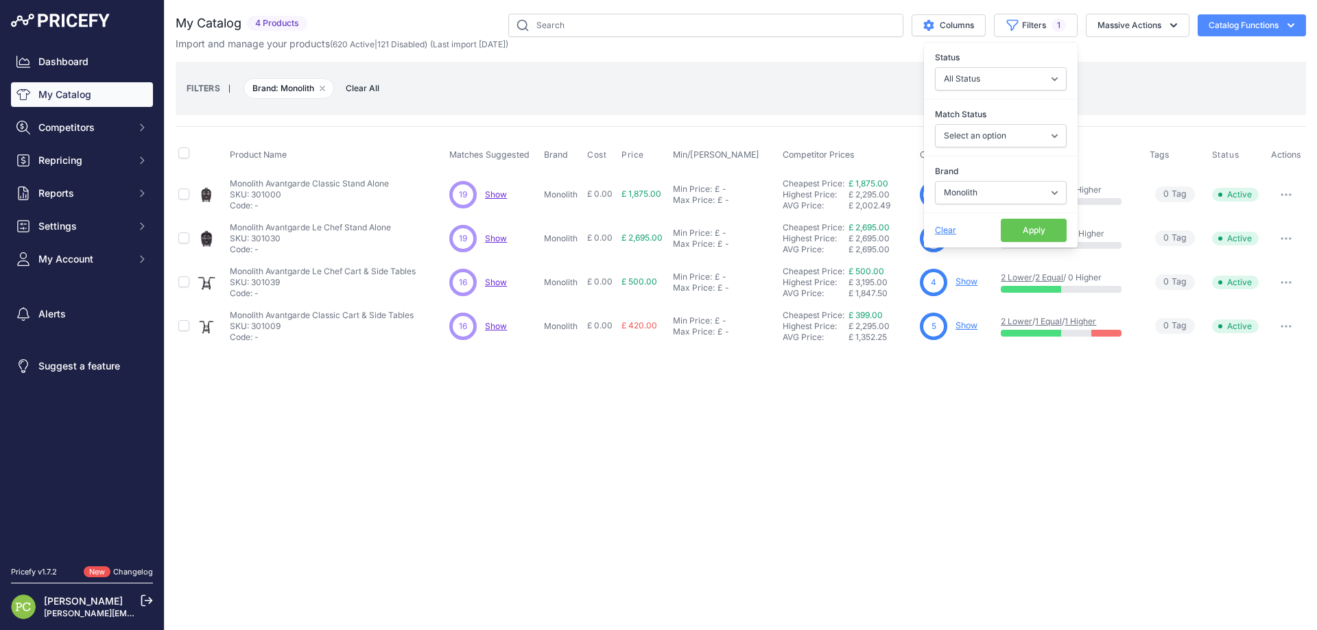
drag, startPoint x: 840, startPoint y: 450, endPoint x: 822, endPoint y: 448, distance: 18.6
click at [835, 450] on div "Close You are not connected to the internet." at bounding box center [741, 315] width 1152 height 630
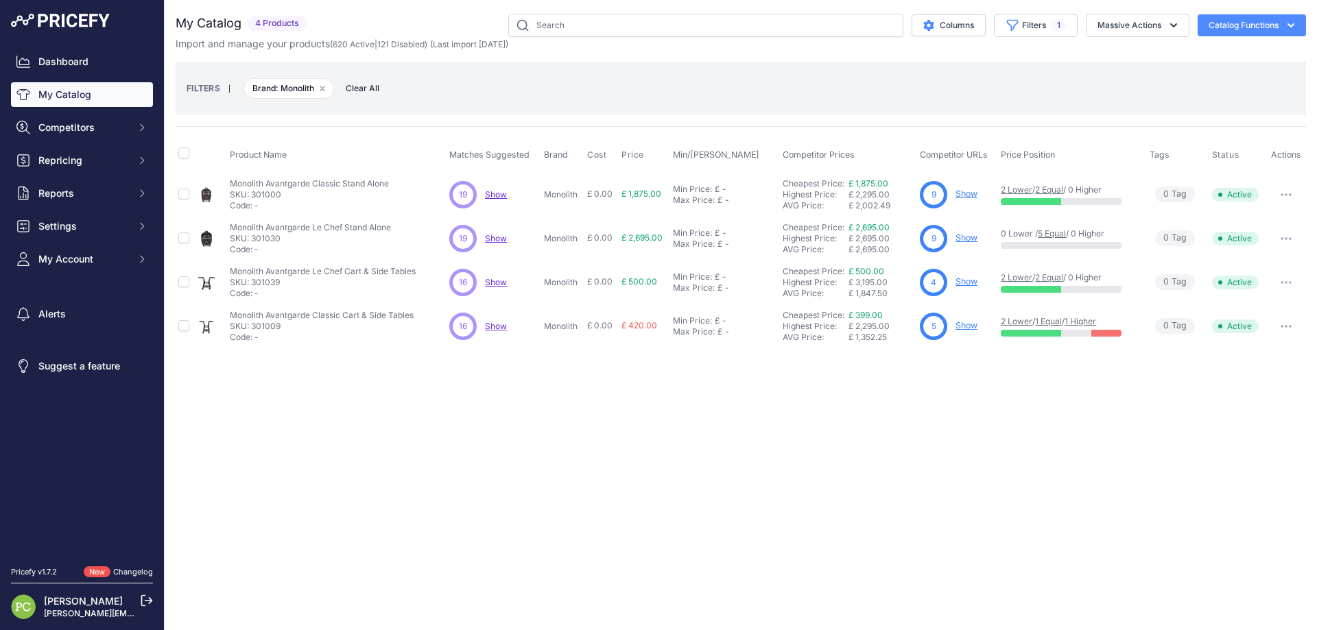
click at [969, 193] on link "Show" at bounding box center [967, 194] width 22 height 10
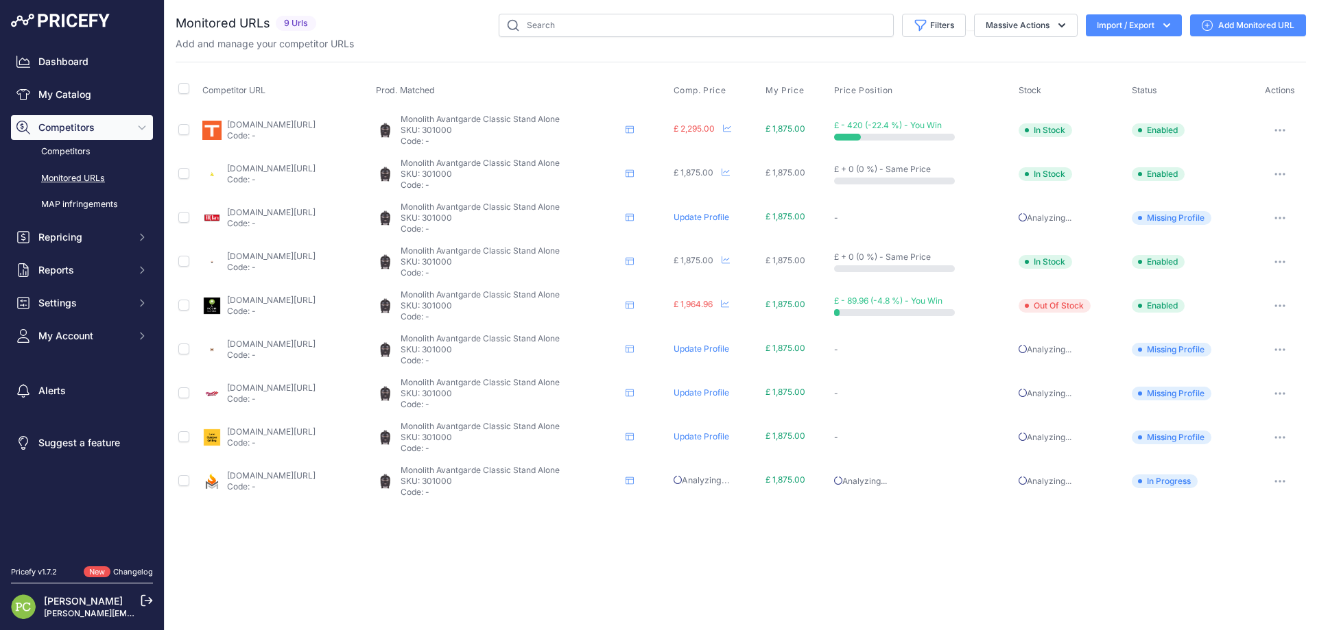
click at [316, 345] on link "[DOMAIN_NAME][URL]" at bounding box center [271, 344] width 88 height 10
click at [729, 353] on link "Update Profile" at bounding box center [702, 349] width 56 height 10
click at [1285, 435] on button "button" at bounding box center [1279, 437] width 27 height 19
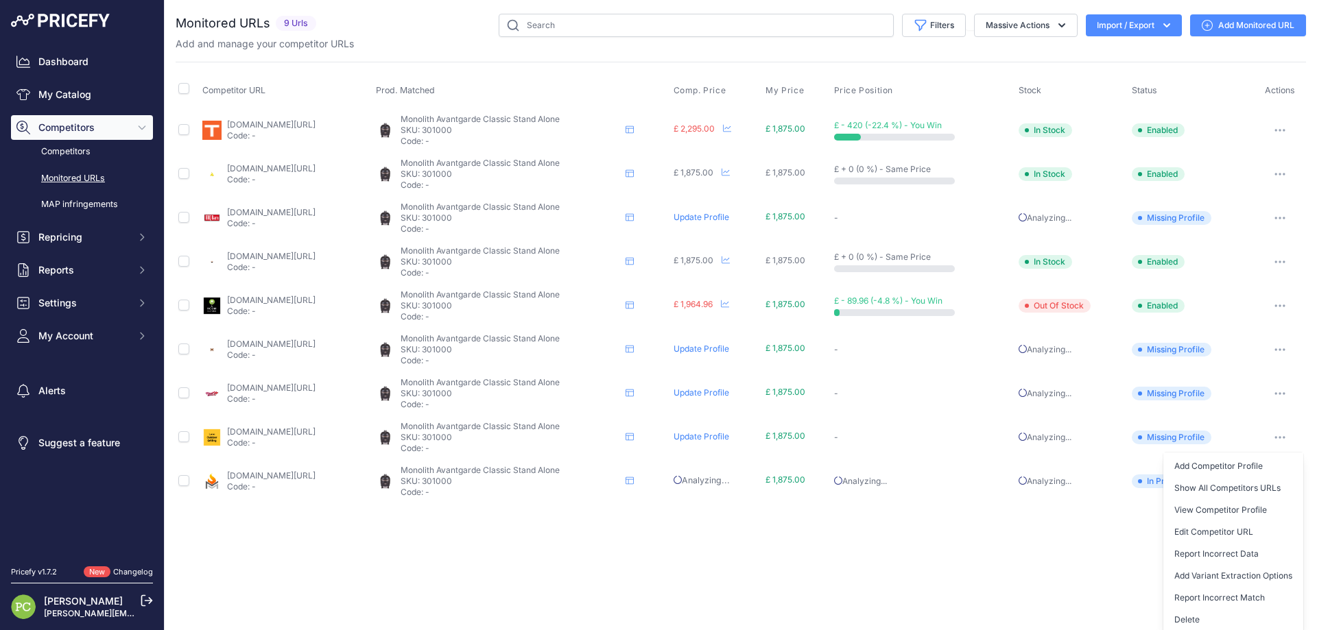
scroll to position [3, 0]
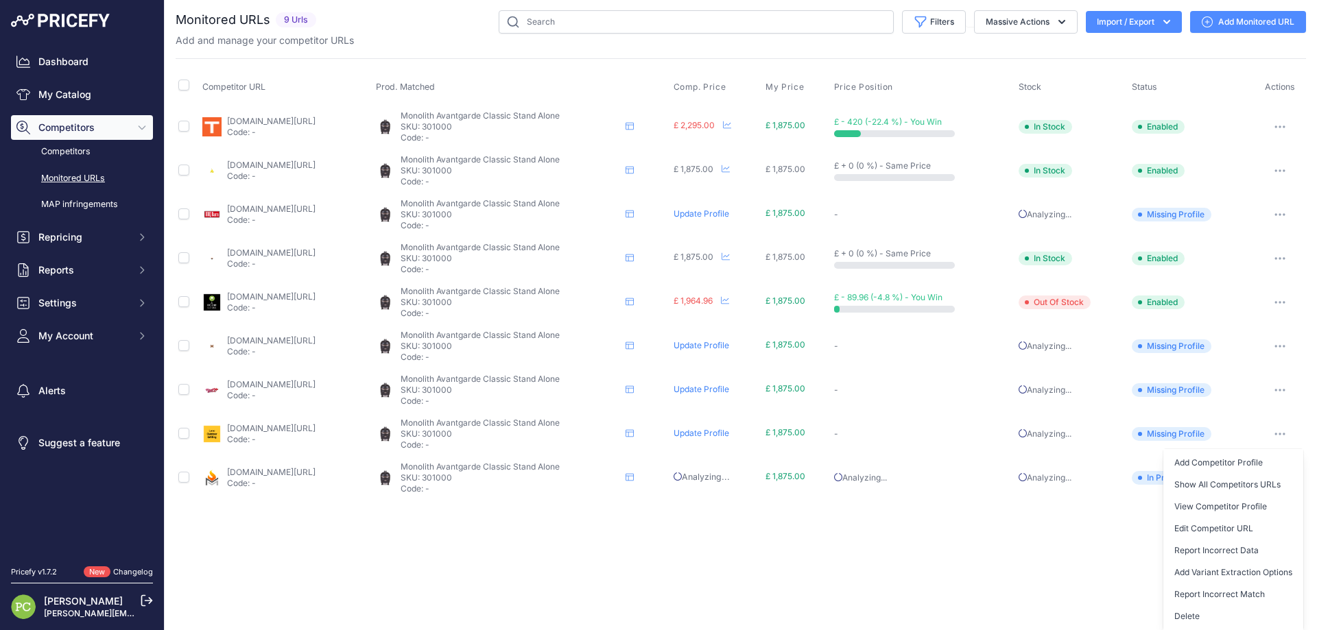
click at [1057, 587] on div "Close You are not connected to the internet." at bounding box center [741, 312] width 1152 height 630
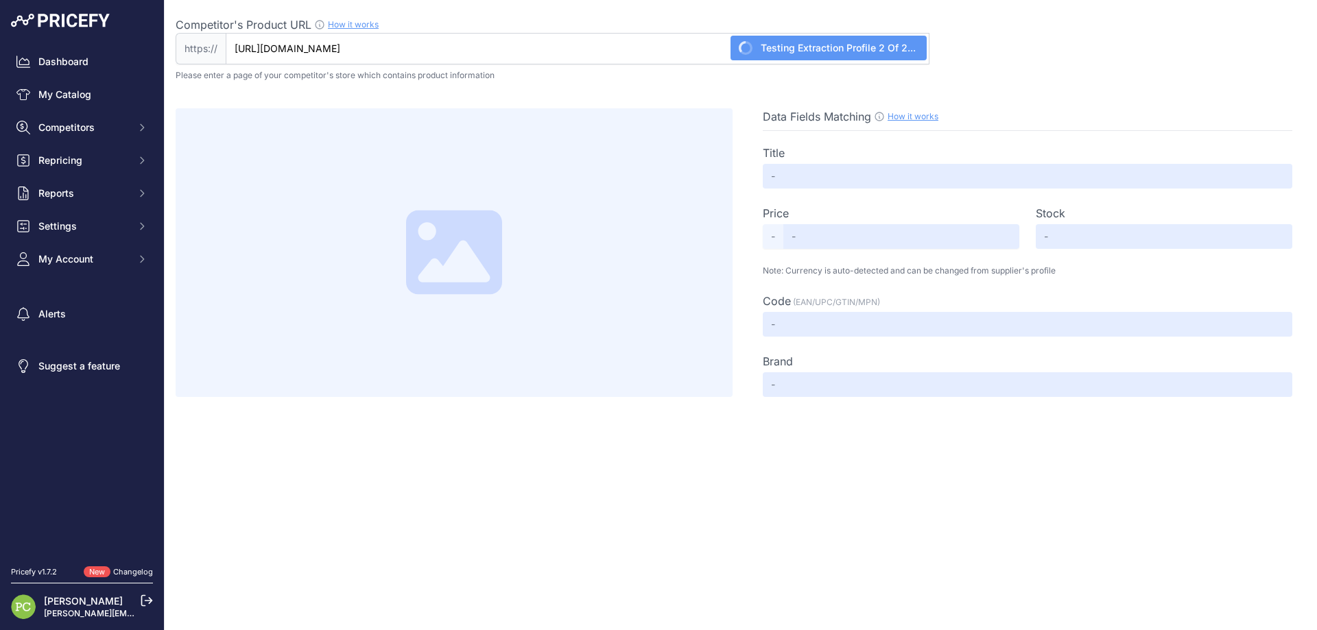
type input "Monolith Avantgarde Classic Stand Alone - The Shack Group"
type input "Not Found"
